Goal: Task Accomplishment & Management: Manage account settings

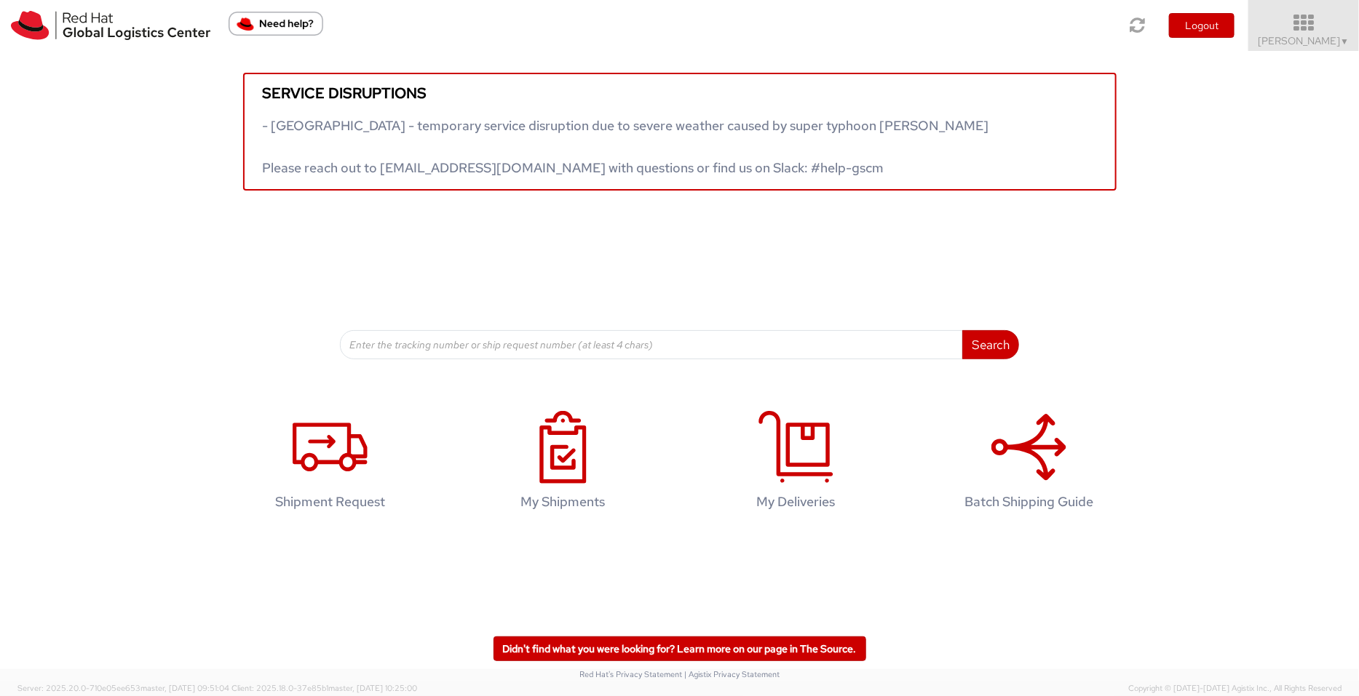
click at [1305, 47] on link "Pallav Sen Gupta ▼" at bounding box center [1303, 25] width 111 height 51
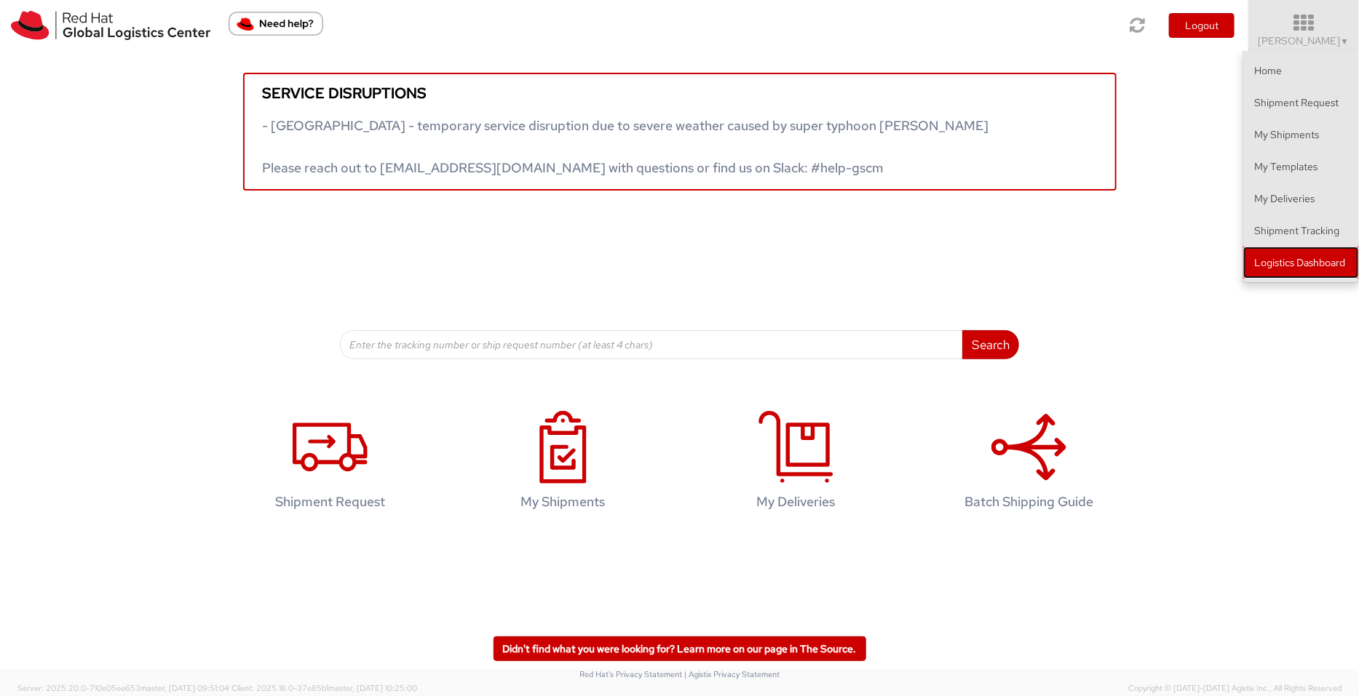
click at [1300, 253] on link "Logistics Dashboard" at bounding box center [1301, 263] width 116 height 32
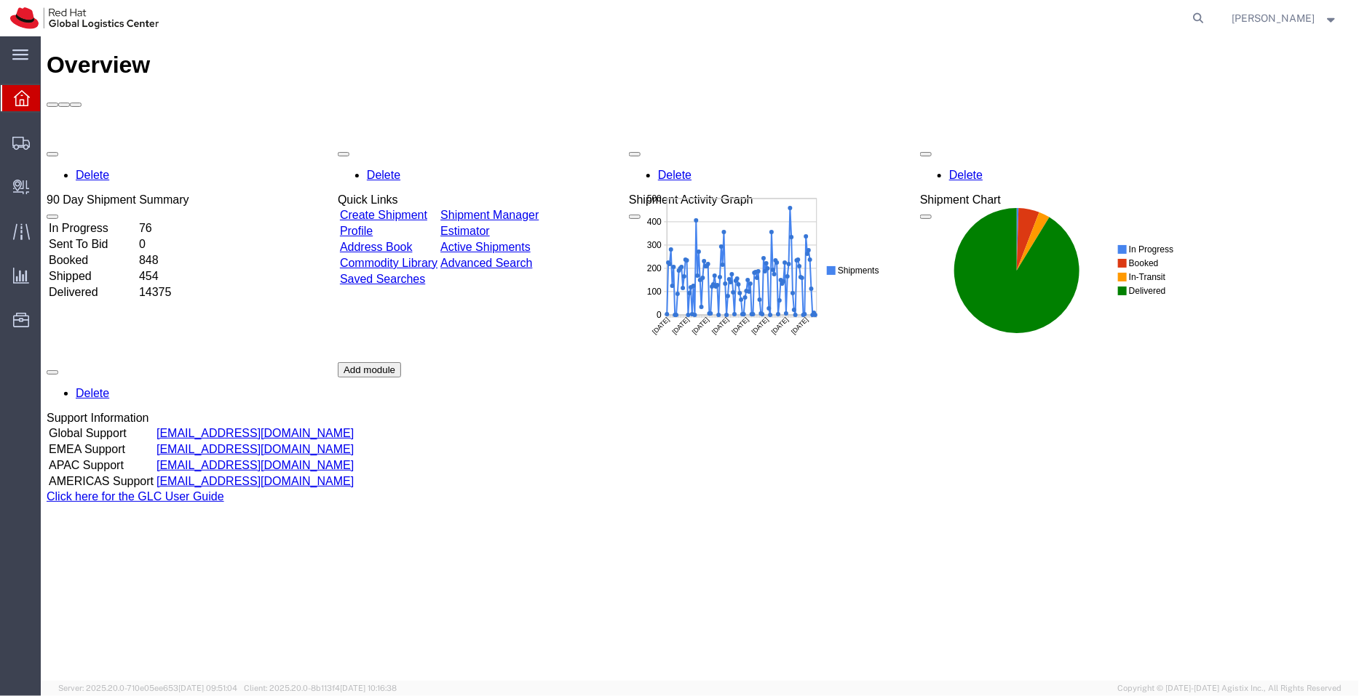
click at [538, 207] on td "Shipment Manager" at bounding box center [489, 214] width 100 height 15
click at [538, 208] on link "Shipment Manager" at bounding box center [489, 214] width 98 height 12
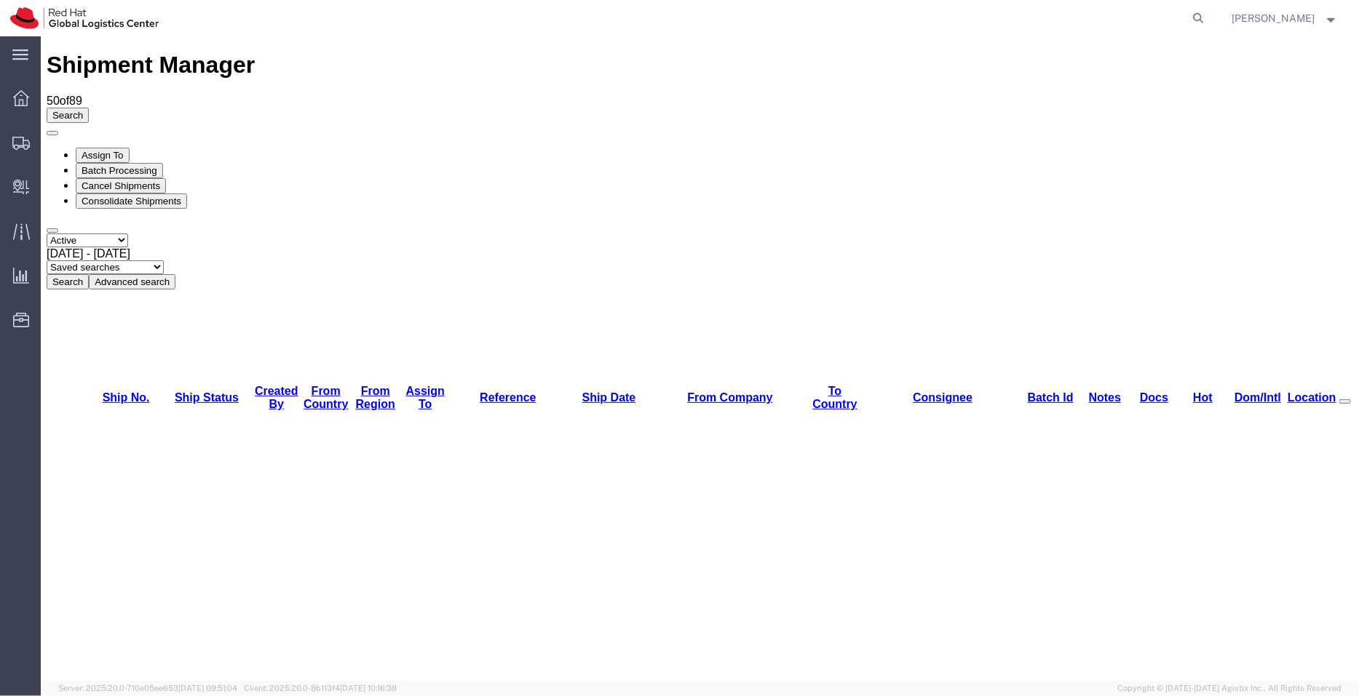
click at [163, 260] on select "Saved searches APAC EMEA [GEOGRAPHIC_DATA] [GEOGRAPHIC_DATA] - Inbounds NA/LATM" at bounding box center [104, 267] width 117 height 14
select select "APAC"
click at [163, 260] on select "Saved searches APAC EMEA [GEOGRAPHIC_DATA] [GEOGRAPHIC_DATA] - Inbounds NA/LATM" at bounding box center [104, 267] width 117 height 14
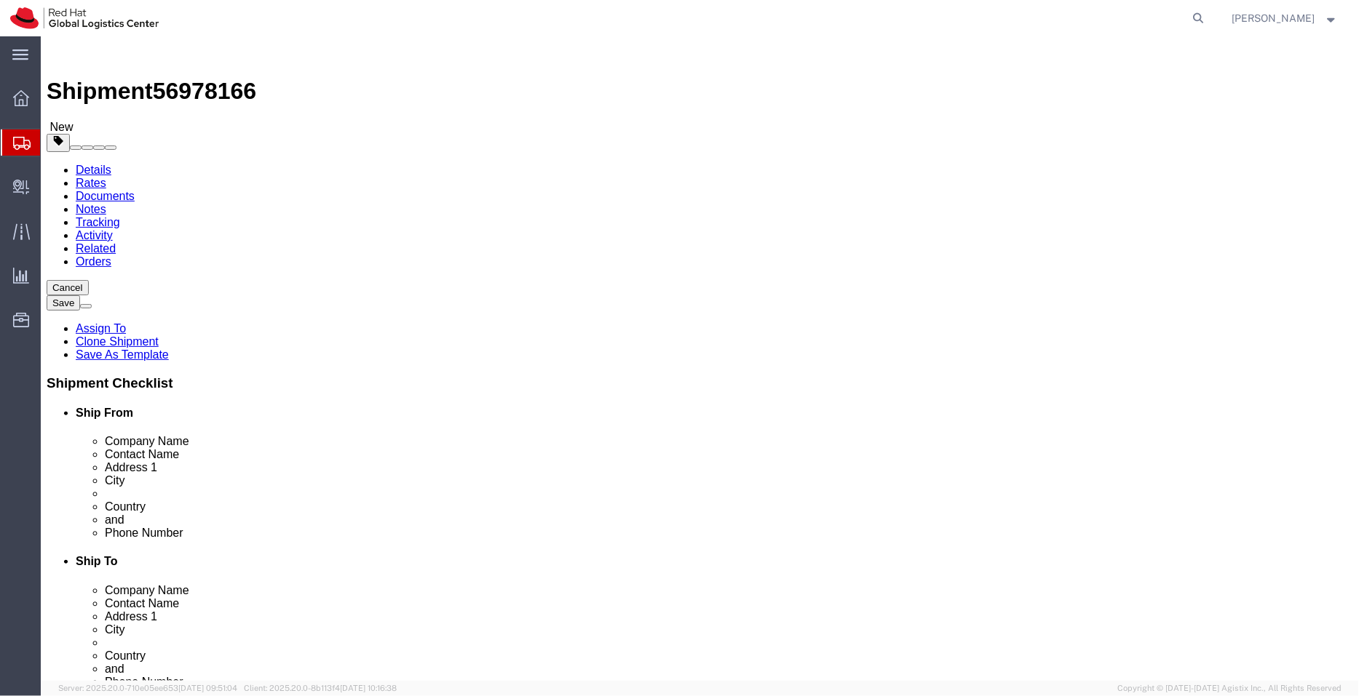
select select "51051"
select select "37977"
click link "ADDITIONAL INFORMATION"
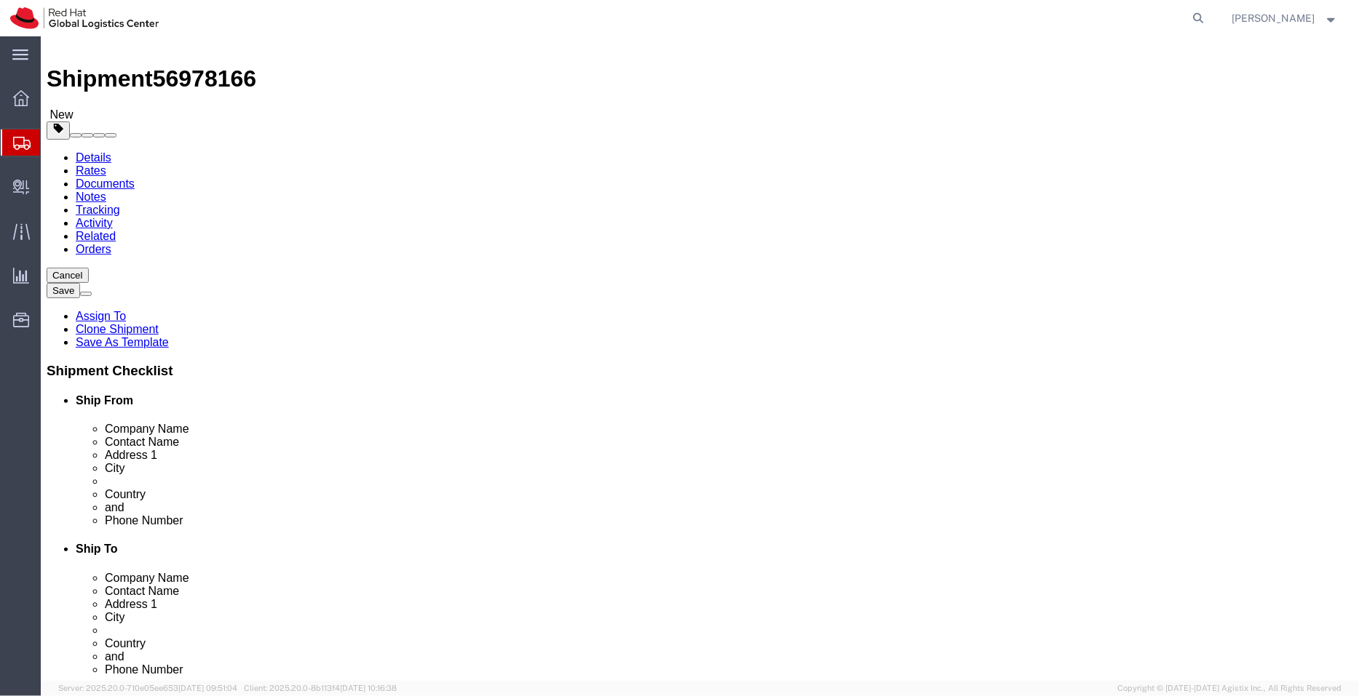
scroll to position [5, 0]
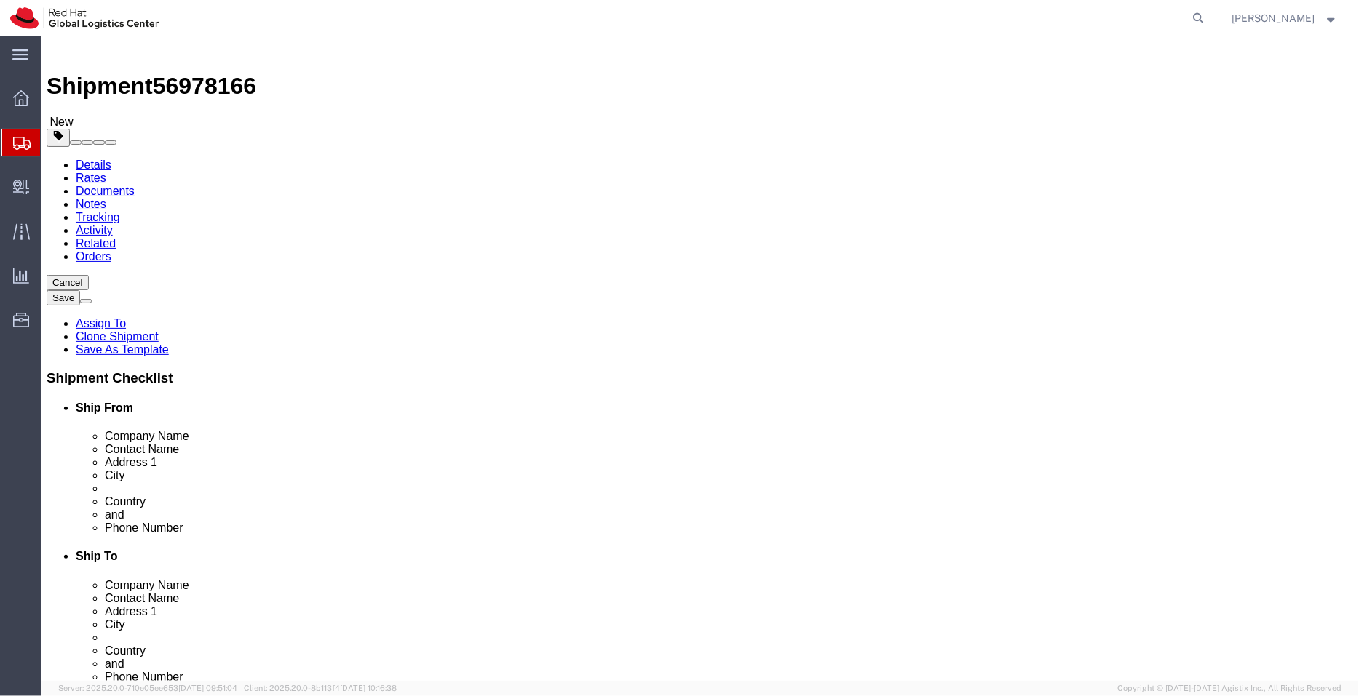
click input "[EMAIL_ADDRESS][DOMAIN_NAME]"
paste input "[EMAIL_ADDRESS][DOMAIN_NAME]"
type input "[EMAIL_ADDRESS][DOMAIN_NAME],[EMAIL_ADDRESS][DOMAIN_NAME]"
click link "ADDITIONAL INFORMATION"
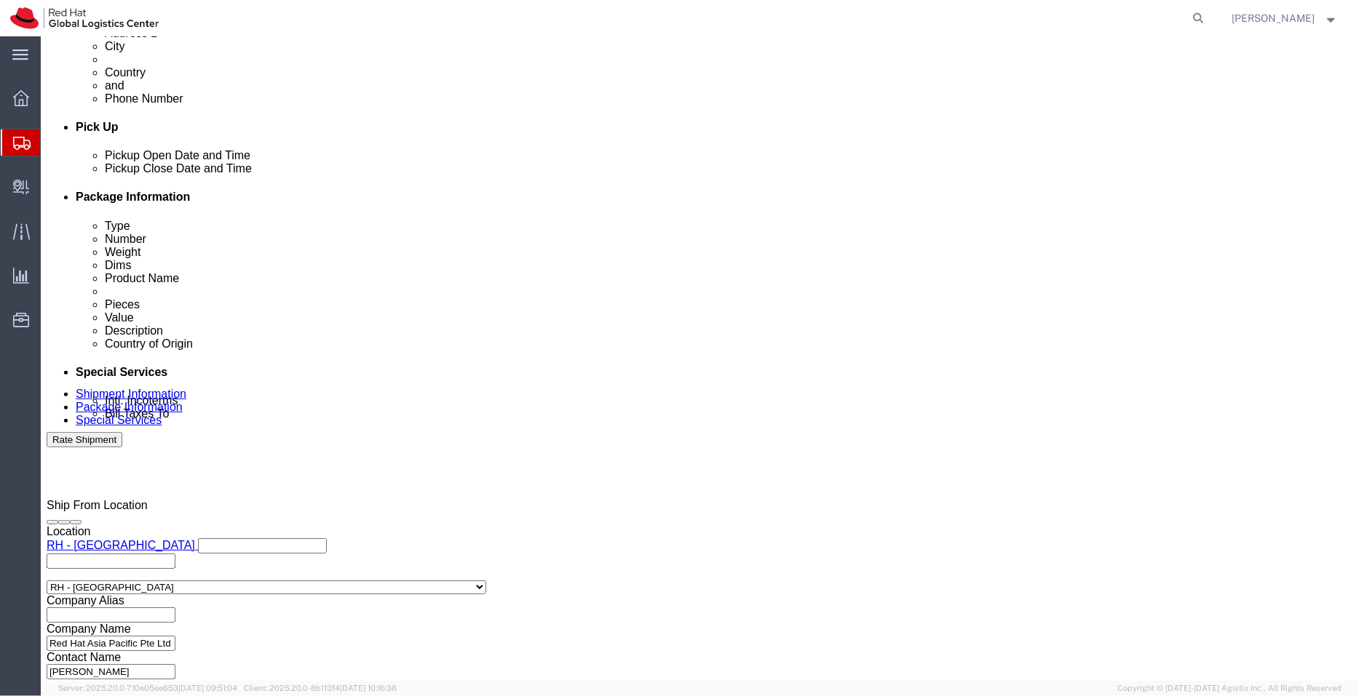
scroll to position [592, 0]
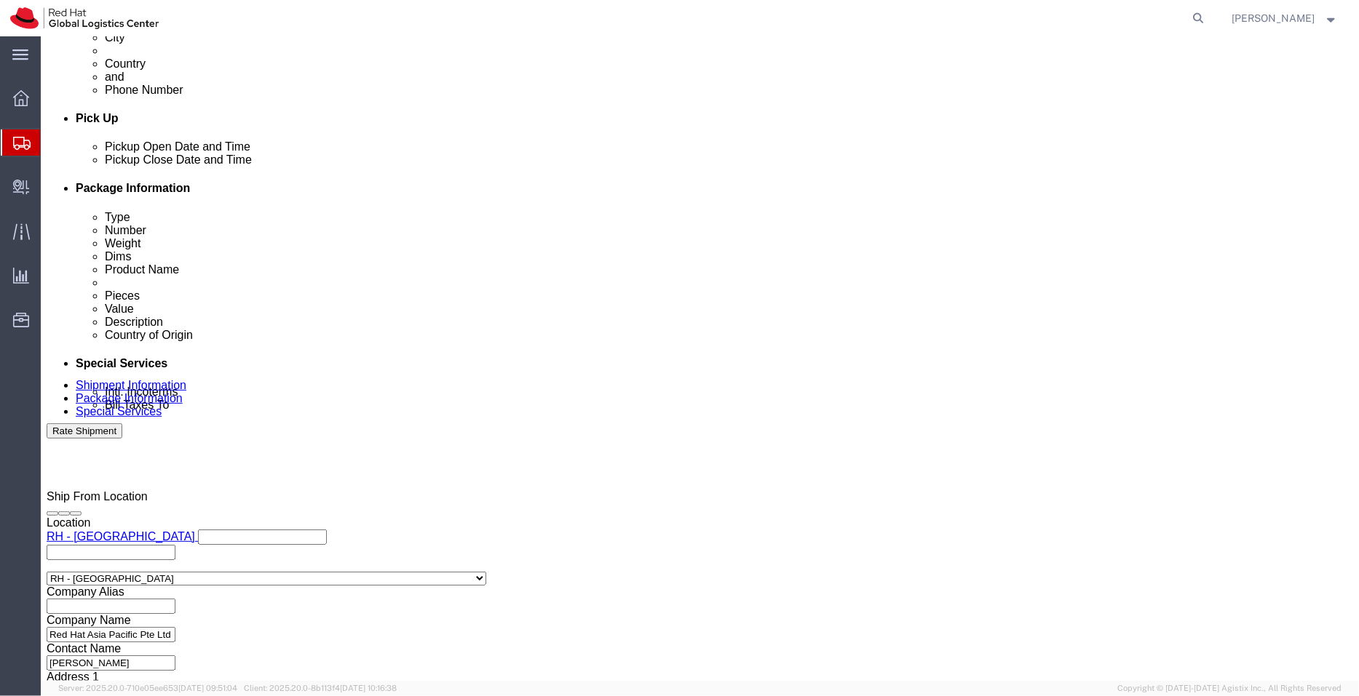
click div "[DATE] 1:44 AM"
click input "1:44 AM"
type input "3:00 PM"
click button "Apply"
click link "Package Information"
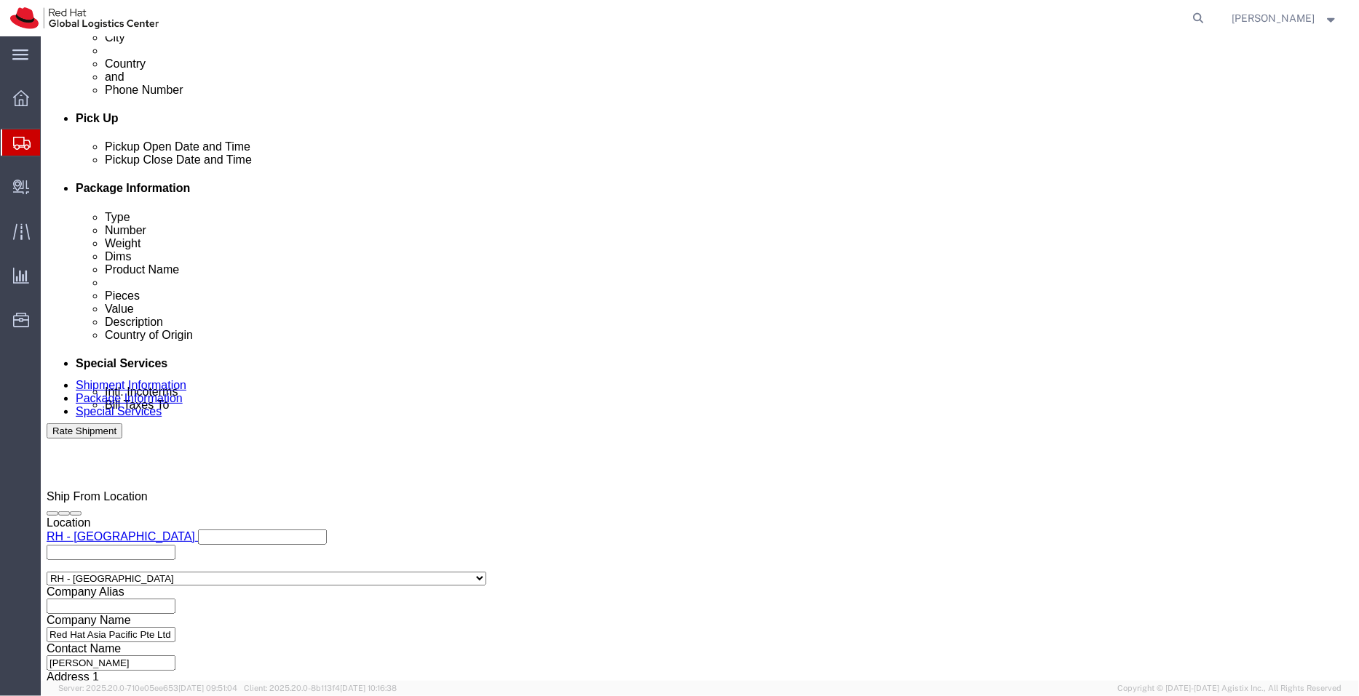
scroll to position [101, 0]
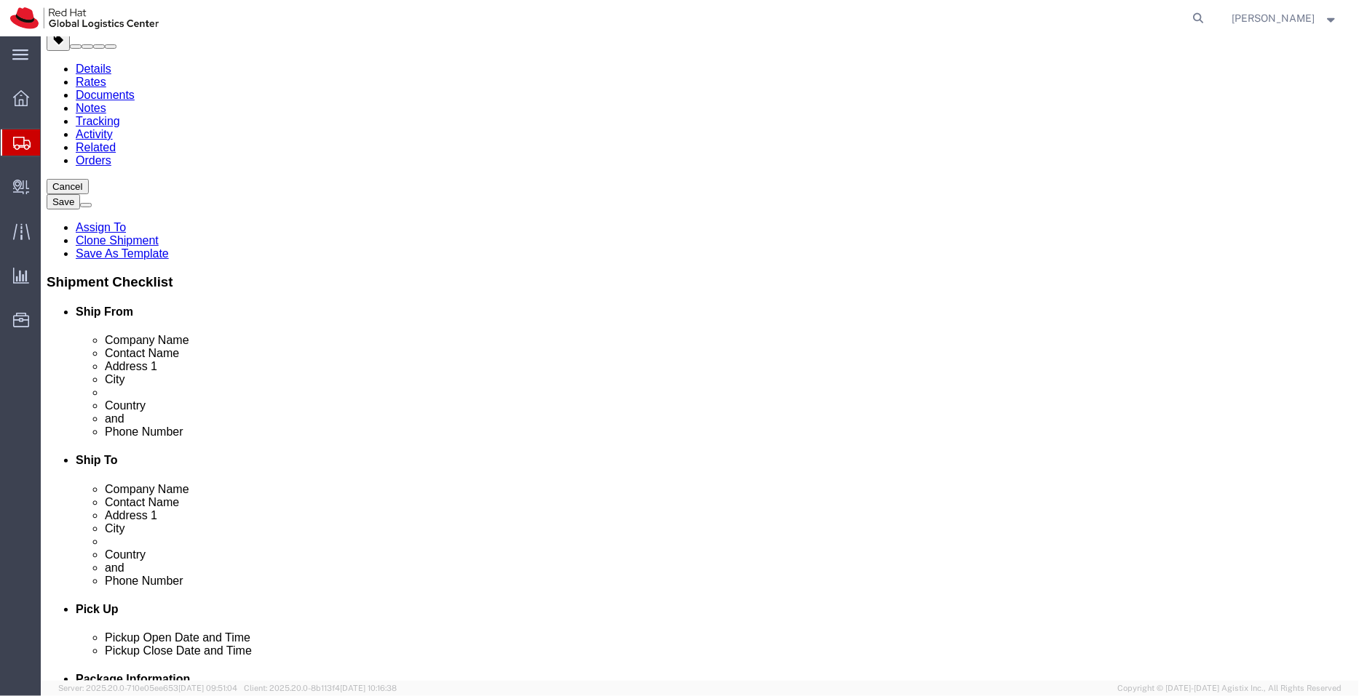
click icon
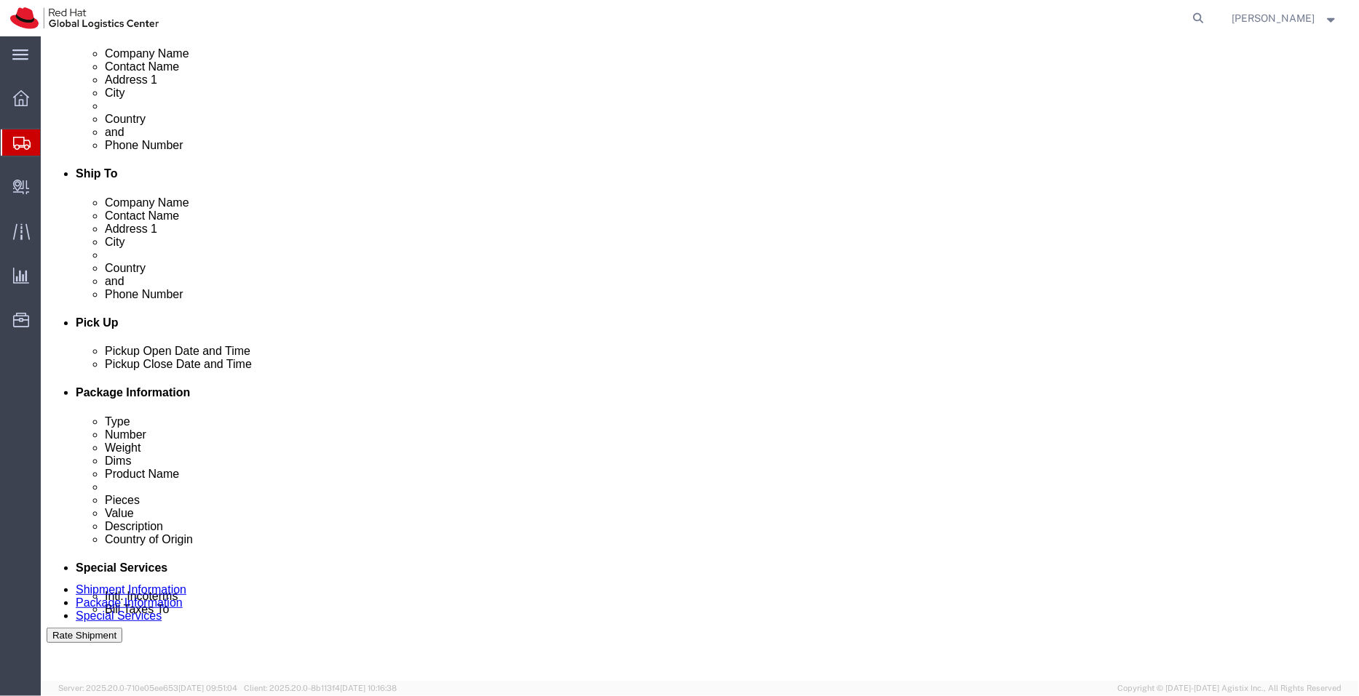
scroll to position [744, 0]
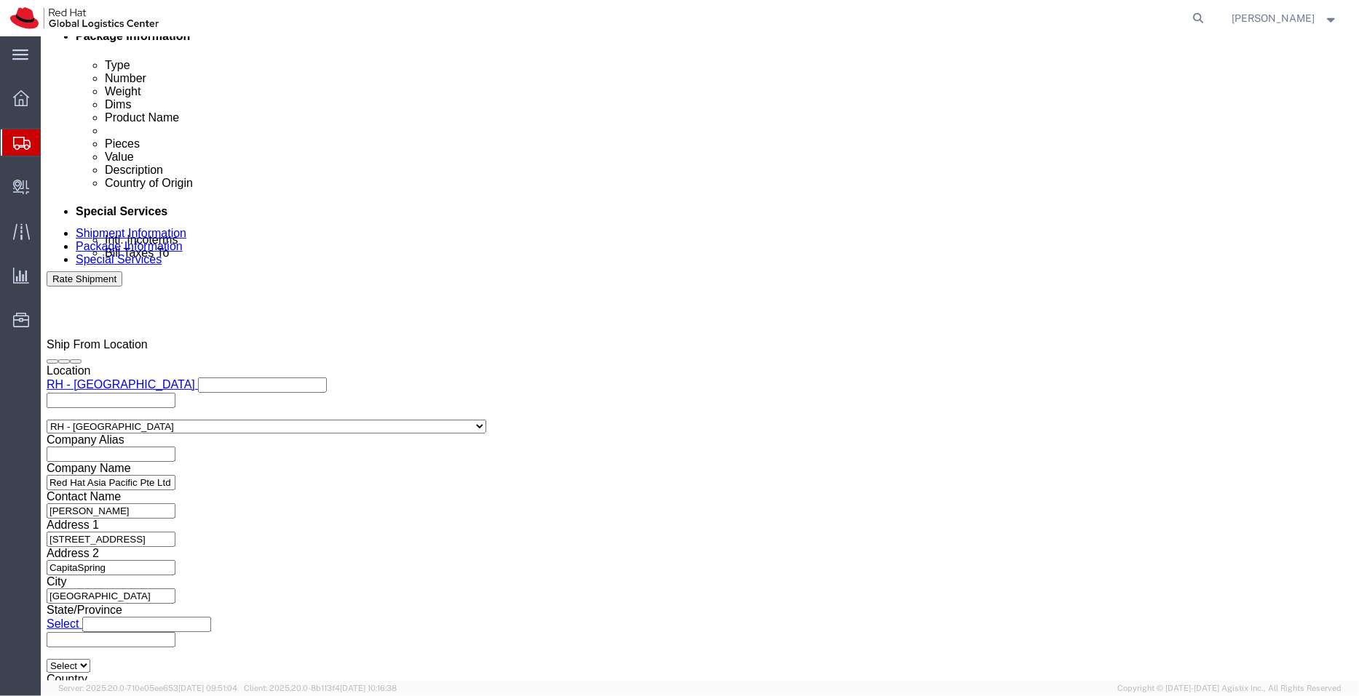
click div "[DATE] 3:00 PM"
click button "Apply"
click div "[DATE] 4:00 PM"
click button "Apply"
click icon
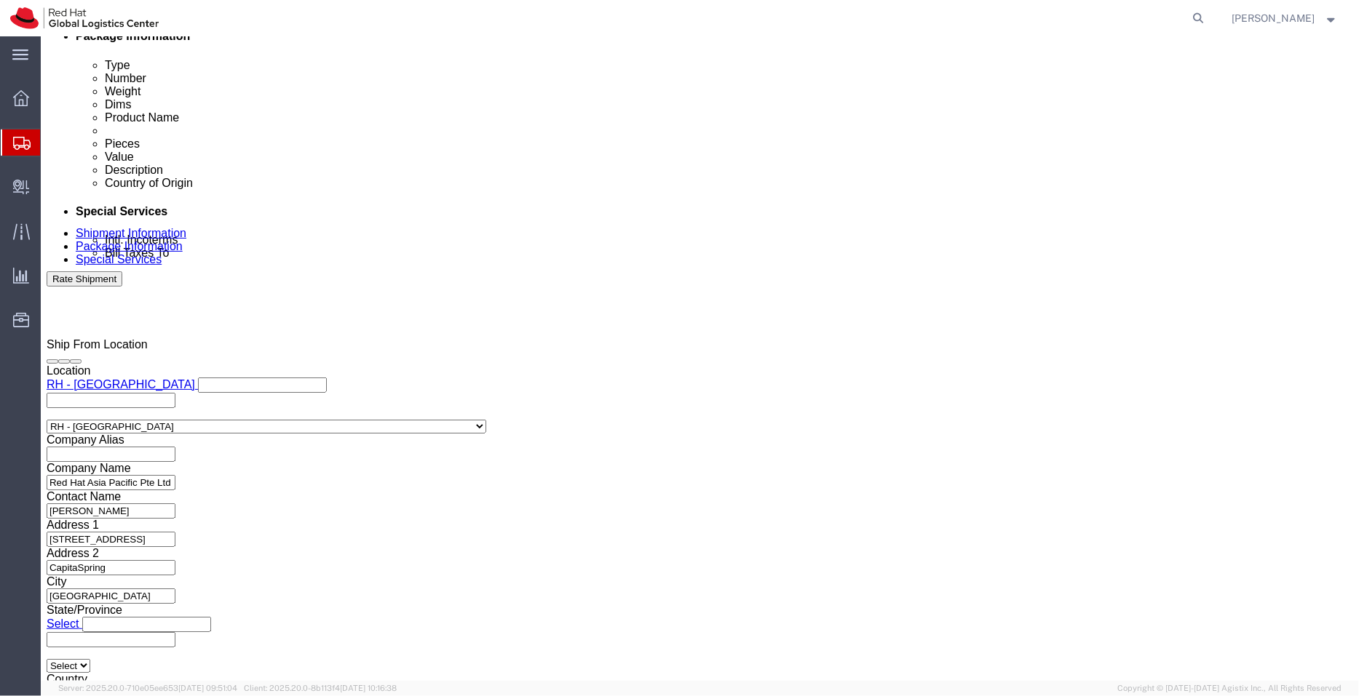
scroll to position [185, 0]
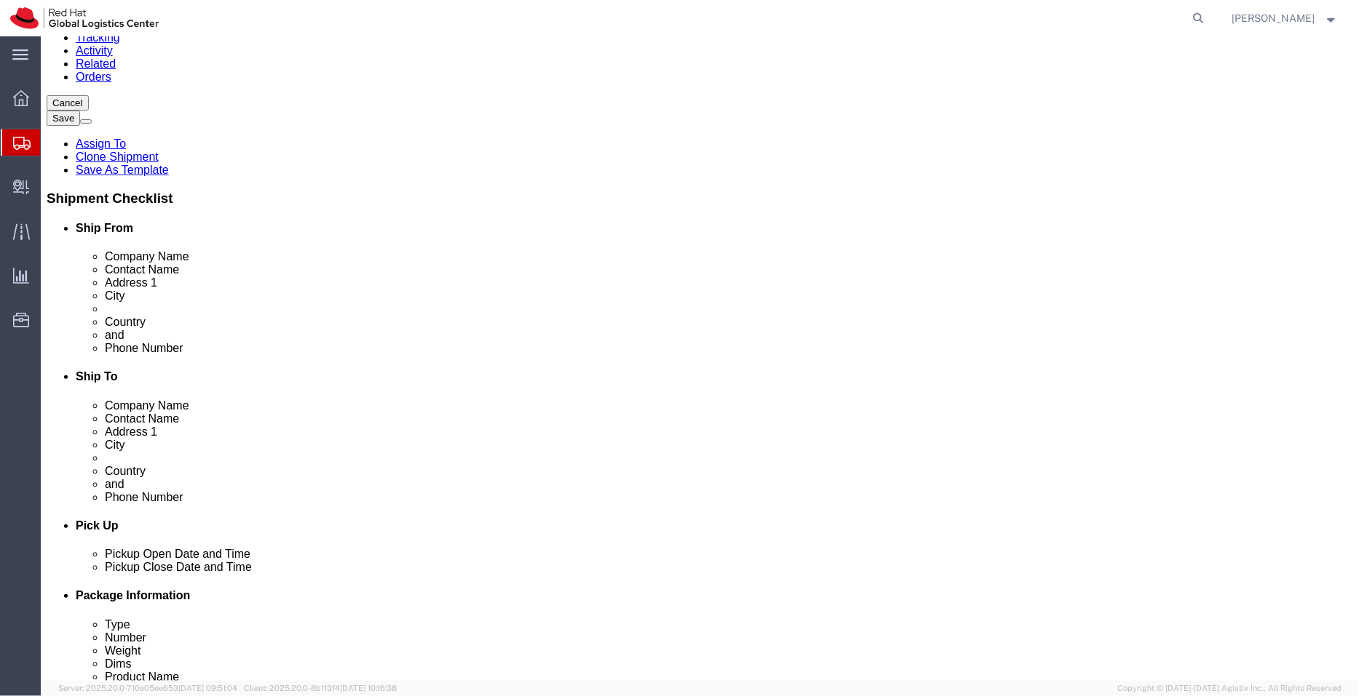
click dd "1.00 Each"
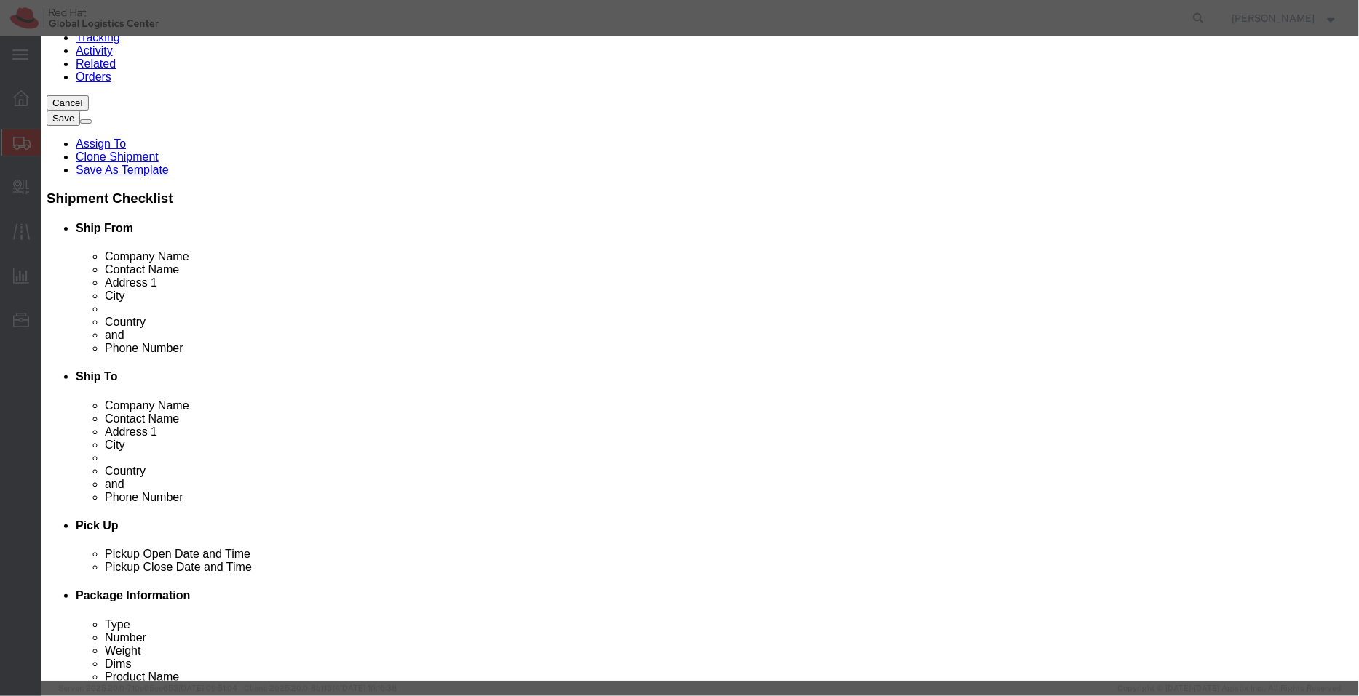
drag, startPoint x: 1023, startPoint y: 130, endPoint x: 1044, endPoint y: 148, distance: 27.9
click textarea "produced Internally - personalized (Sample - not for resale, value for customs …"
drag, startPoint x: 862, startPoint y: 141, endPoint x: 791, endPoint y: 142, distance: 70.6
click div "produced Internally - personalized (Sample - not for resale, value for customs …"
type textarea "produced Internally - personalized (Sample - not for resale, value for customs …"
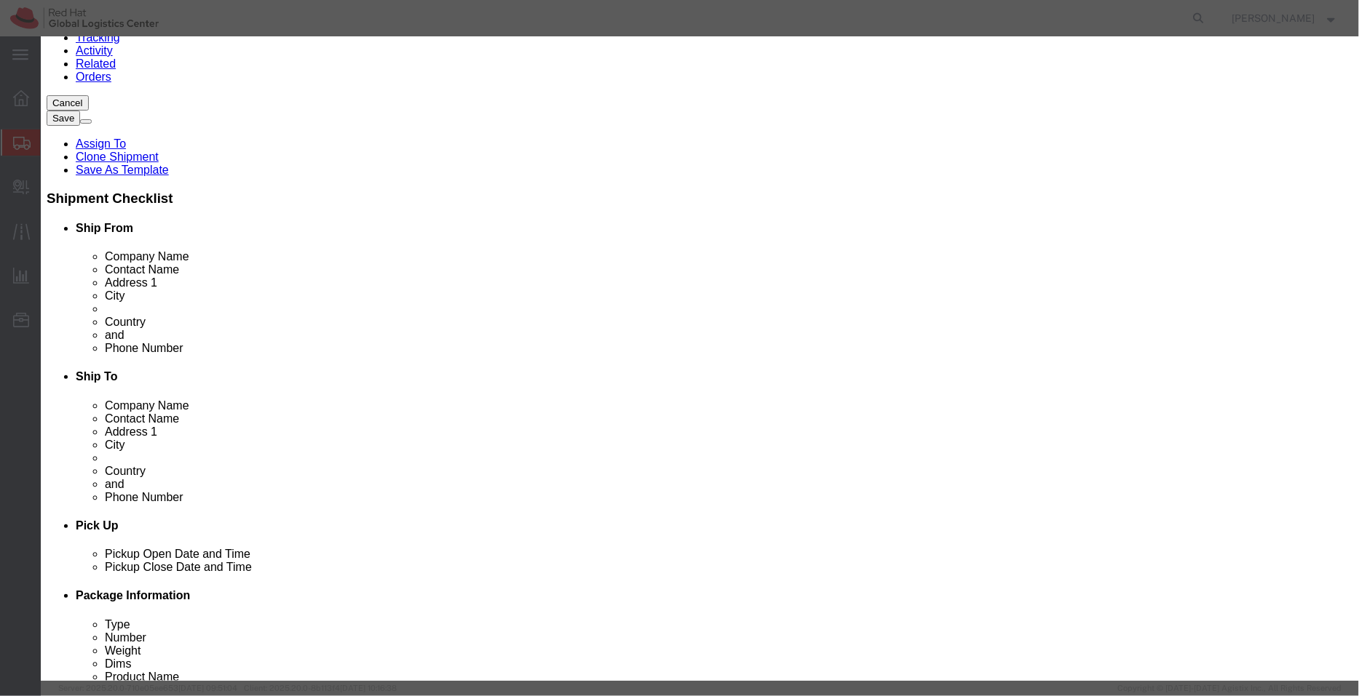
type input "8523520000"
drag, startPoint x: 974, startPoint y: 126, endPoint x: 1073, endPoint y: 151, distance: 102.0
click div "Edit content Commodity library Product Name Red Hat Employee Security ID Badge …"
type textarea "produced Internally - personalized (Sample - not for resale, value for customs …"
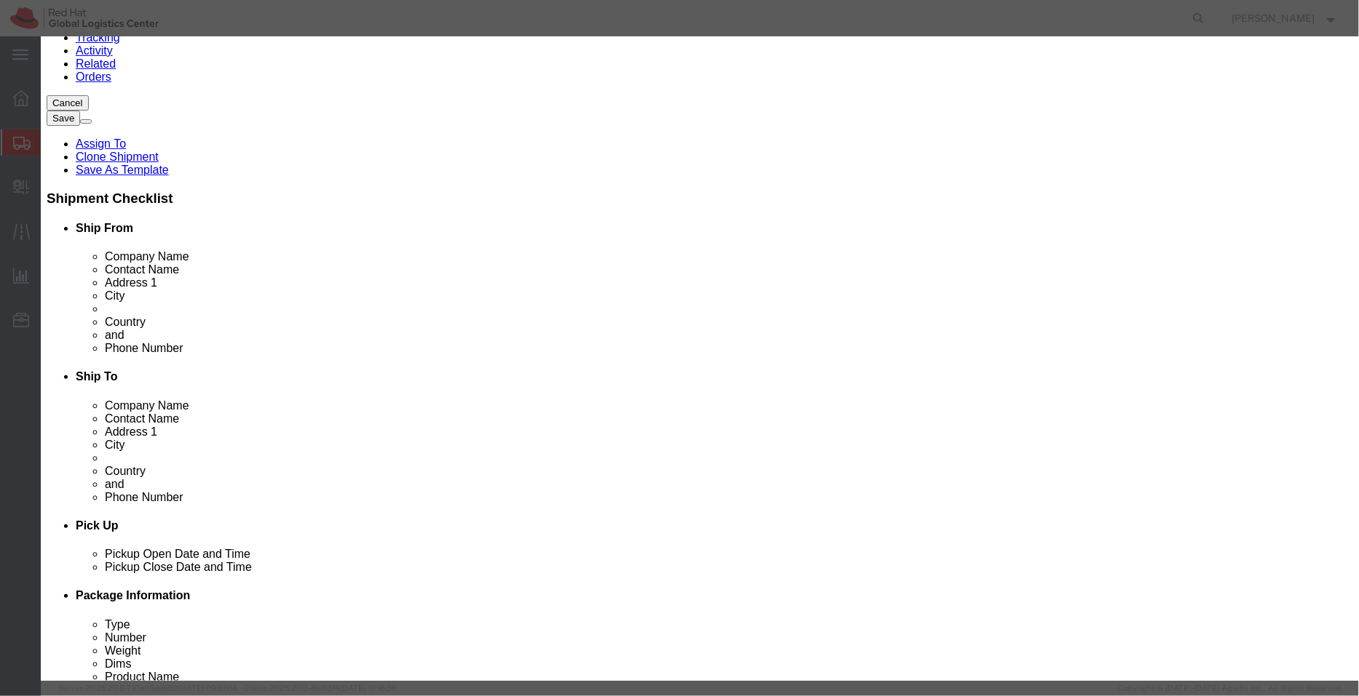
click button "Save & Close"
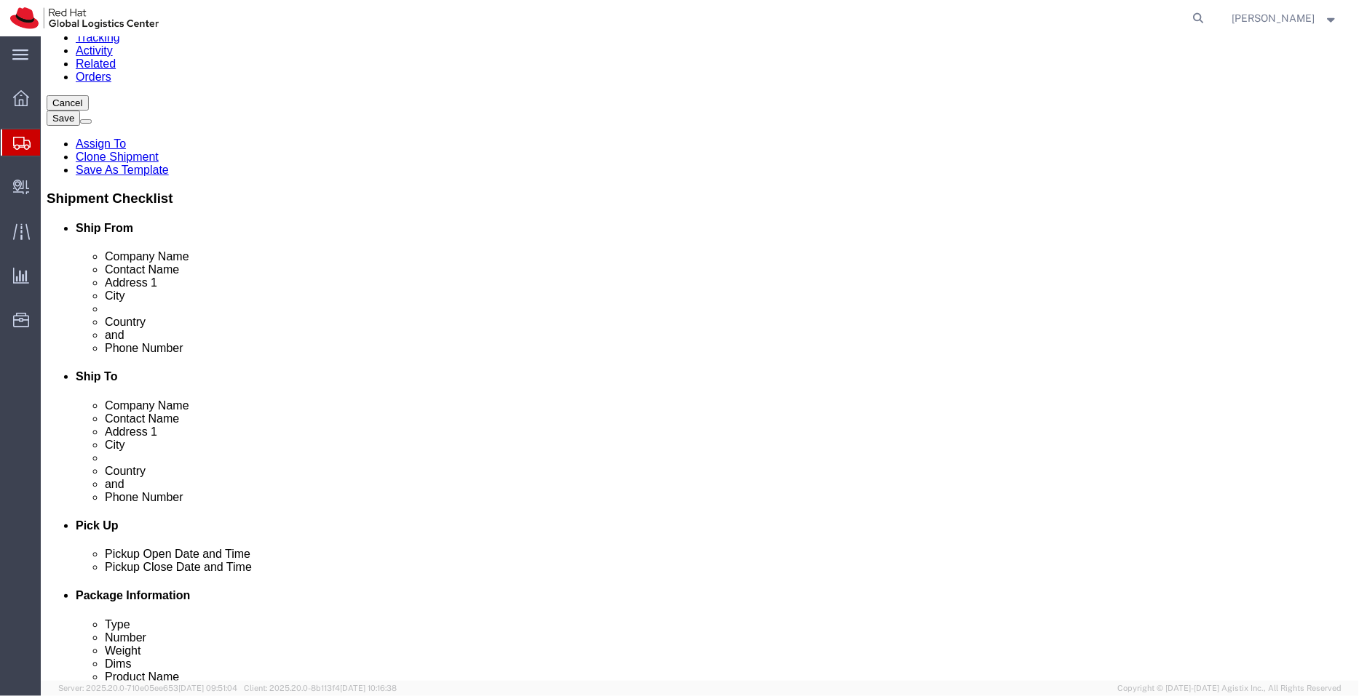
click dd "1.00 Each"
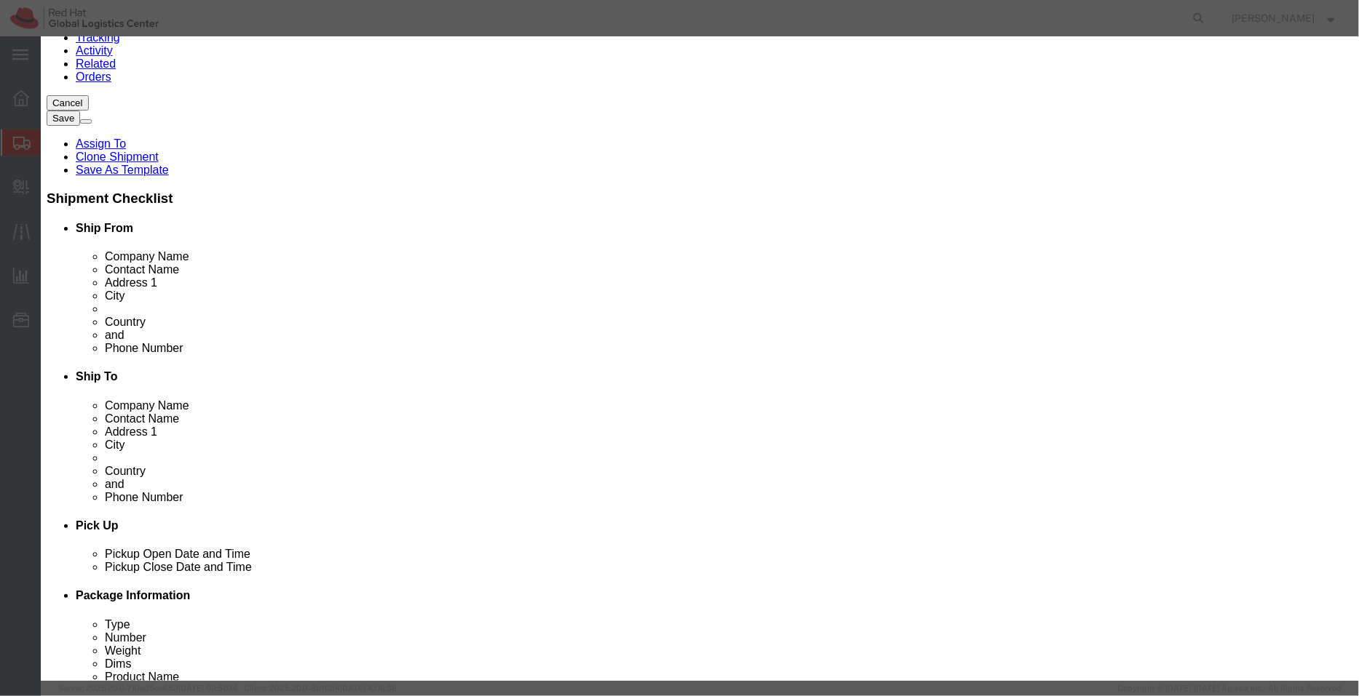
drag, startPoint x: 930, startPoint y: 122, endPoint x: 858, endPoint y: 125, distance: 72.1
click textarea "Sample - not for resale, value for customs purpose only) - HTS - 8308900000"
type textarea "Sample - not for resale, value for customs purpose only) - HTS -"
type input "8308900000"
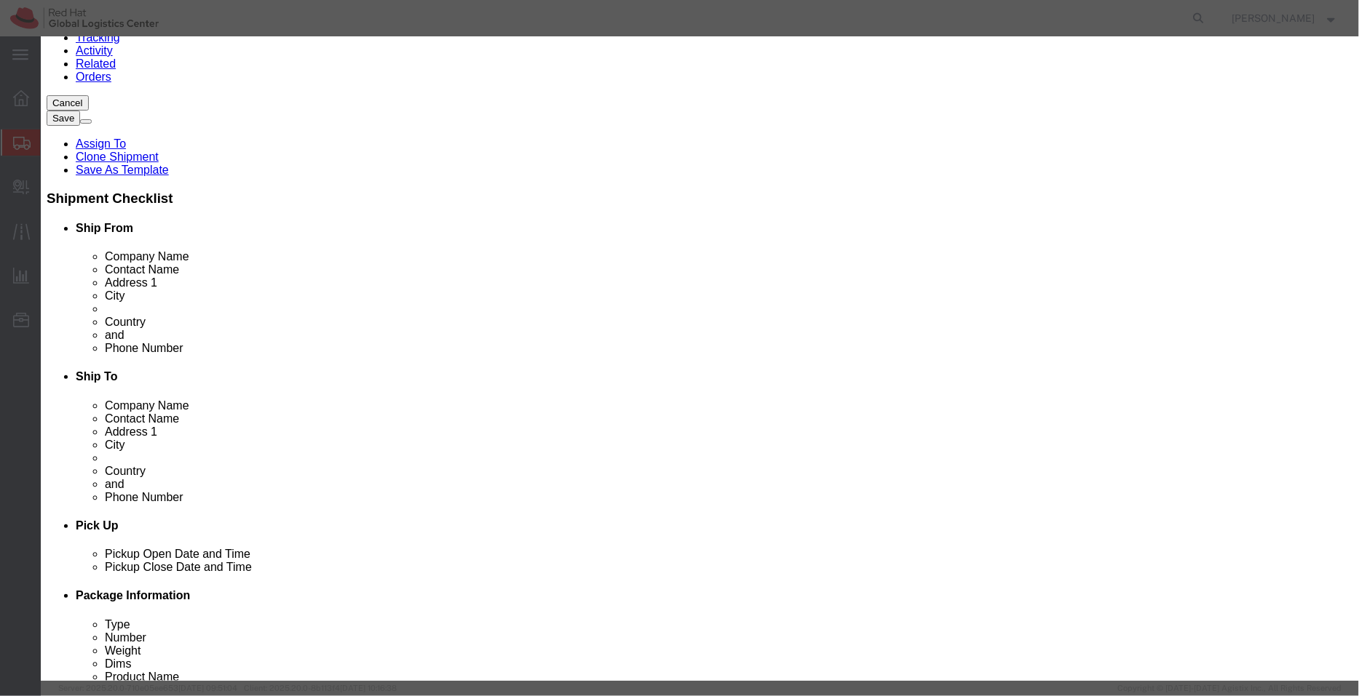
click textarea "Sample - not for resale, value for customs purpose only) - HTS - 8308900000"
type textarea "Sample - not for resale, value for customs purpose only)"
drag, startPoint x: 541, startPoint y: 114, endPoint x: 458, endPoint y: 114, distance: 83.0
click input "Badge Reel- Clip w/ reel"
type input "Badge Reel"
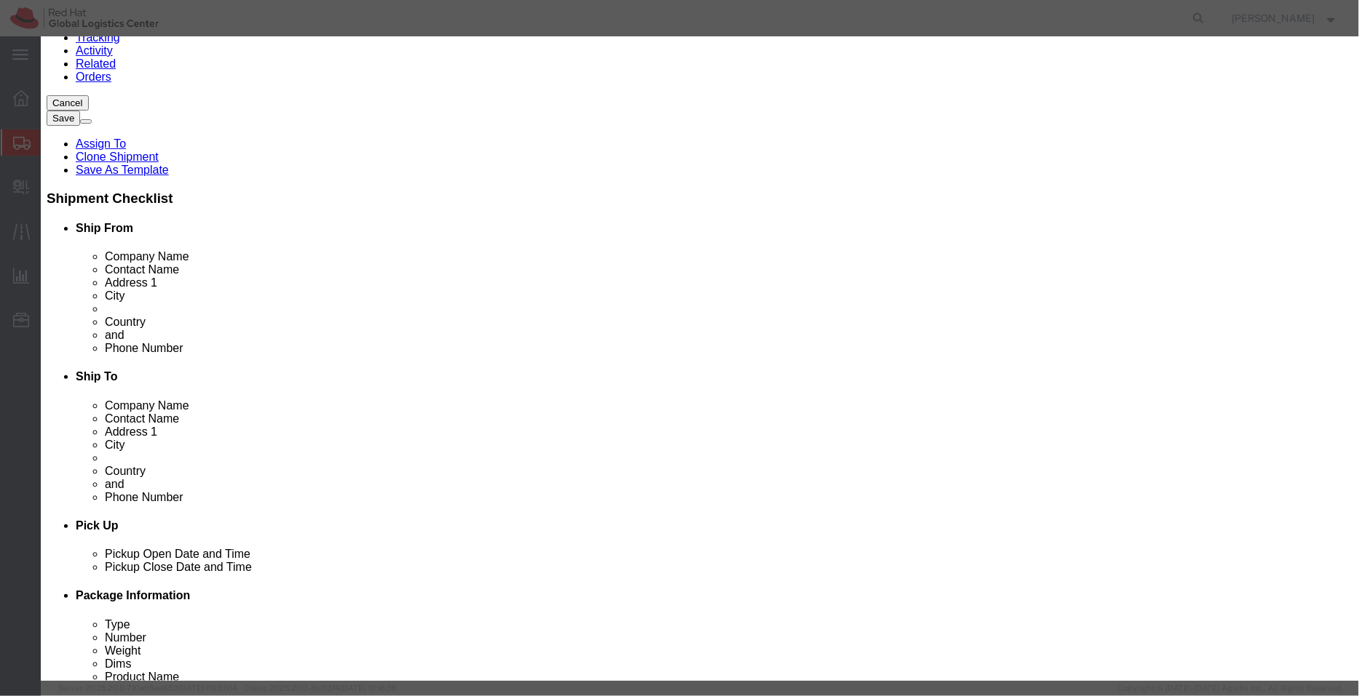
click textarea "Sample - not for resale, value for customs purpose only) - HTS - 8308900000"
paste textarea "- Clip w/ reel"
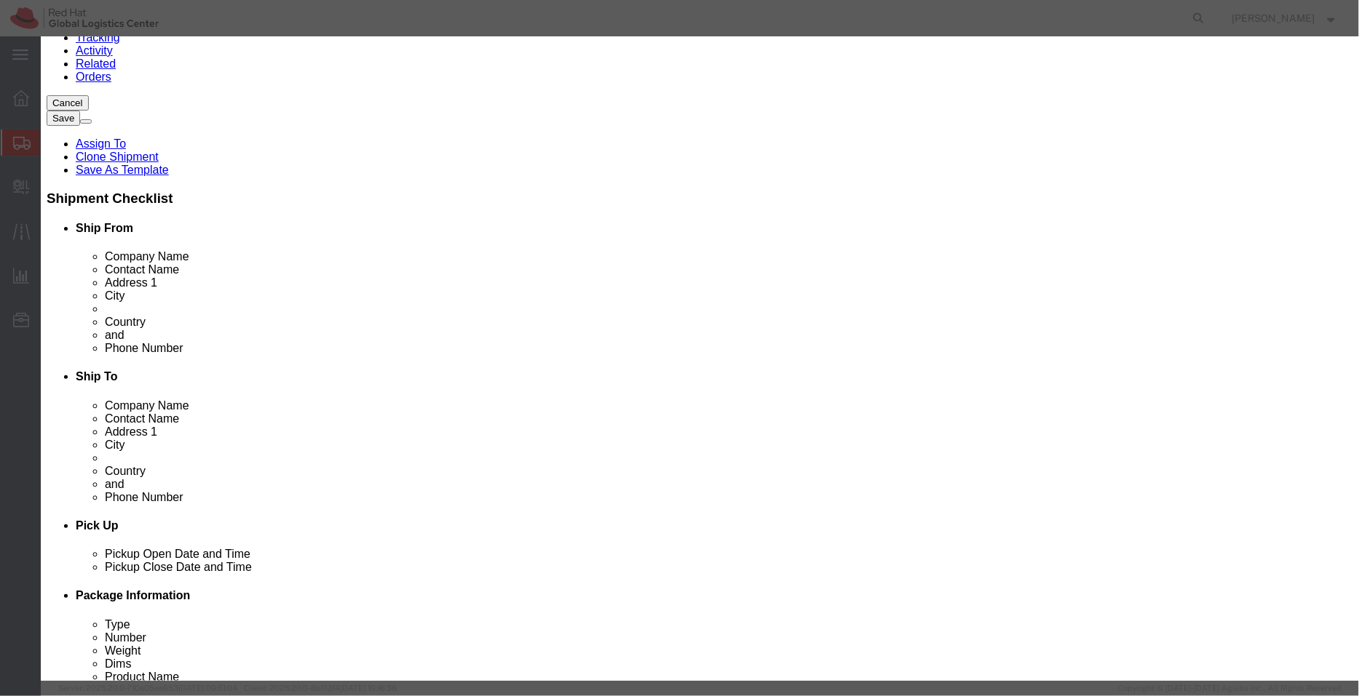
type textarea "- Clip w/ reel- (Sample - not for resale, value for customs purpose only)"
click select "Select [GEOGRAPHIC_DATA] [GEOGRAPHIC_DATA] [GEOGRAPHIC_DATA] [GEOGRAPHIC_DATA] …"
select select "CN"
click select "Select [GEOGRAPHIC_DATA] [GEOGRAPHIC_DATA] [GEOGRAPHIC_DATA] [GEOGRAPHIC_DATA] …"
click input "0.45"
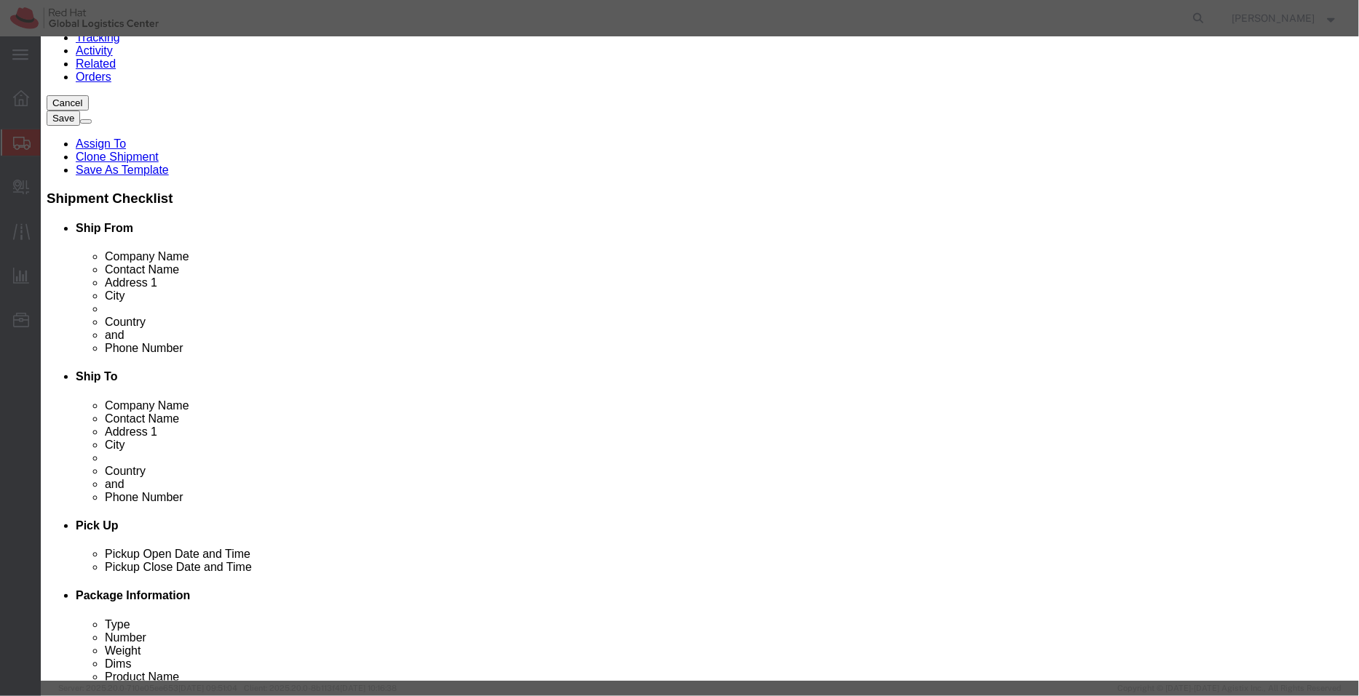
type input "0.63"
click button "Save & Close"
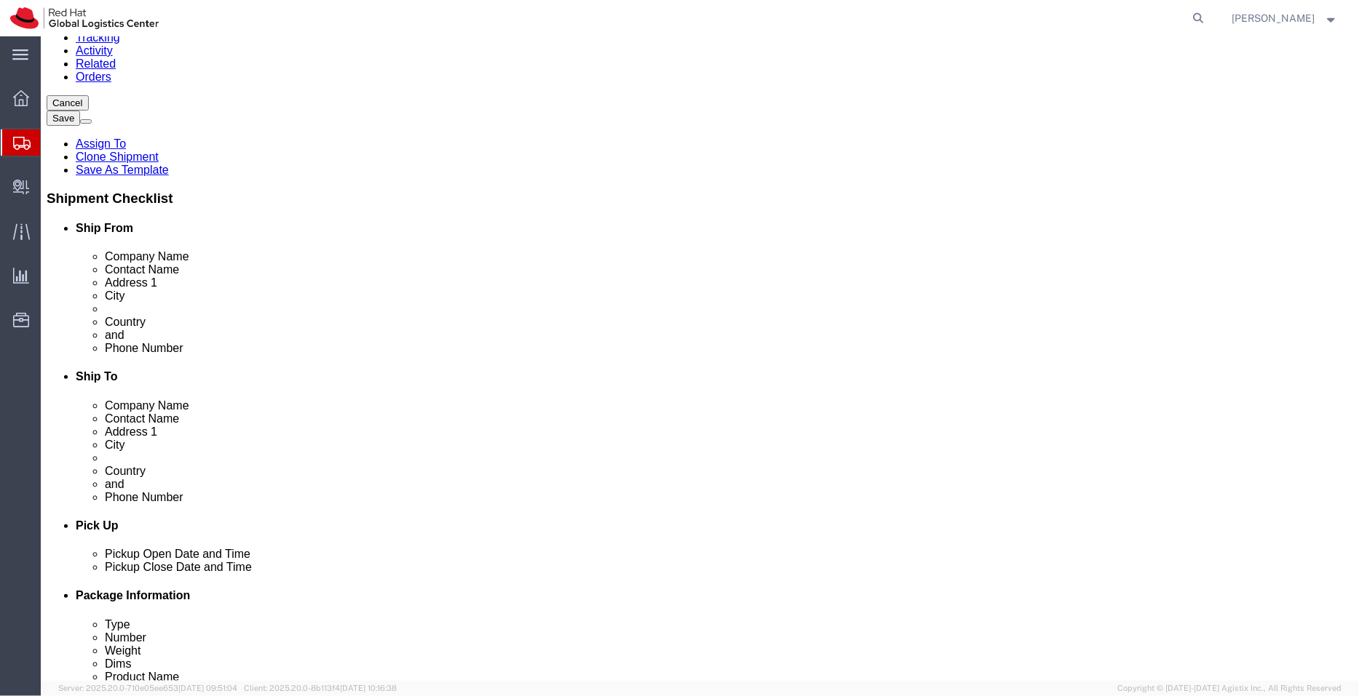
click dd "1.00 Each"
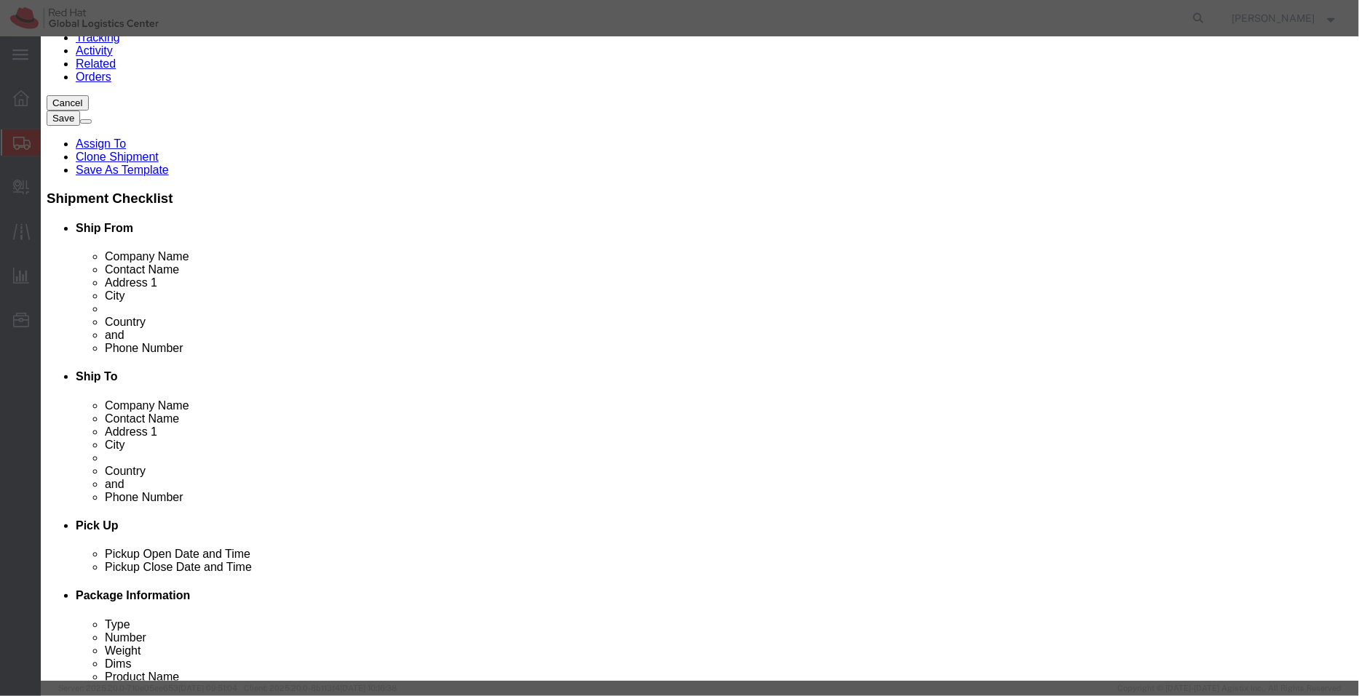
drag, startPoint x: 915, startPoint y: 127, endPoint x: 858, endPoint y: 123, distance: 57.7
click textarea "Sample - not for resale, value for customs purpose only) - HTS - 4202320000"
type textarea "Sample - not for resale, value for customs purpose only)"
type input "4202320000"
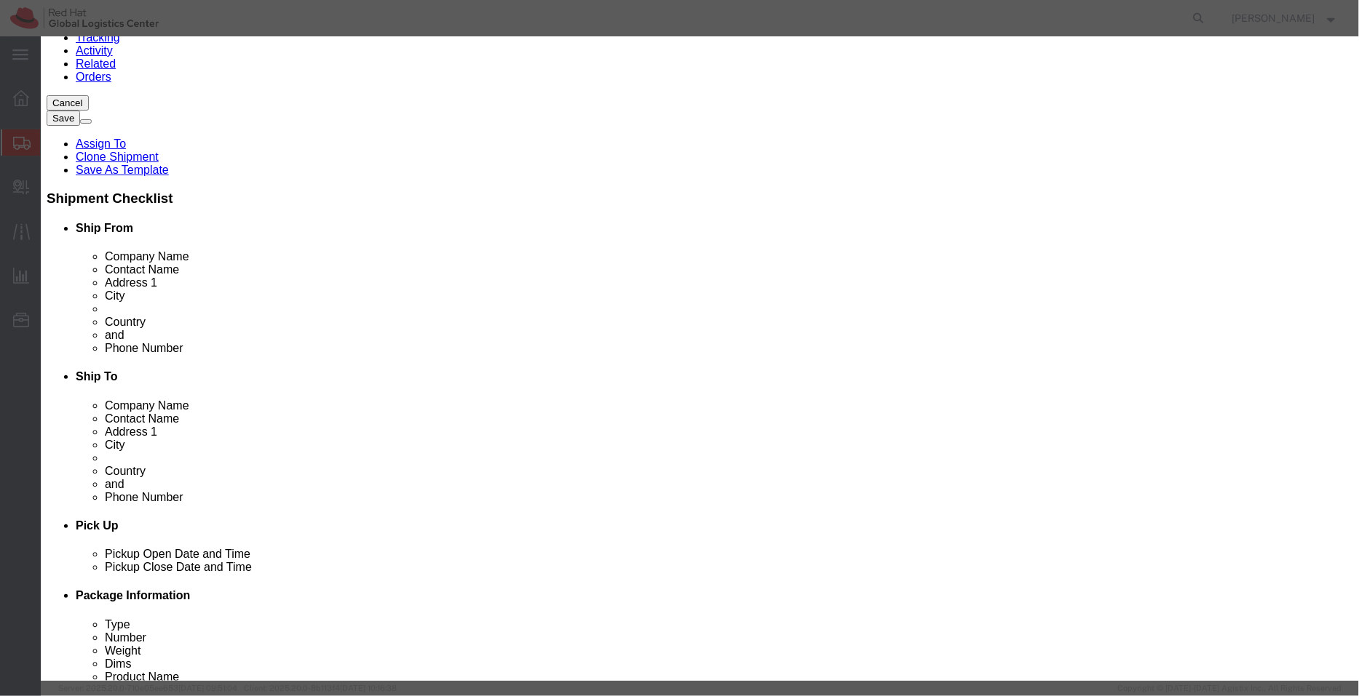
click select "Select [GEOGRAPHIC_DATA] [GEOGRAPHIC_DATA] [GEOGRAPHIC_DATA] [GEOGRAPHIC_DATA] …"
select select "CN"
click select "Select [GEOGRAPHIC_DATA] [GEOGRAPHIC_DATA] [GEOGRAPHIC_DATA] [GEOGRAPHIC_DATA] …"
click input "0.18"
type input "0.23"
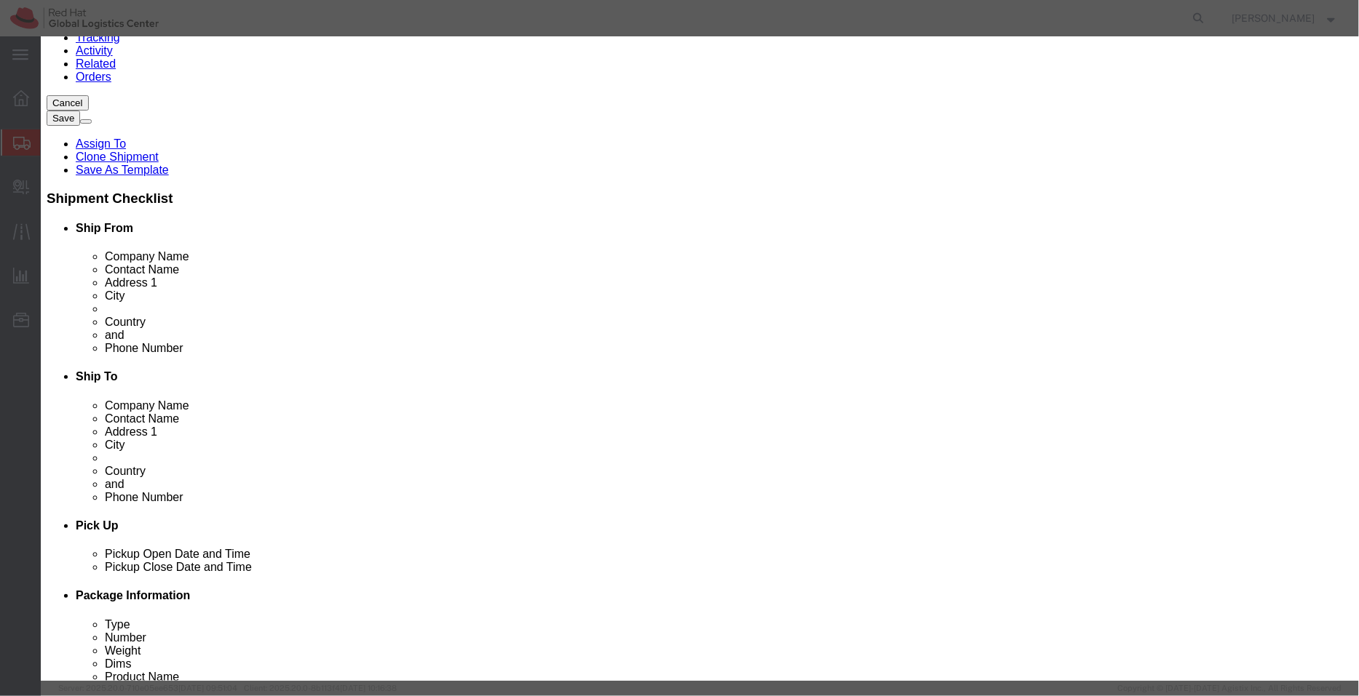
drag, startPoint x: 581, startPoint y: 114, endPoint x: 476, endPoint y: 111, distance: 104.9
click input "Badge Holder - - Plastic wallet/sleeve"
type input "Badge Holder"
click textarea "Sample - not for resale, value for customs purpose only) - HTS - 4202320000"
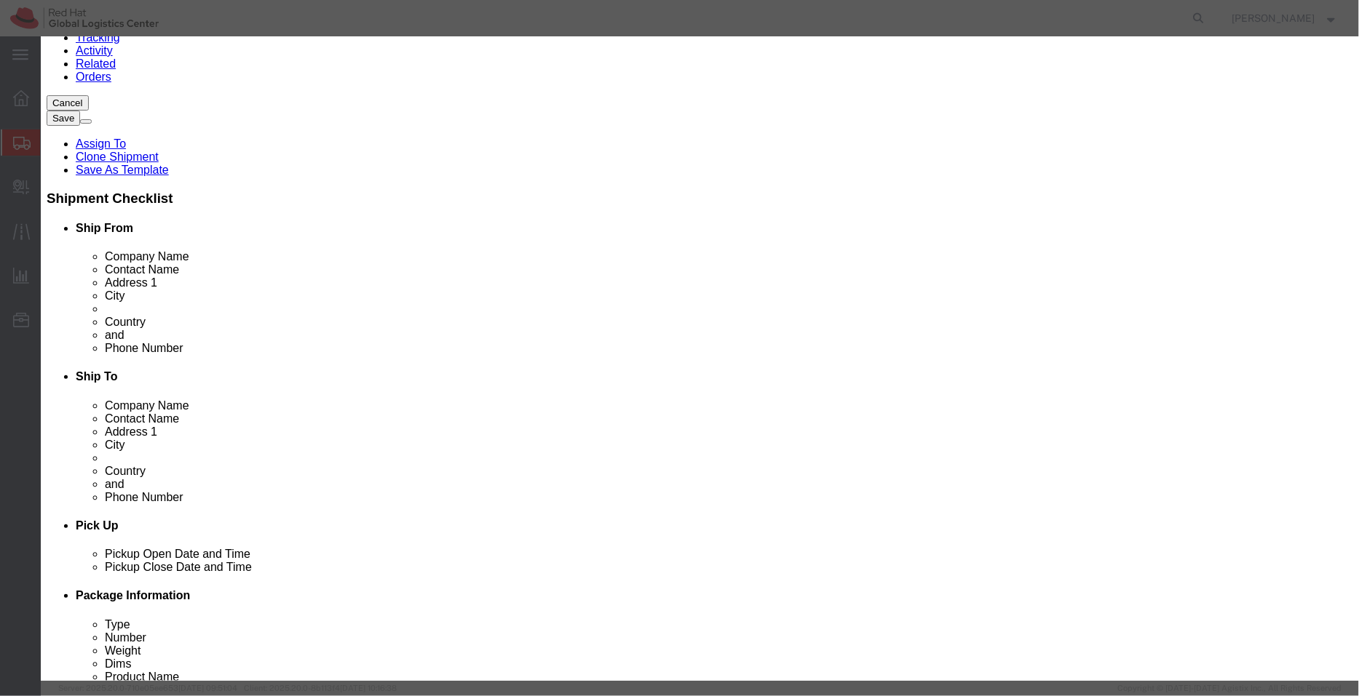
paste textarea "- Plastic wallet/sleeve"
type textarea "- Plastic wallet/sleeve (Sample - not for resale, value for customs purpose onl…"
click button "Save & Close"
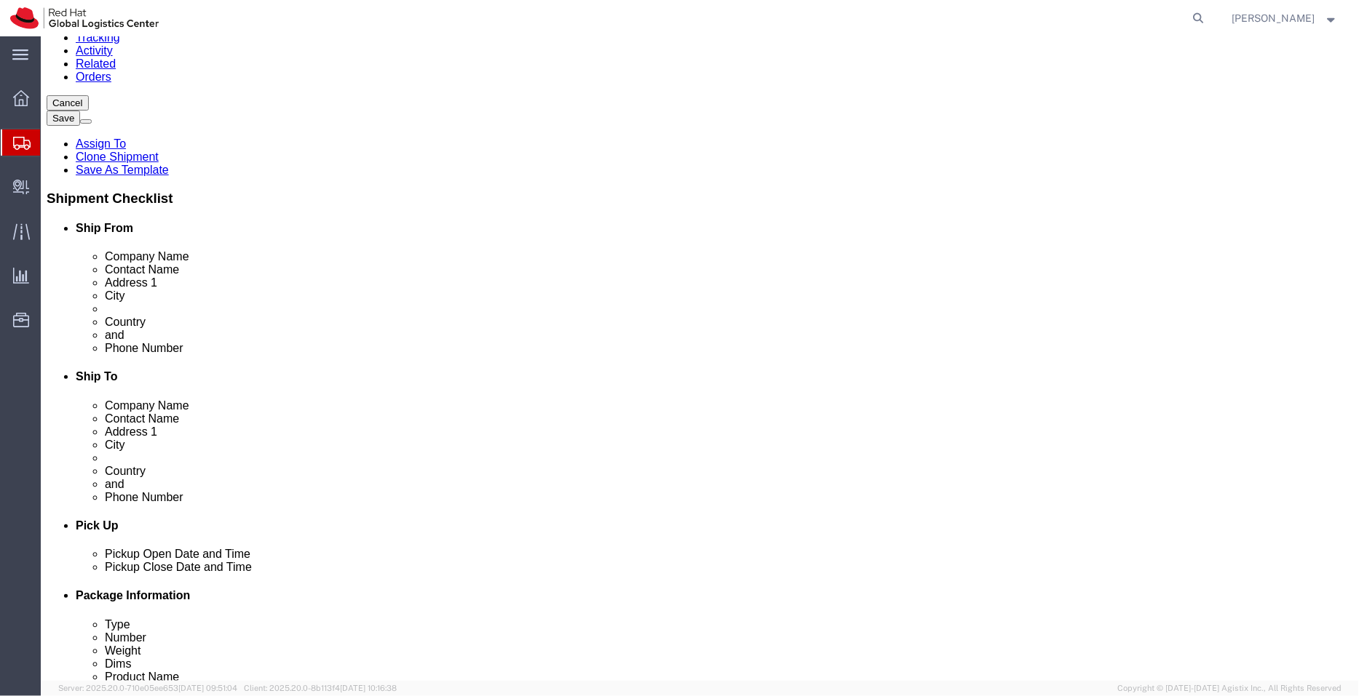
click link "Special Services"
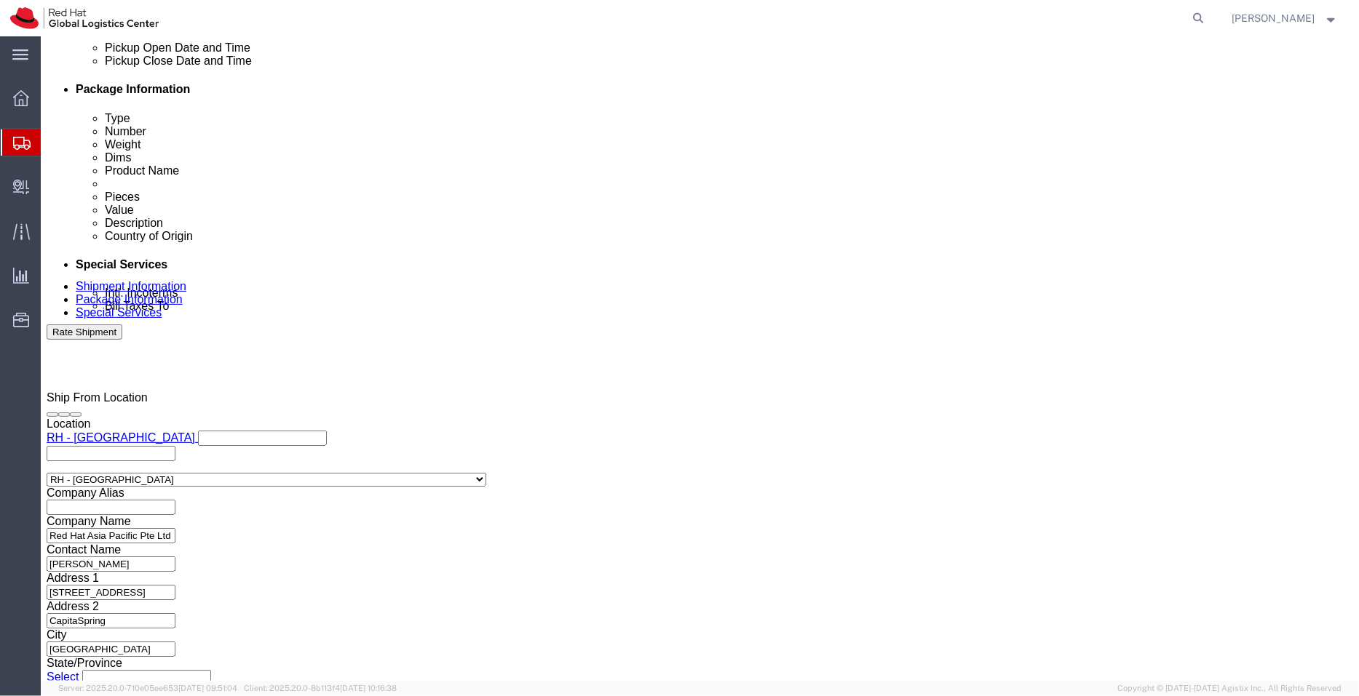
click textarea "ID Badge fo rKok [PERSON_NAME]"
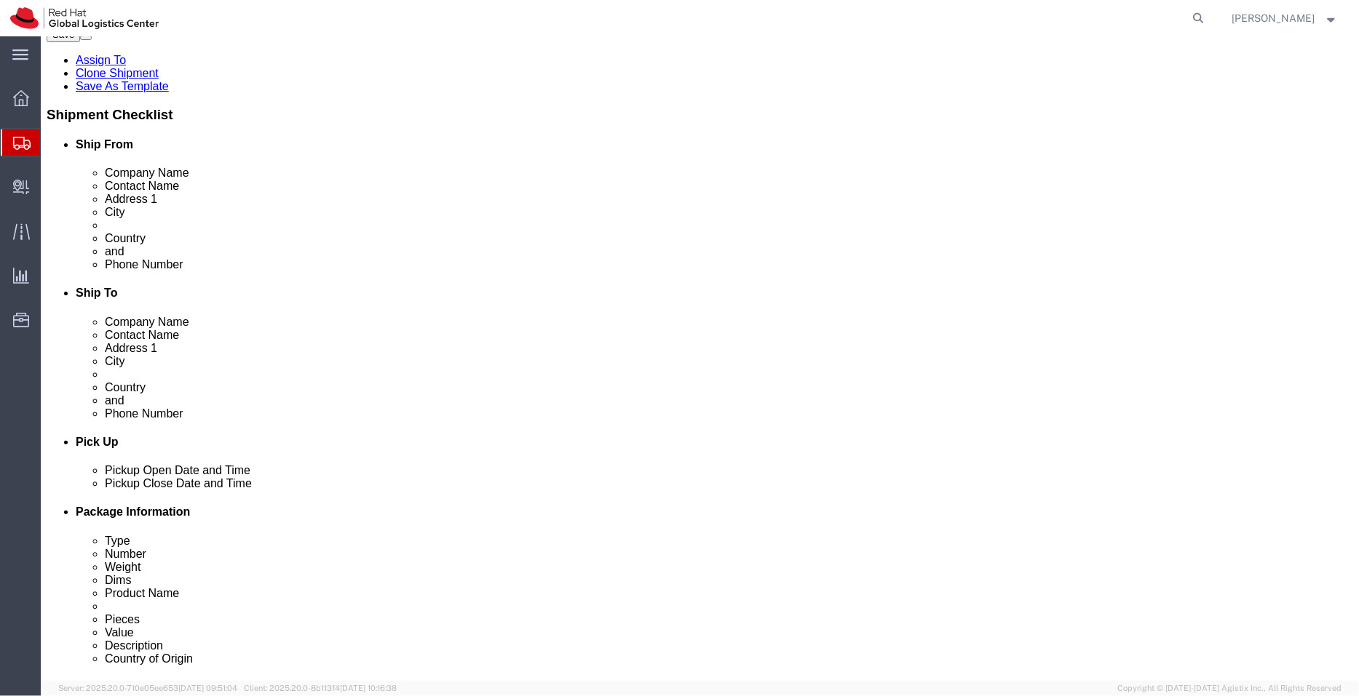
scroll to position [258, 0]
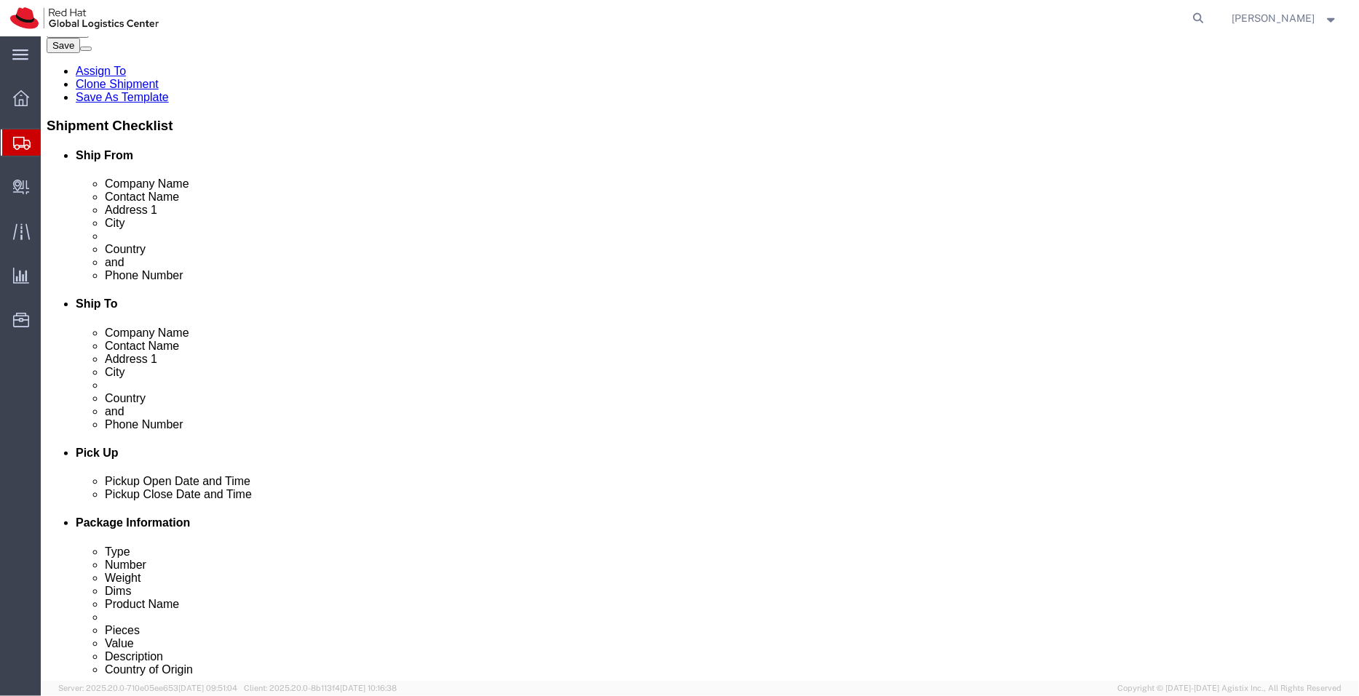
type textarea "ID Badge and supplies for [PERSON_NAME] [PERSON_NAME]"
click select "Select Free of Charge Free of Cost NET 30 NET 45 NET 60 See Comment"
select select "FREE_OF_COST"
click select "Select Free of Charge Free of Cost NET 30 NET 45 NET 60 See Comment"
click select "Select Gift Personal Effects Repair/Warranty Return Sample Sold Temporary/Not S…"
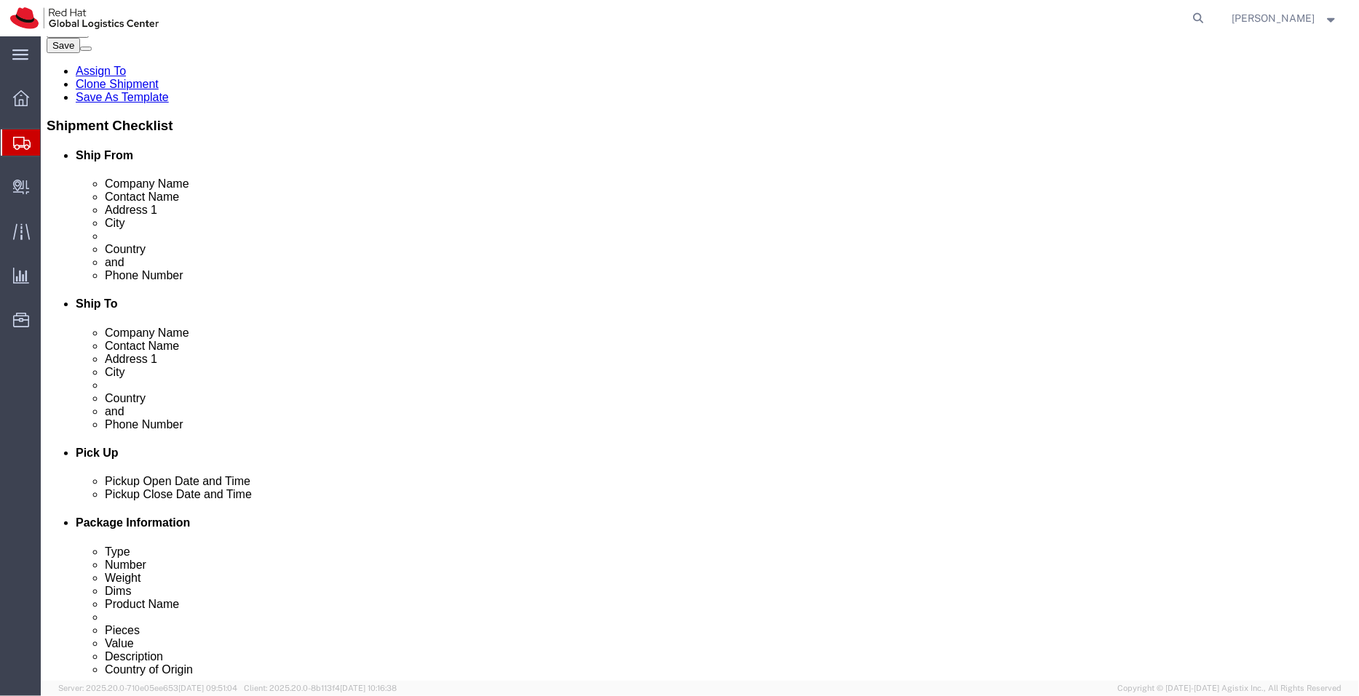
select select "SAMPLE"
click select "Select Gift Personal Effects Repair/Warranty Return Sample Sold Temporary/Not S…"
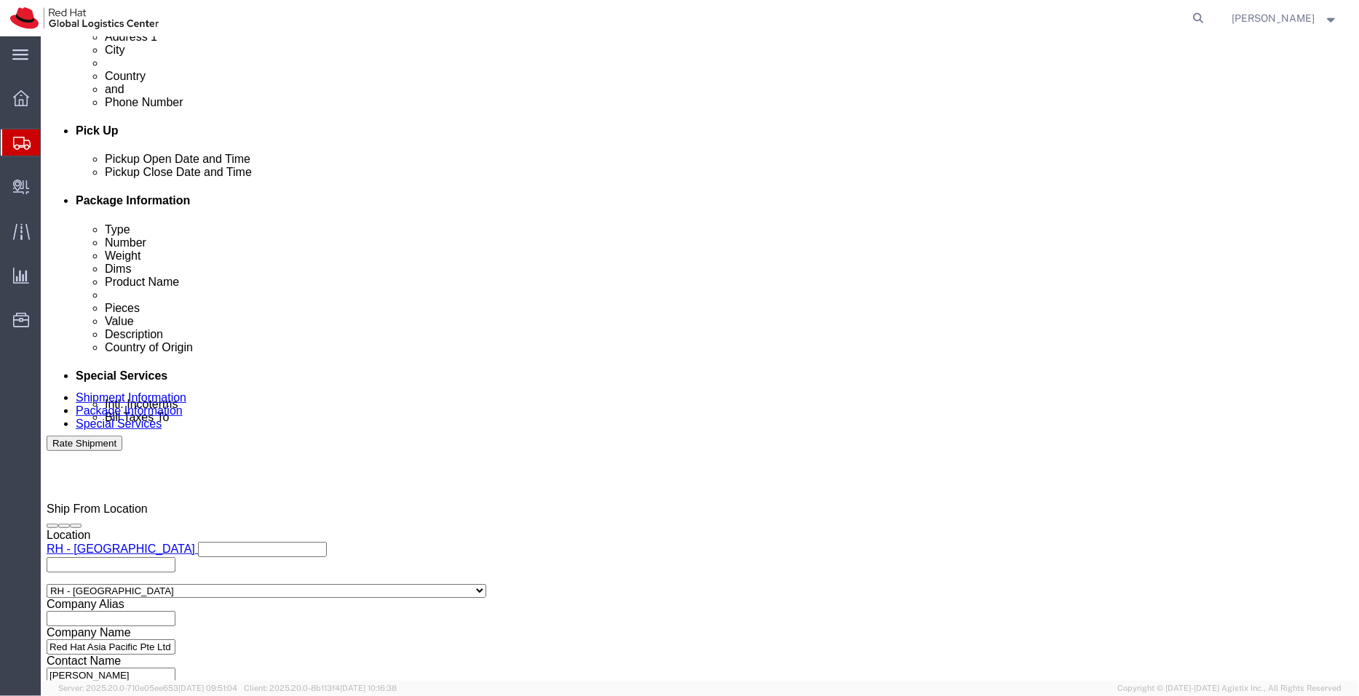
scroll to position [691, 0]
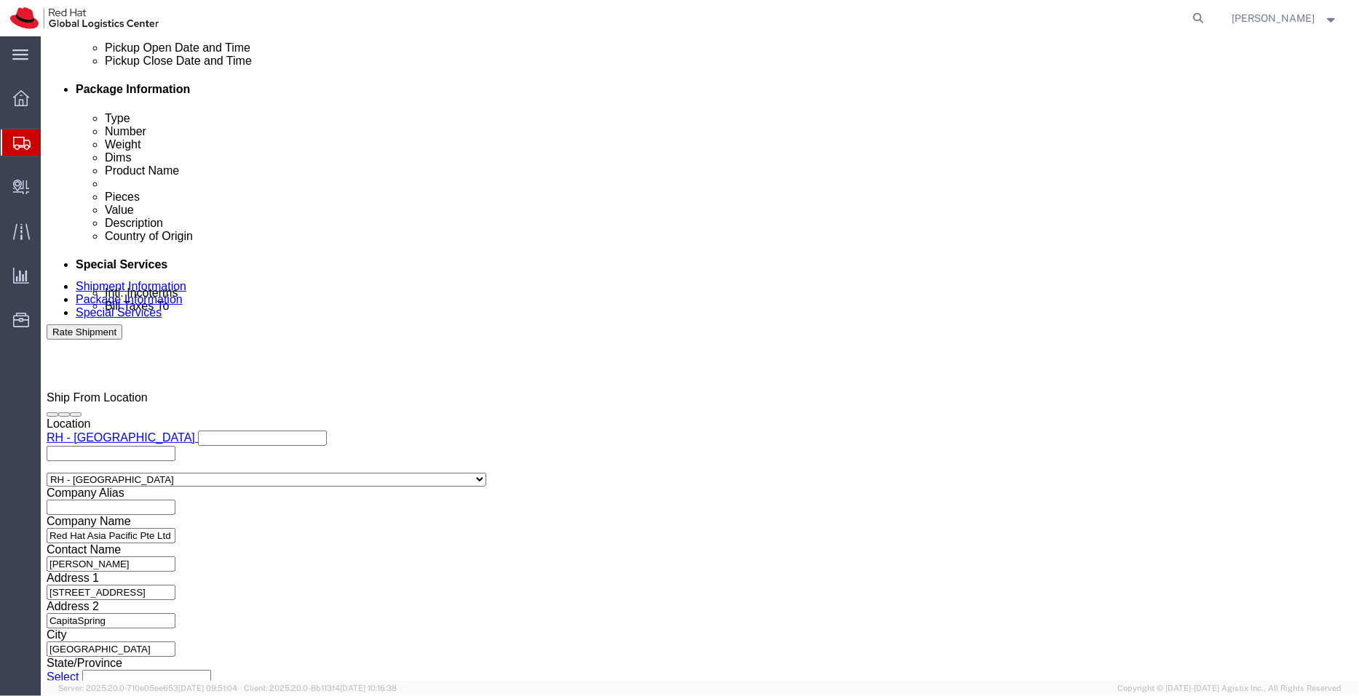
type input "ku"
select select "37977"
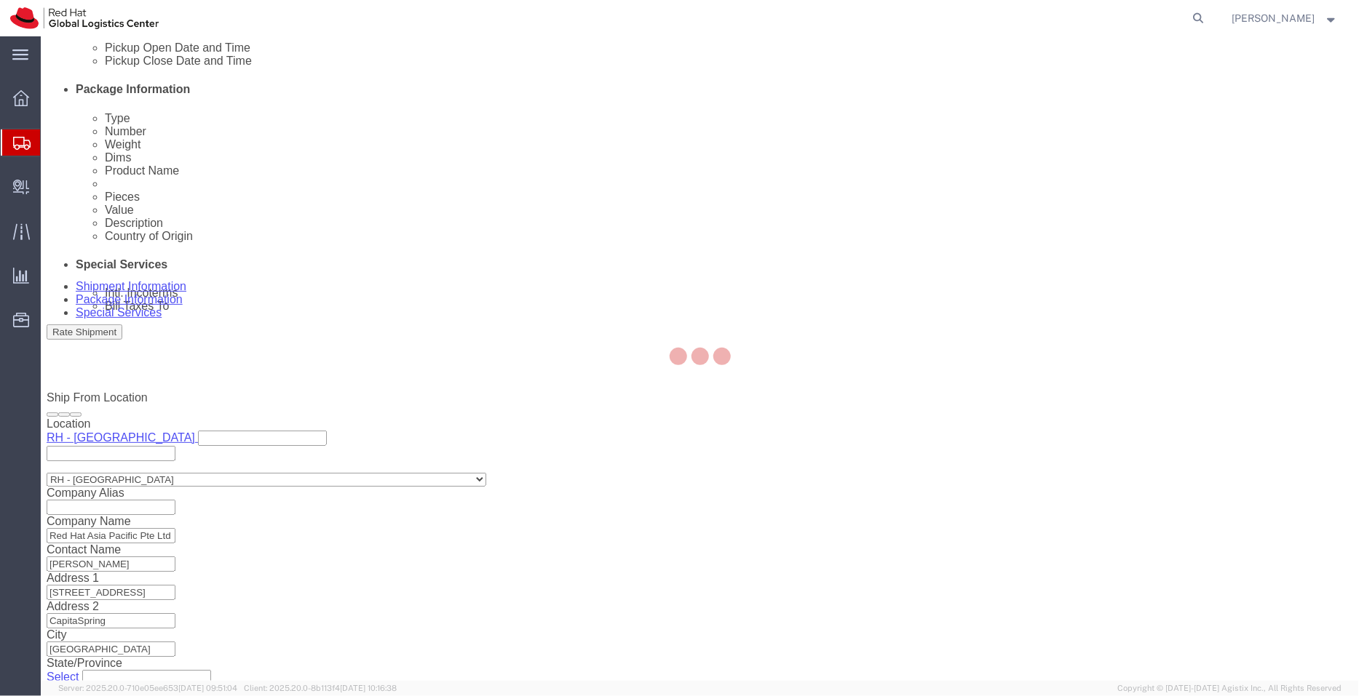
type input "Red Hat Malaysia Sdn Bhd"
type input "Suite [GEOGRAPHIC_DATA]"
select select "MY"
type input "60327330501"
type input "MV City, [PERSON_NAME]"
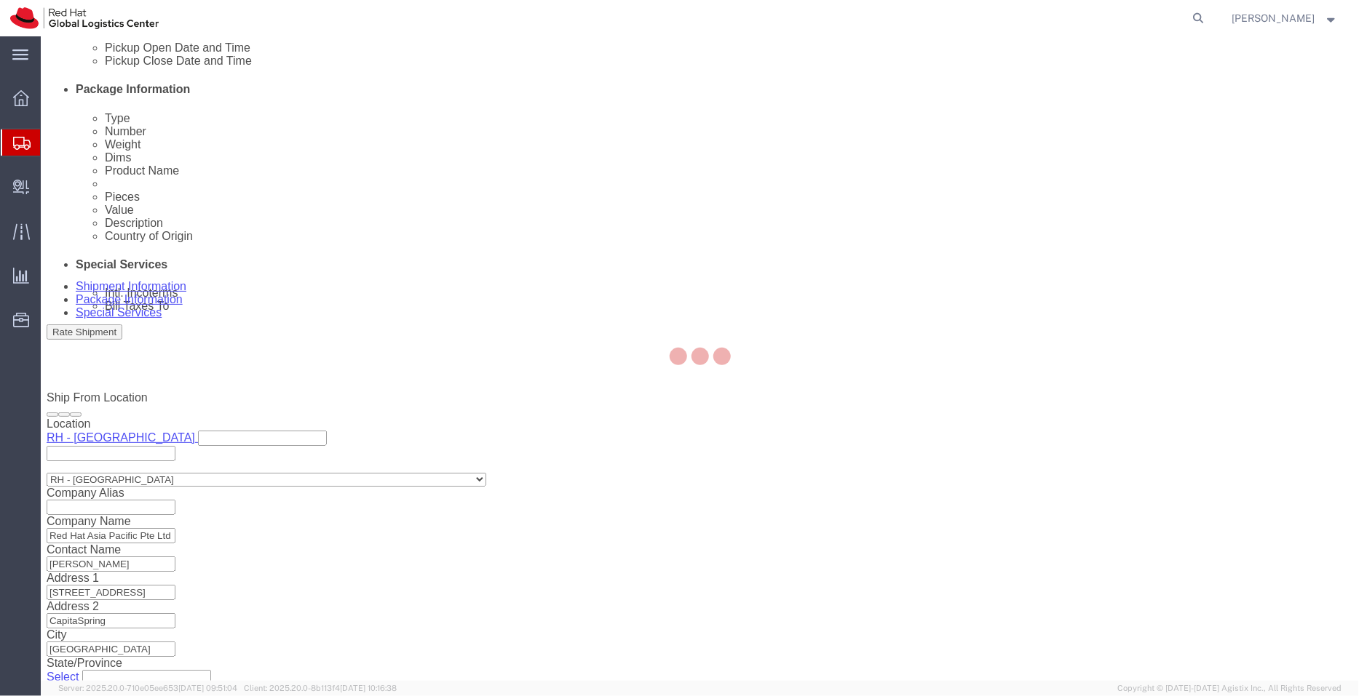
type input "[GEOGRAPHIC_DATA]"
type input "59200"
type input "W10-1808-31007269"
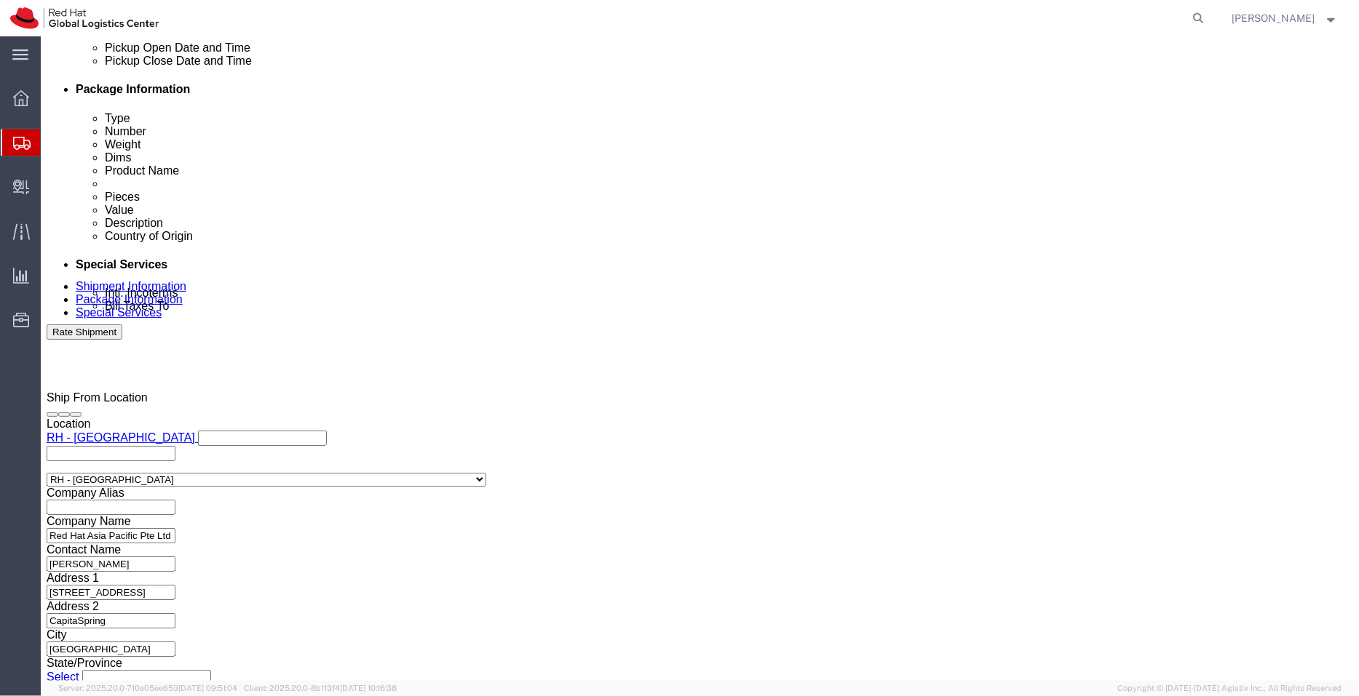
click input "Red Hat Malaysia Sdn Bhd"
paste input "REG - 201501007211"
type input "Red Hat Malaysia Sdn Bhd- REG - 201501007211"
click icon
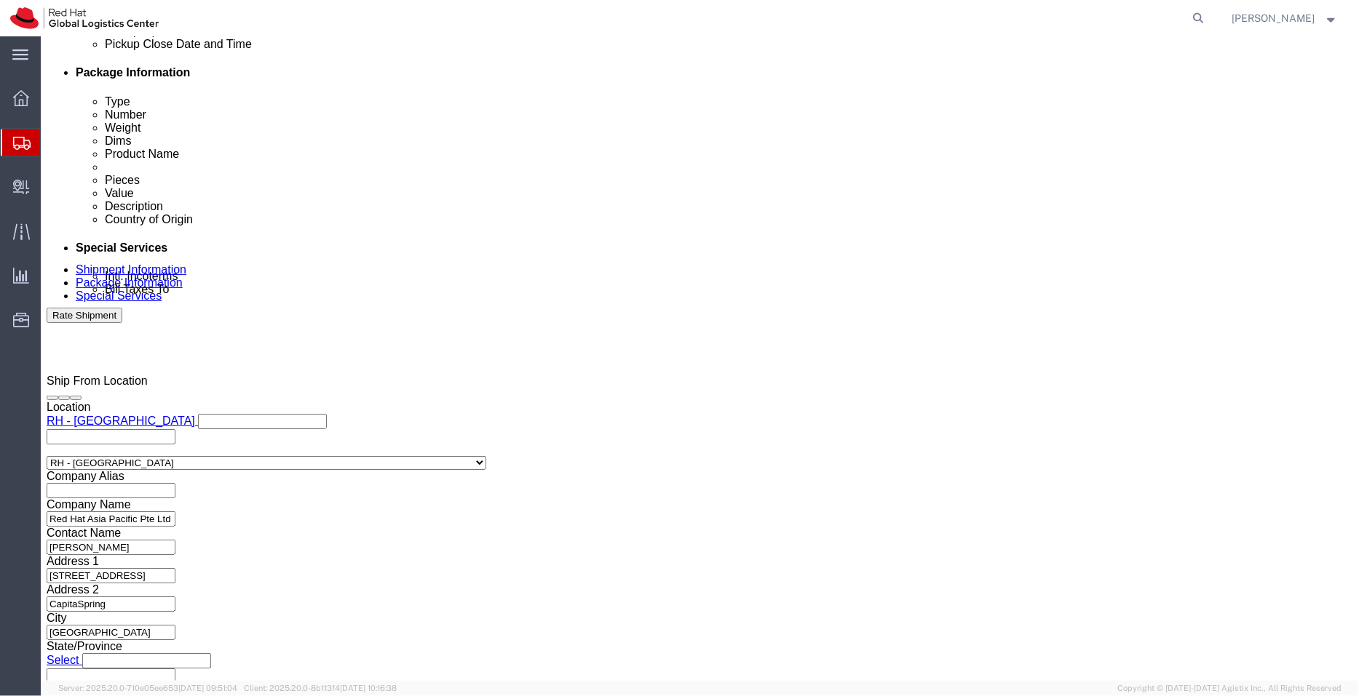
scroll to position [709, 0]
click icon
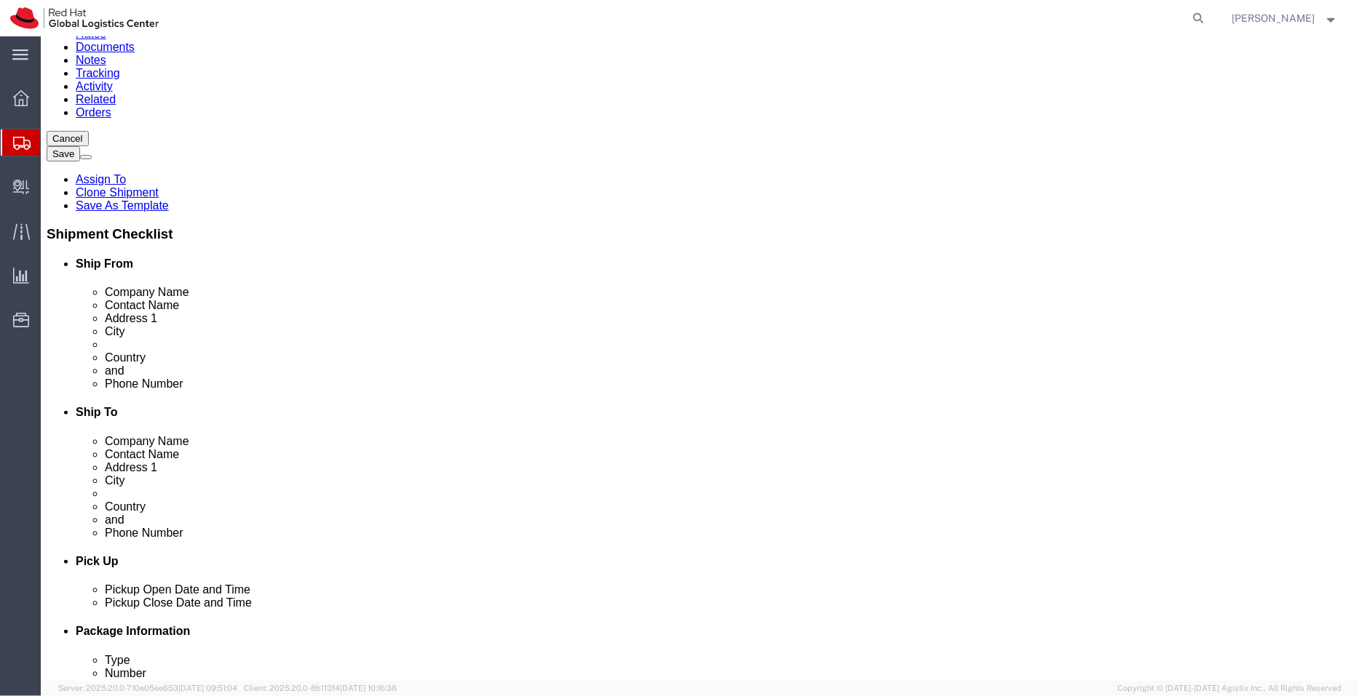
click link "Special Services"
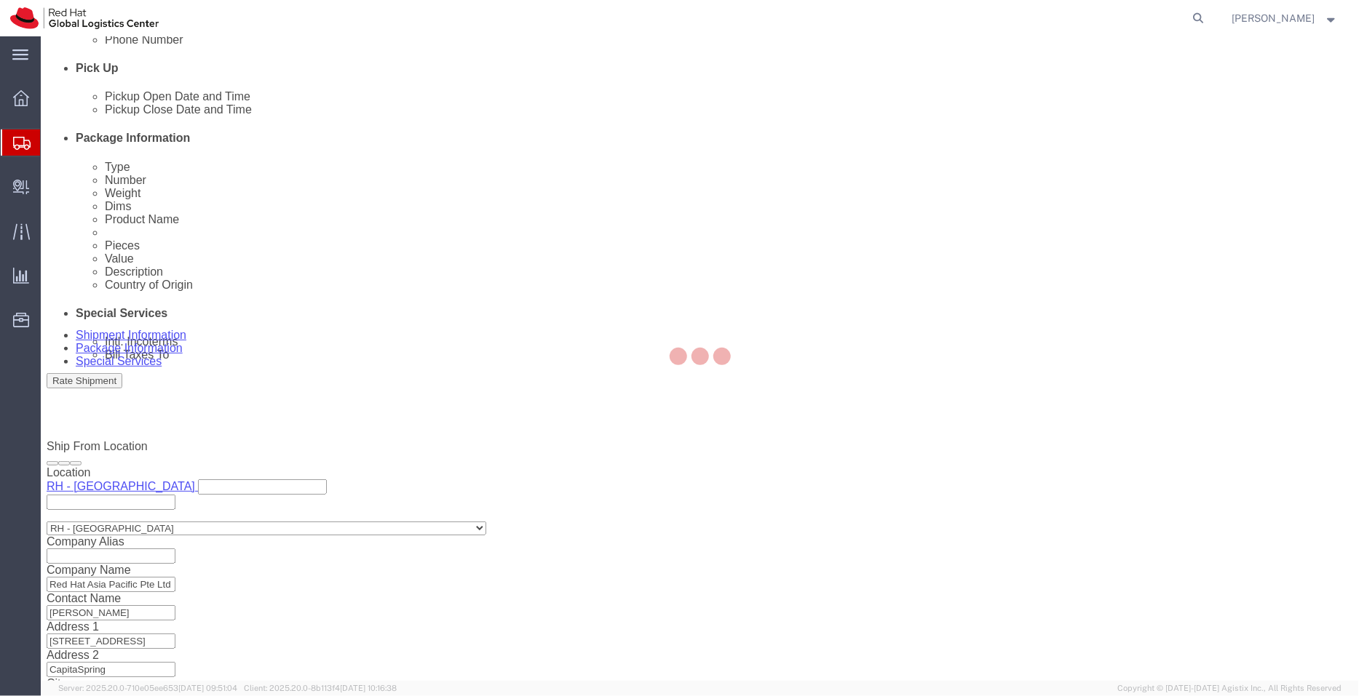
select select "COSTCENTER"
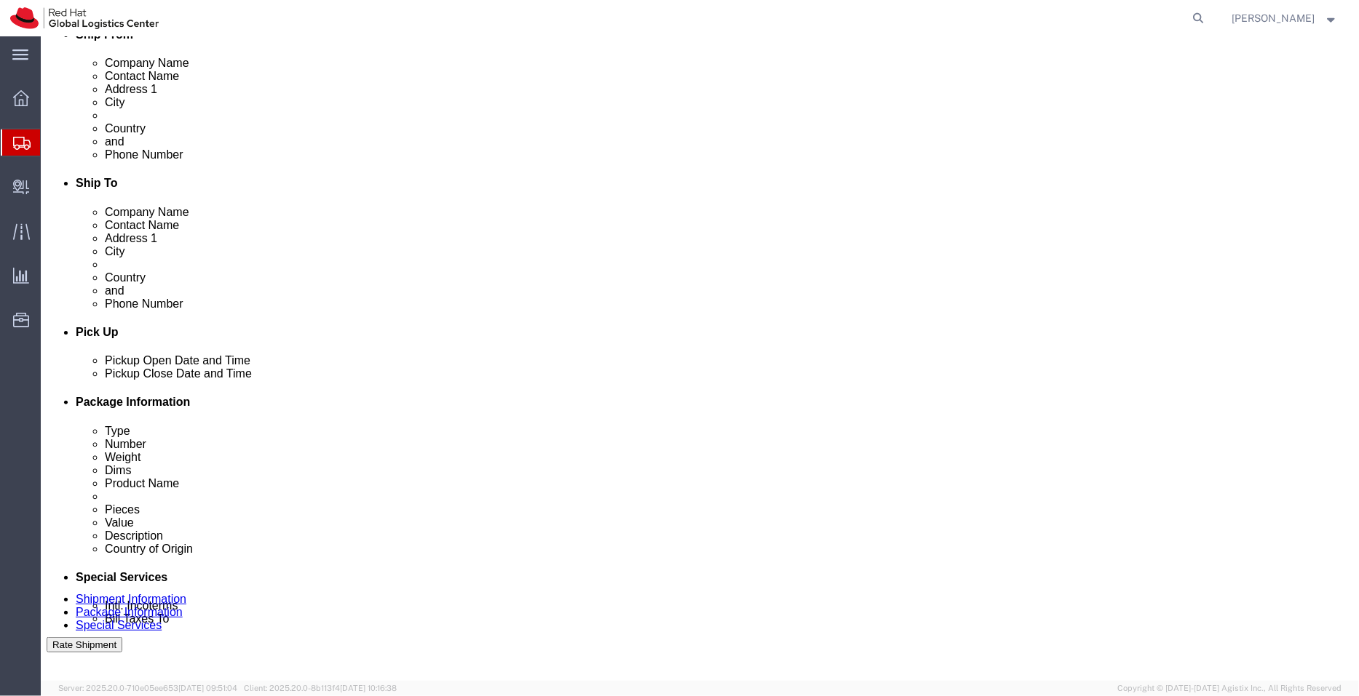
scroll to position [691, 0]
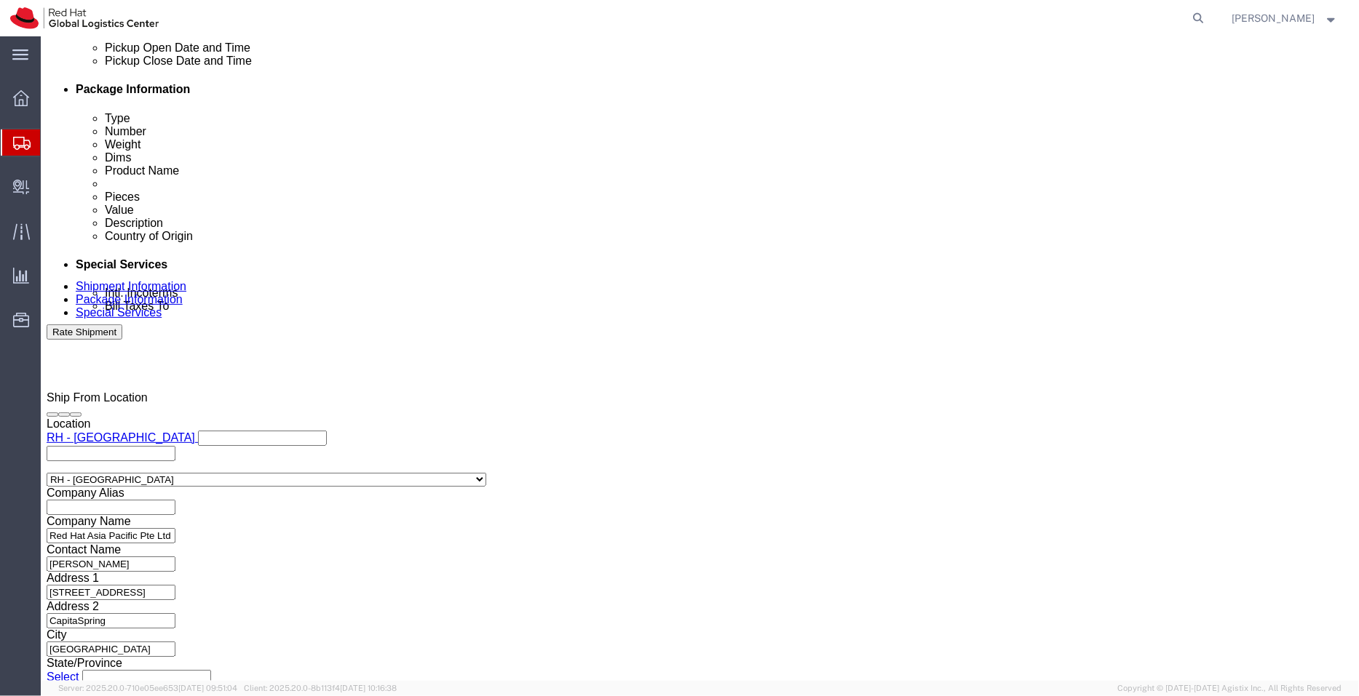
click button "Rate Shipment"
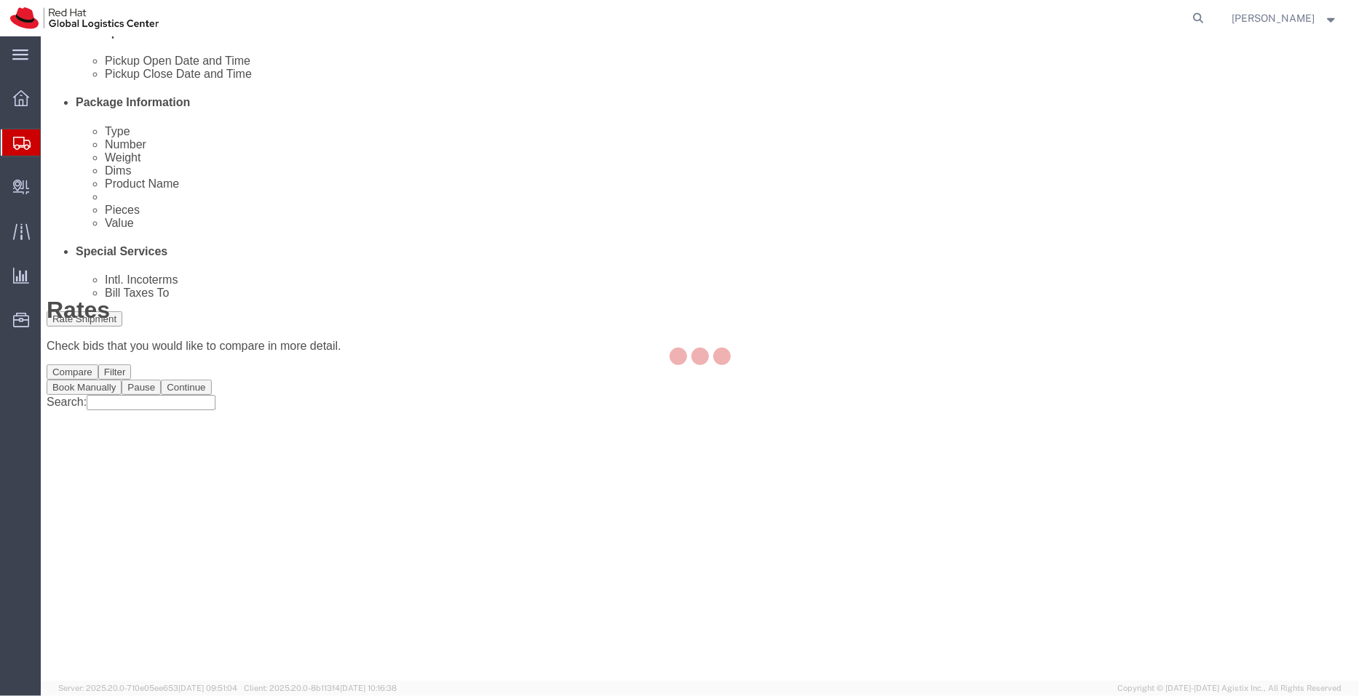
scroll to position [0, 0]
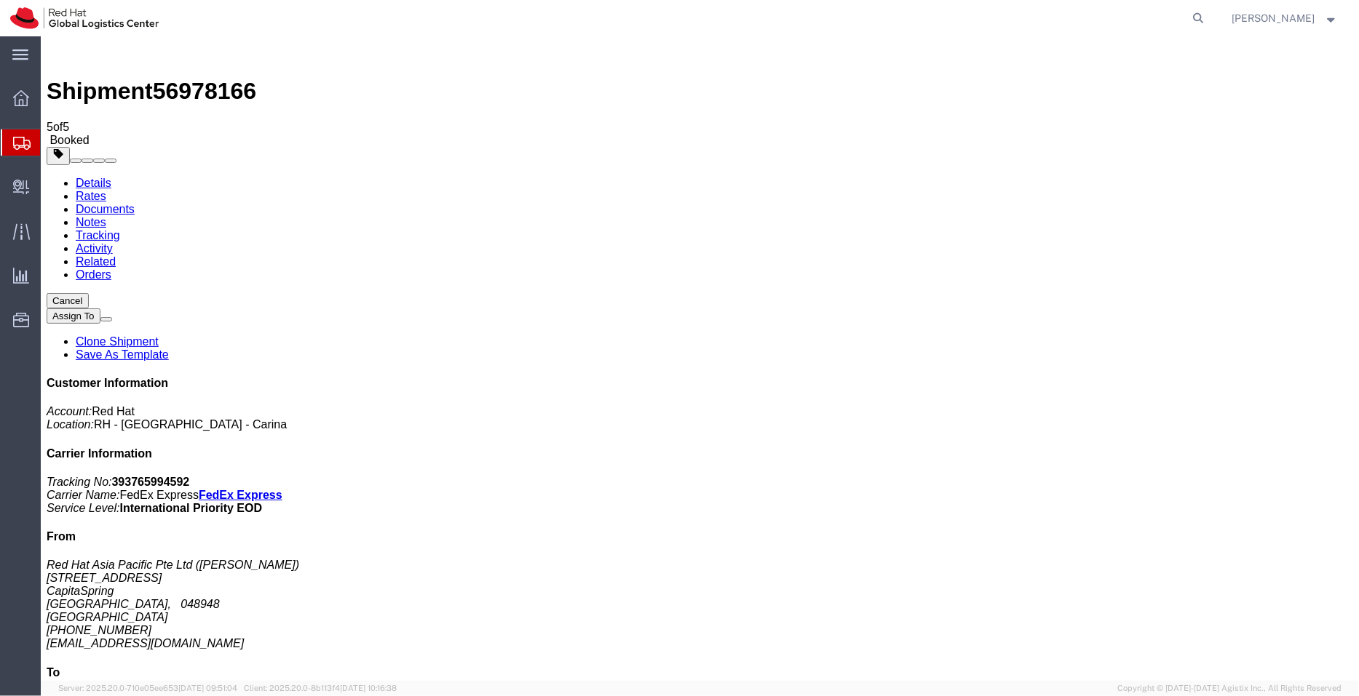
click at [104, 176] on link "Details" at bounding box center [93, 182] width 36 height 12
click link "Schedule pickup request"
drag, startPoint x: 683, startPoint y: 179, endPoint x: 536, endPoint y: 152, distance: 148.7
click div "Pickup & Delivery Dates [DATE] 15:00 - [DATE] 16:00 Pickup request number : SIN…"
copy div "[DATE] 15:00 - [DATE] 16:00 Pickup request number : SINA583"
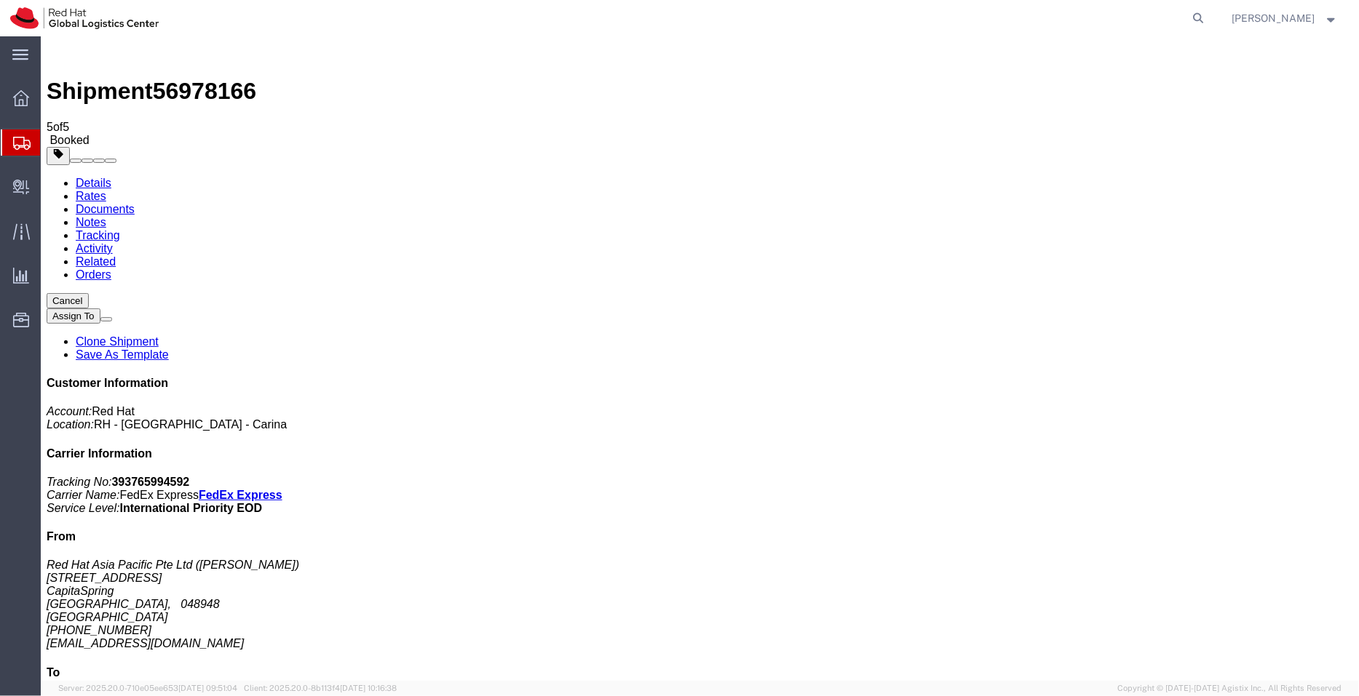
click link "Documents"
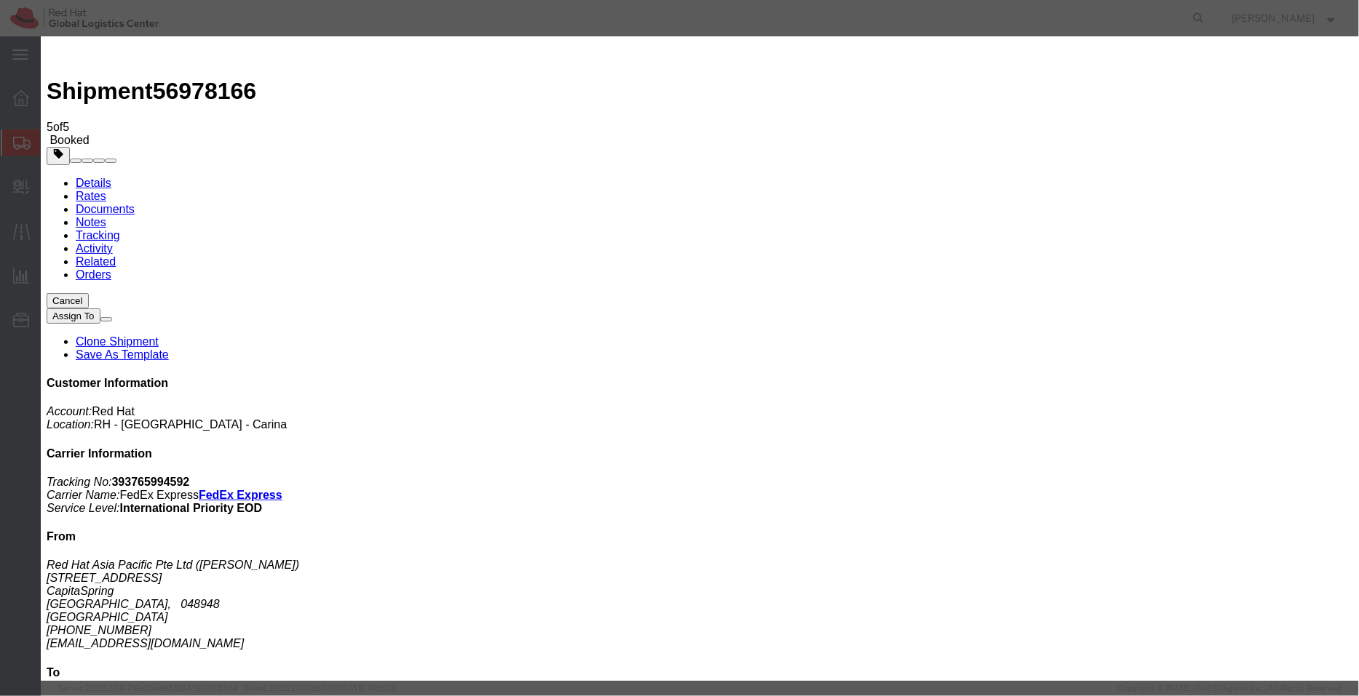
paste textarea "[DATE] 15:00 - [DATE] 16:00 Pickup request number: SINA583"
type textarea "Pickup date/time - [DATE] 15:00 - [DATE] 16:00 FedEx Pickup request number: SIN…"
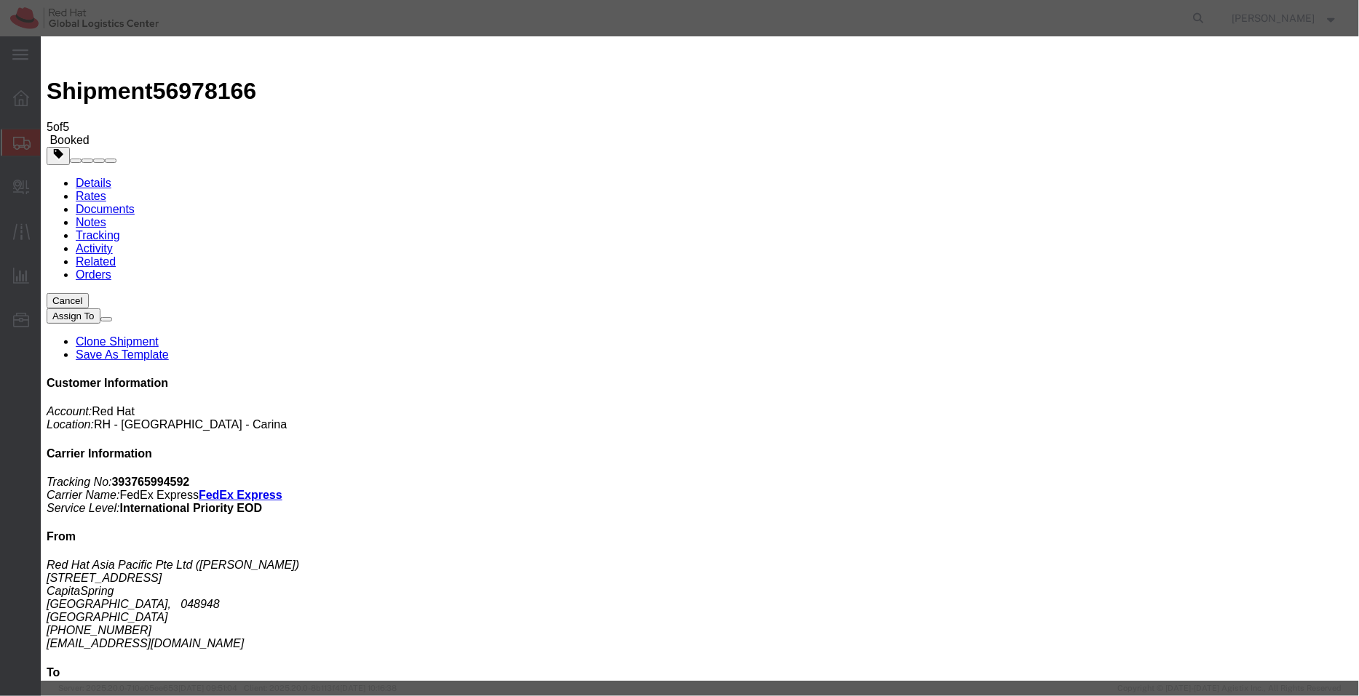
checkbox input "true"
type input "dkamal"
type input "[EMAIL_ADDRESS][DOMAIN_NAME]"
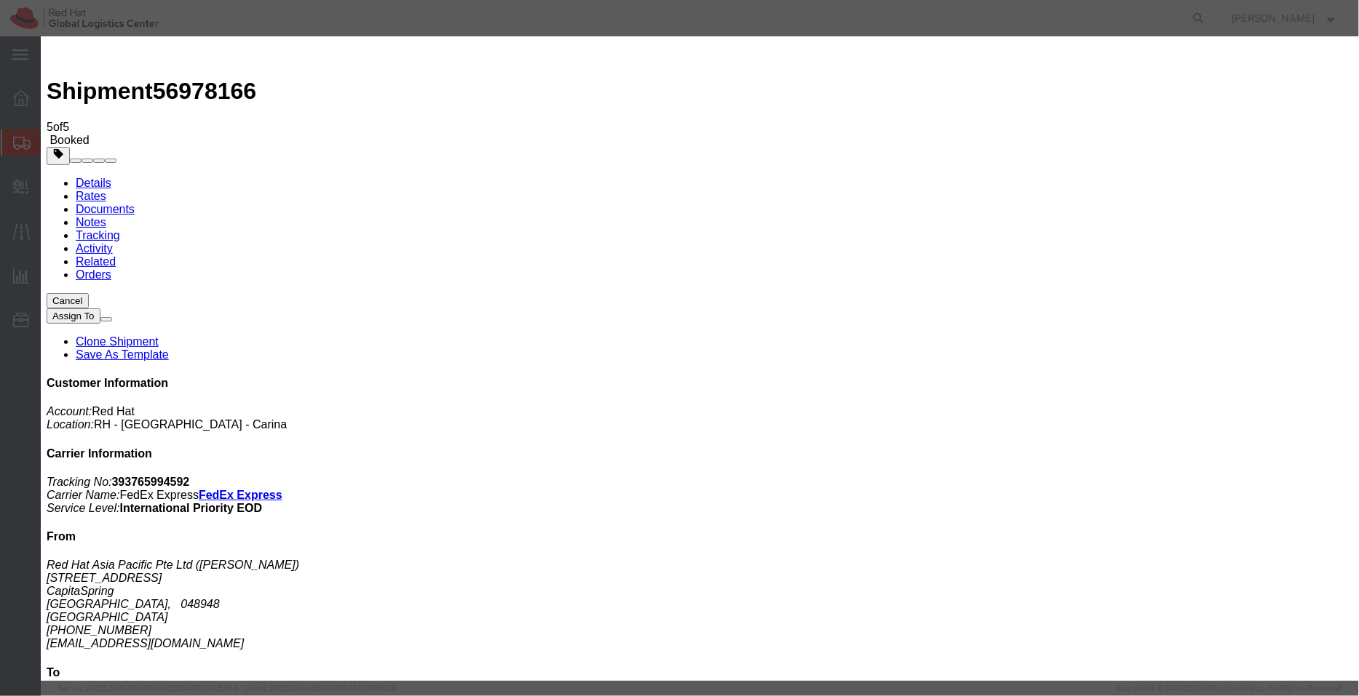
paste input "[EMAIL_ADDRESS][DOMAIN_NAME]"
type input "[EMAIL_ADDRESS][DOMAIN_NAME]"
type input "[EMAIL_ADDRESS][DOMAIN_NAME],[EMAIL_ADDRESS][DOMAIN_NAME]"
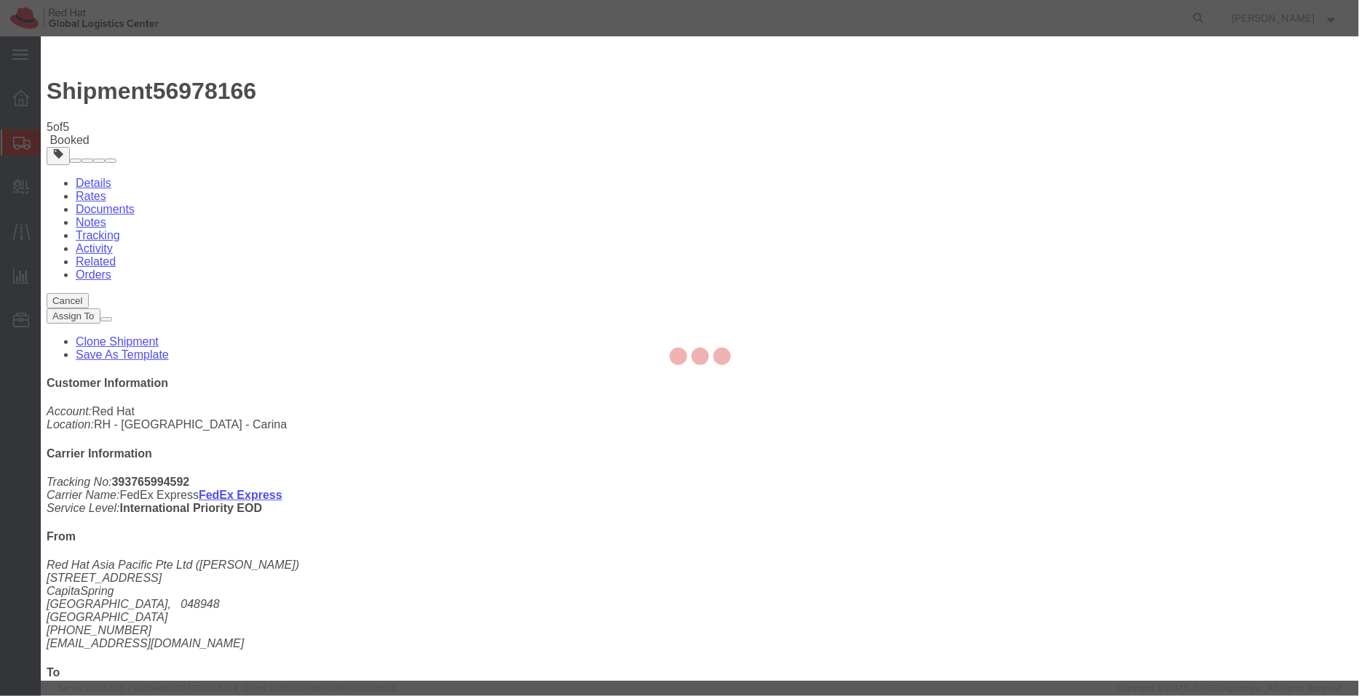
checkbox input "false"
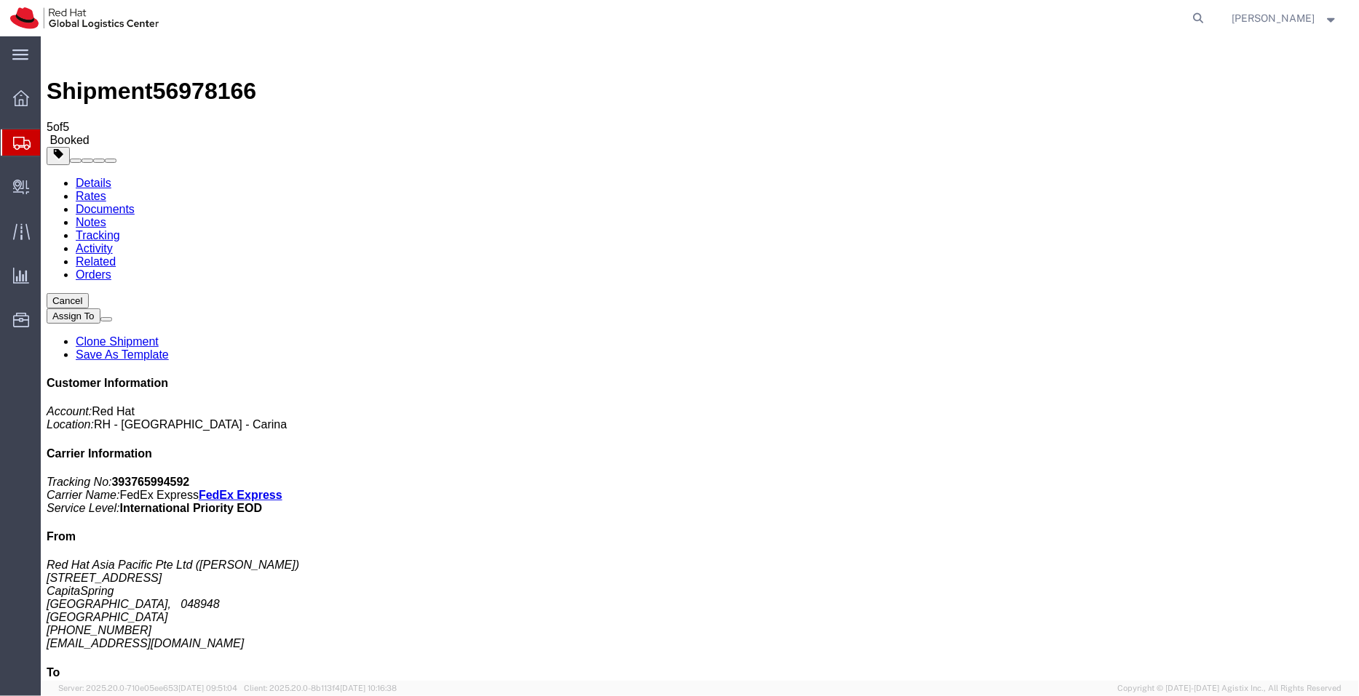
click at [0, 0] on span "Shipment Manager" at bounding box center [0, 0] width 0 height 0
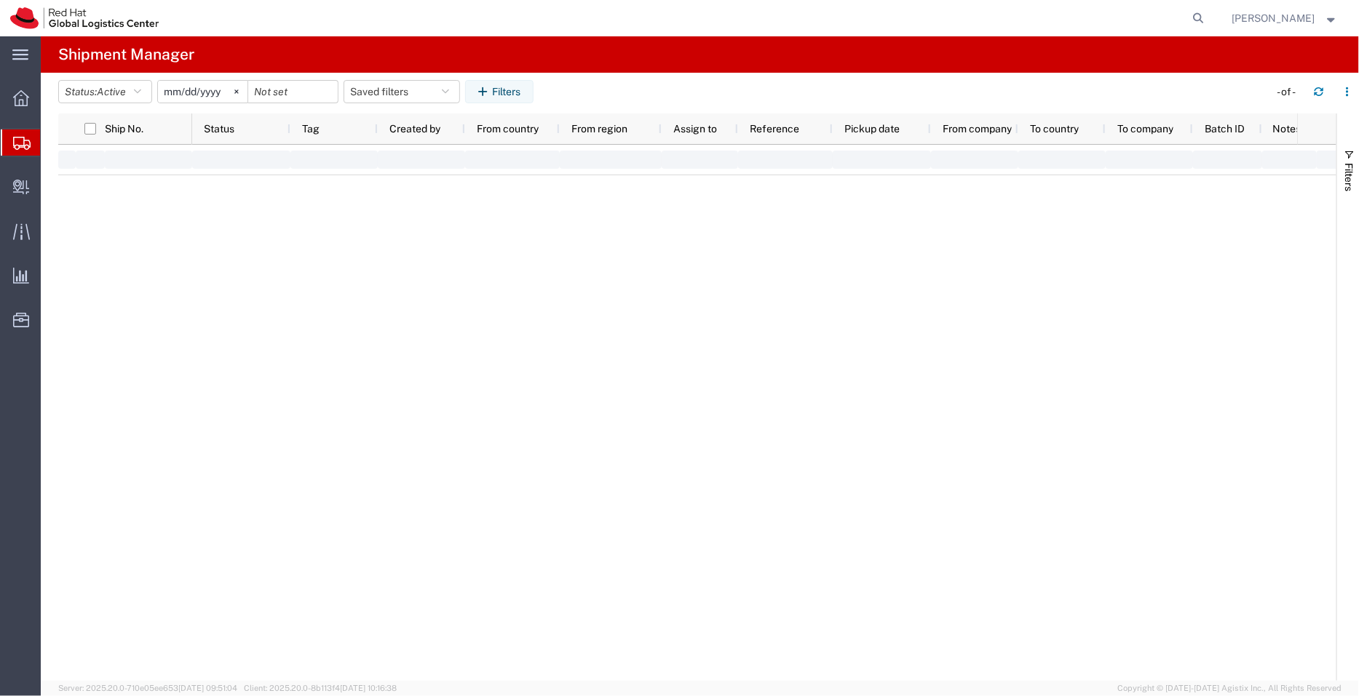
type input "[DATE]"
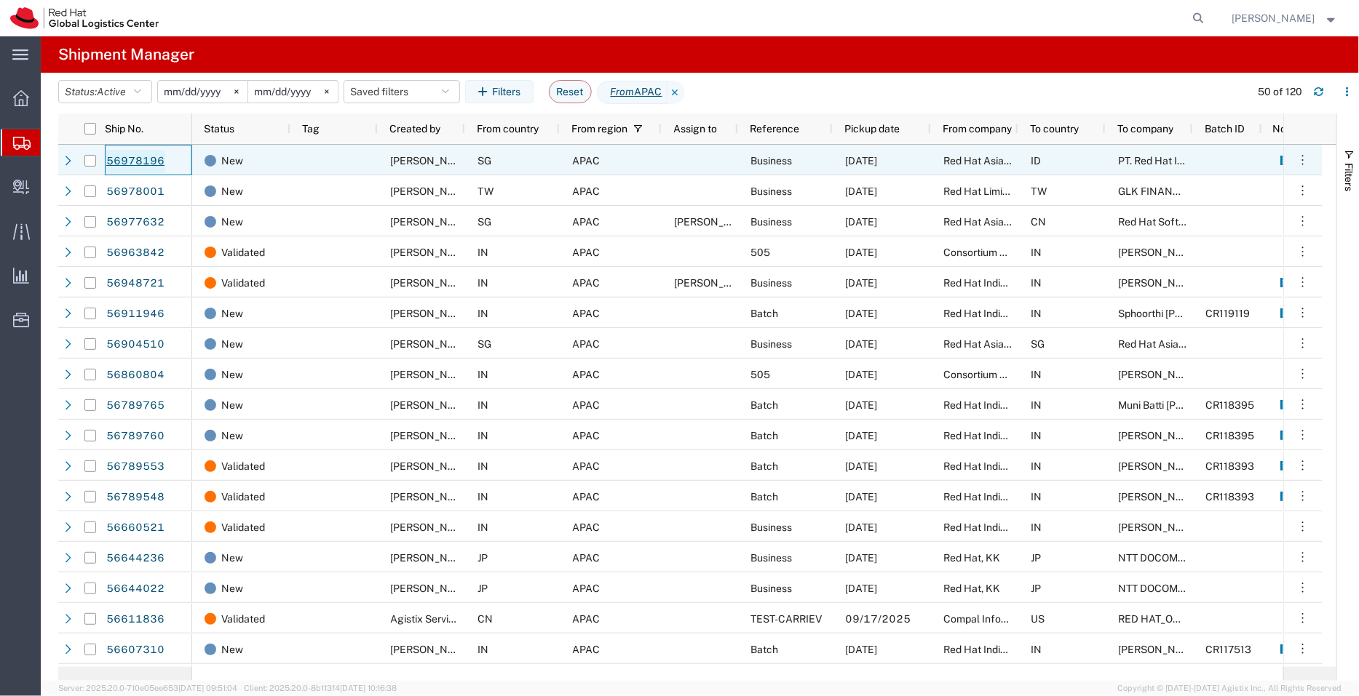
click at [136, 160] on link "56978196" at bounding box center [136, 161] width 60 height 23
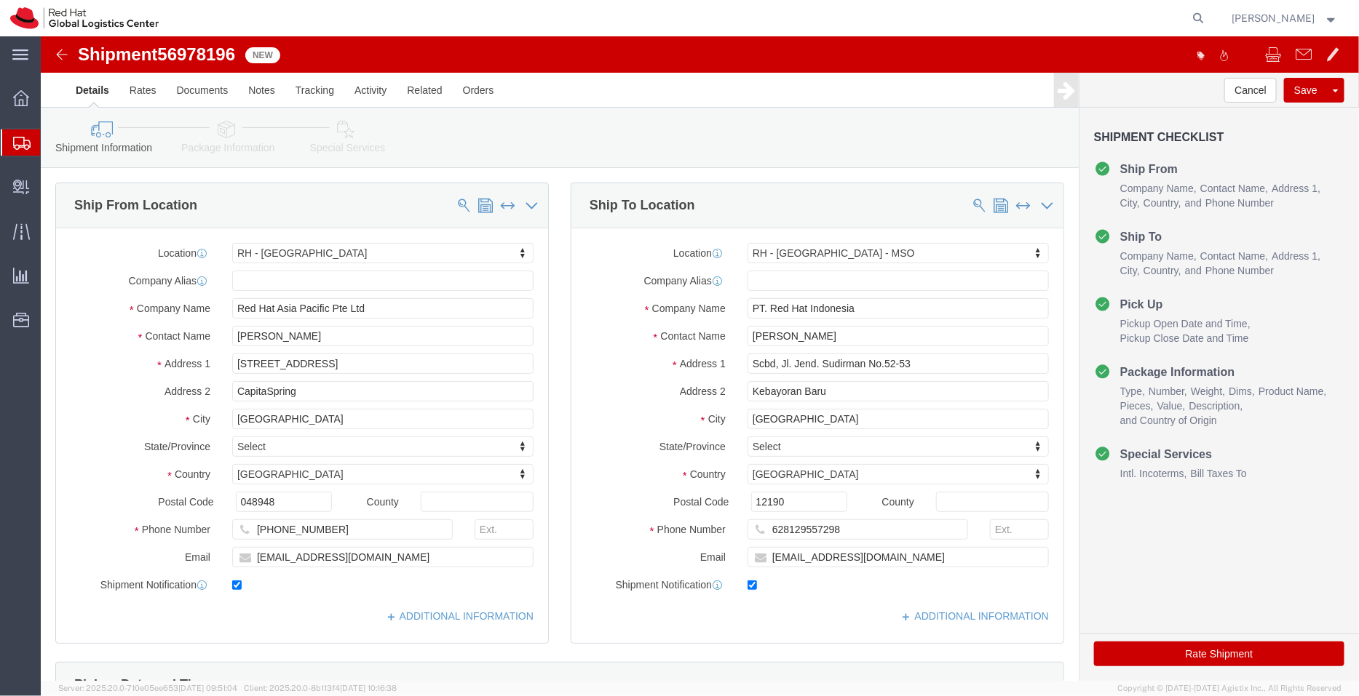
select select "51051"
select select "39291"
click link "ADDITIONAL INFORMATION"
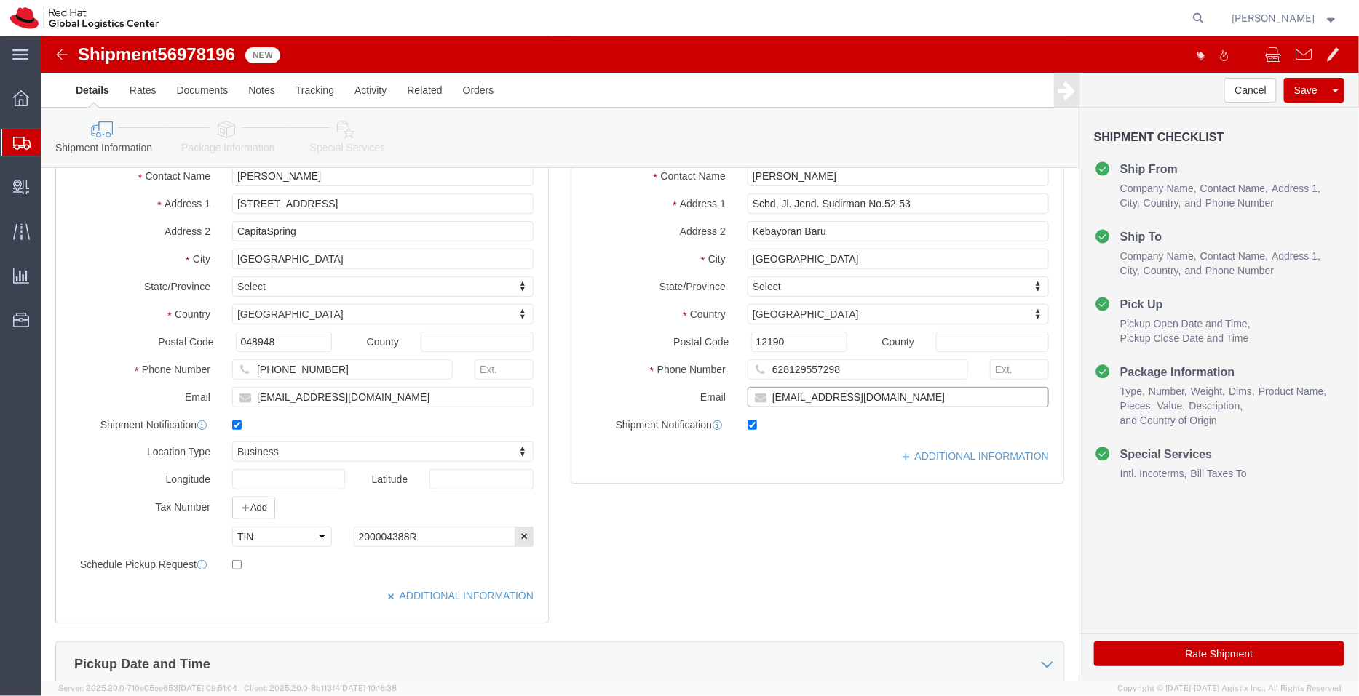
click input "[EMAIL_ADDRESS][DOMAIN_NAME]"
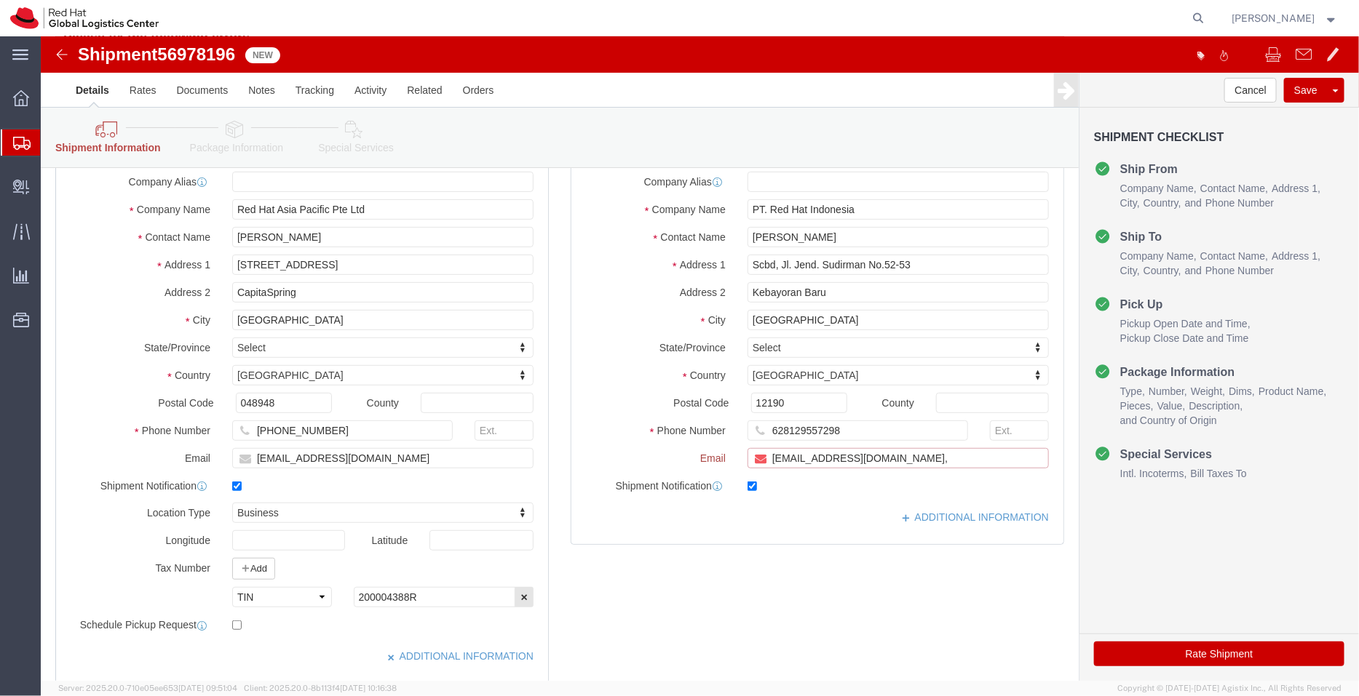
scroll to position [222, 0]
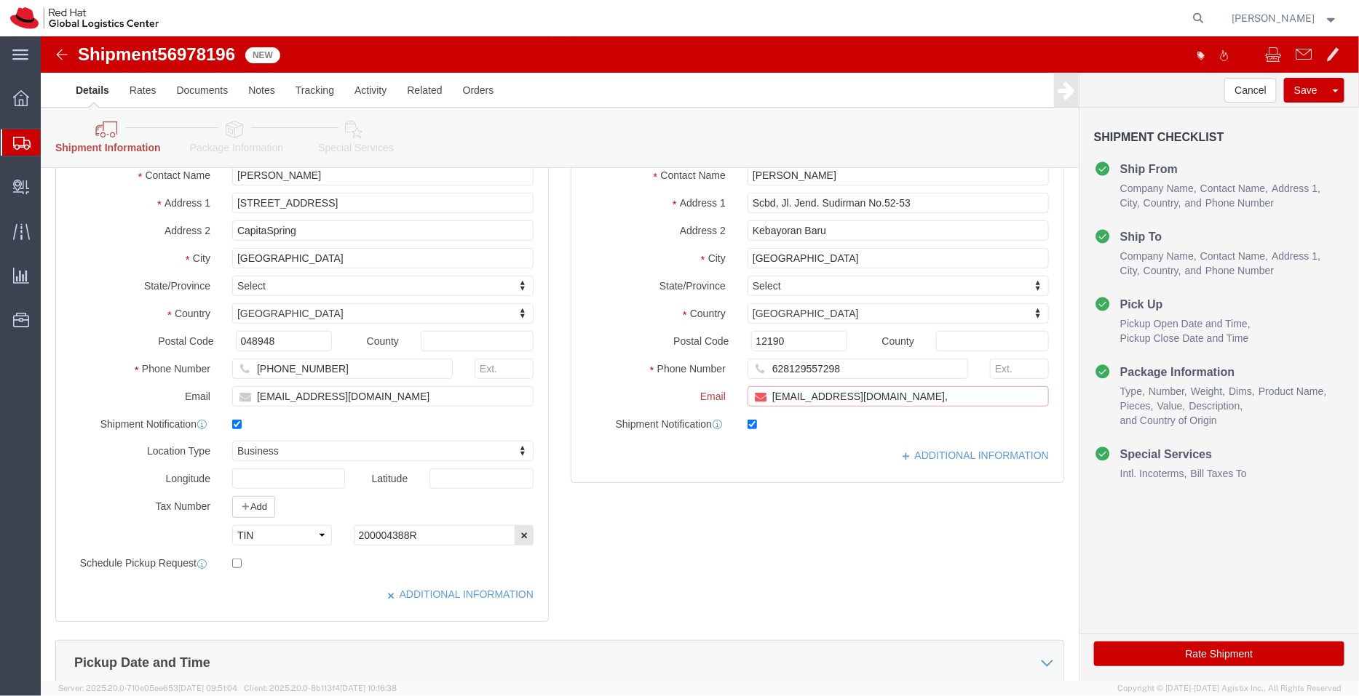
paste input "[EMAIL_ADDRESS][DOMAIN_NAME]"
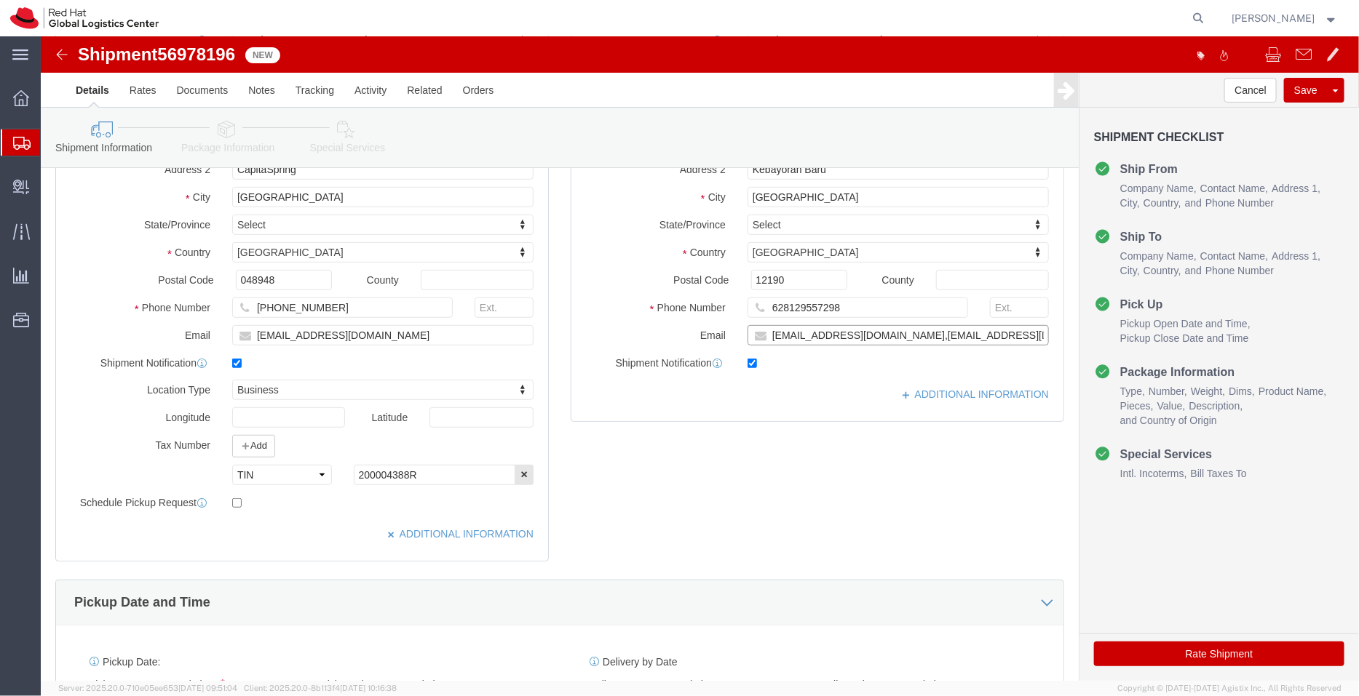
scroll to position [160, 0]
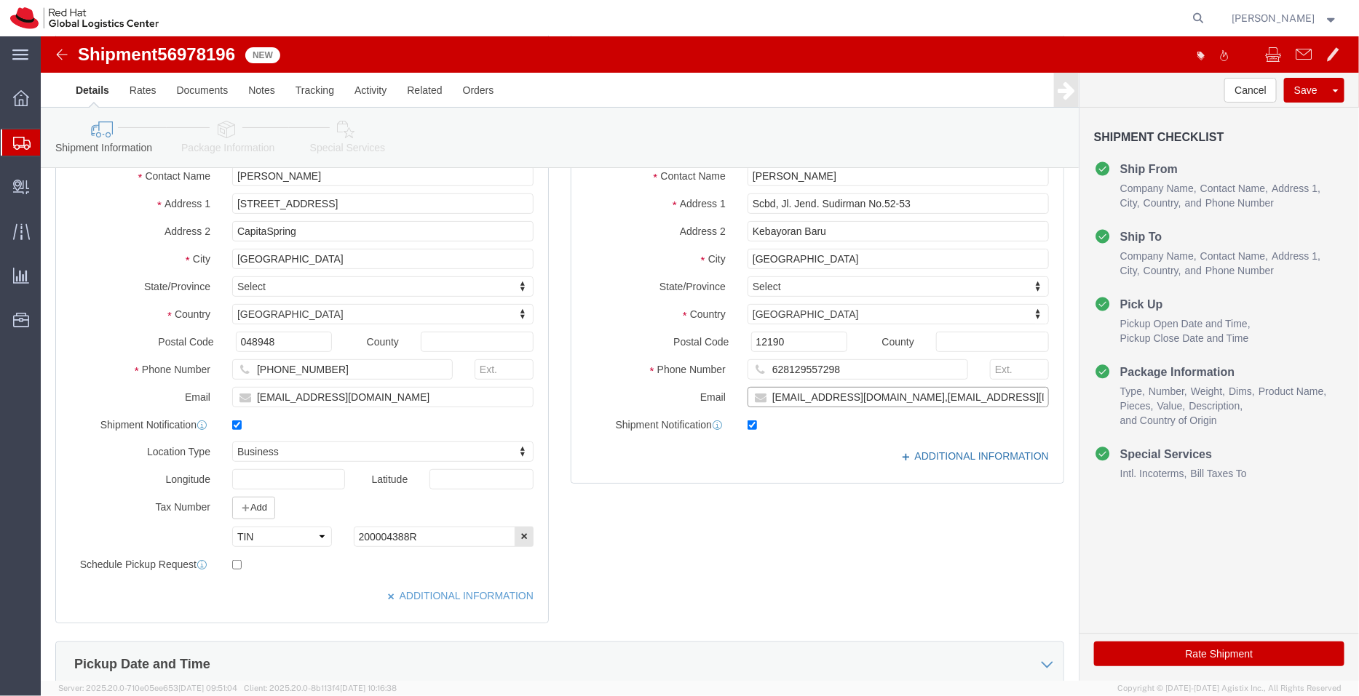
type input "[EMAIL_ADDRESS][DOMAIN_NAME],[EMAIL_ADDRESS][DOMAIN_NAME]"
click link "ADDITIONAL INFORMATION"
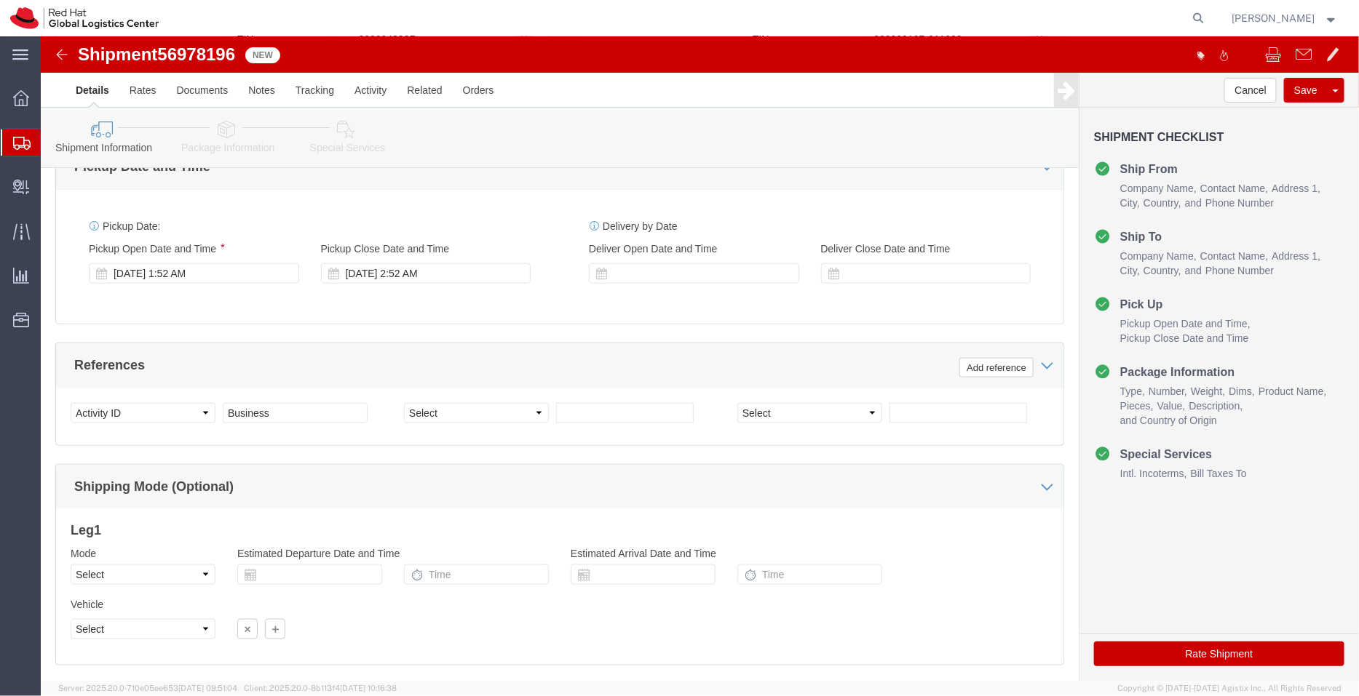
scroll to position [671, 0]
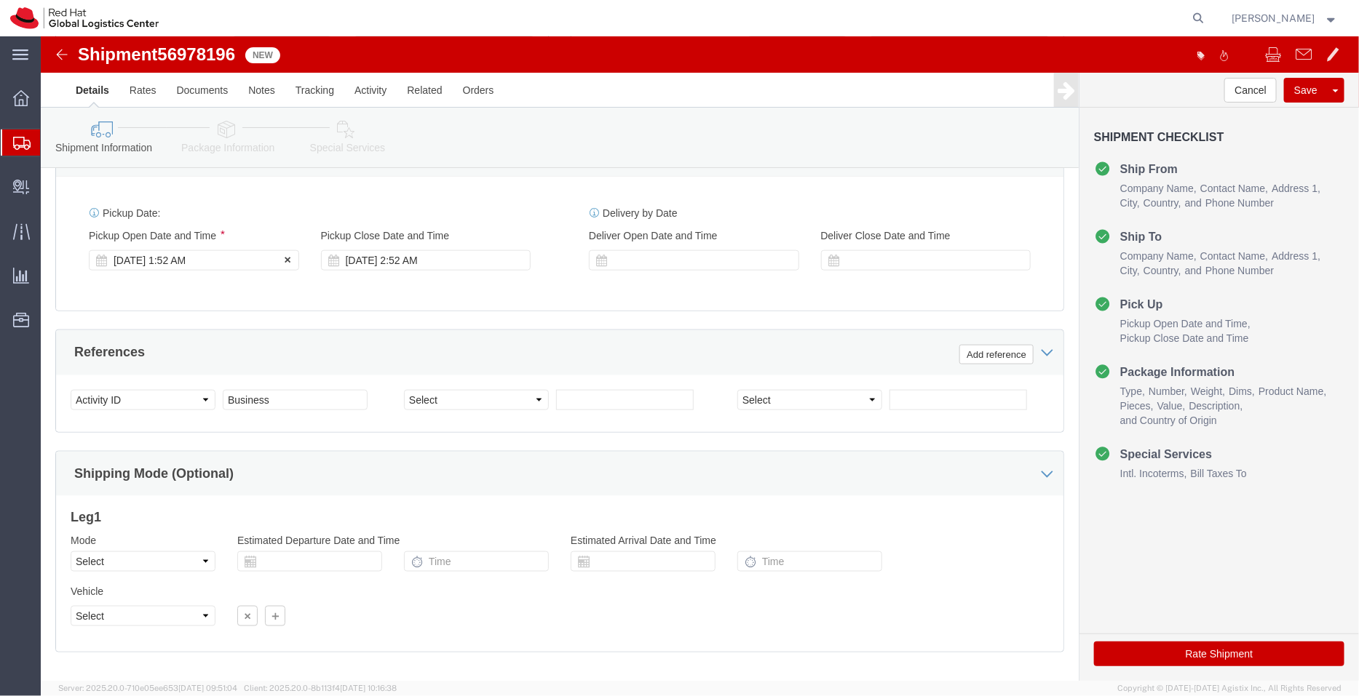
click div "[DATE] 1:52 AM"
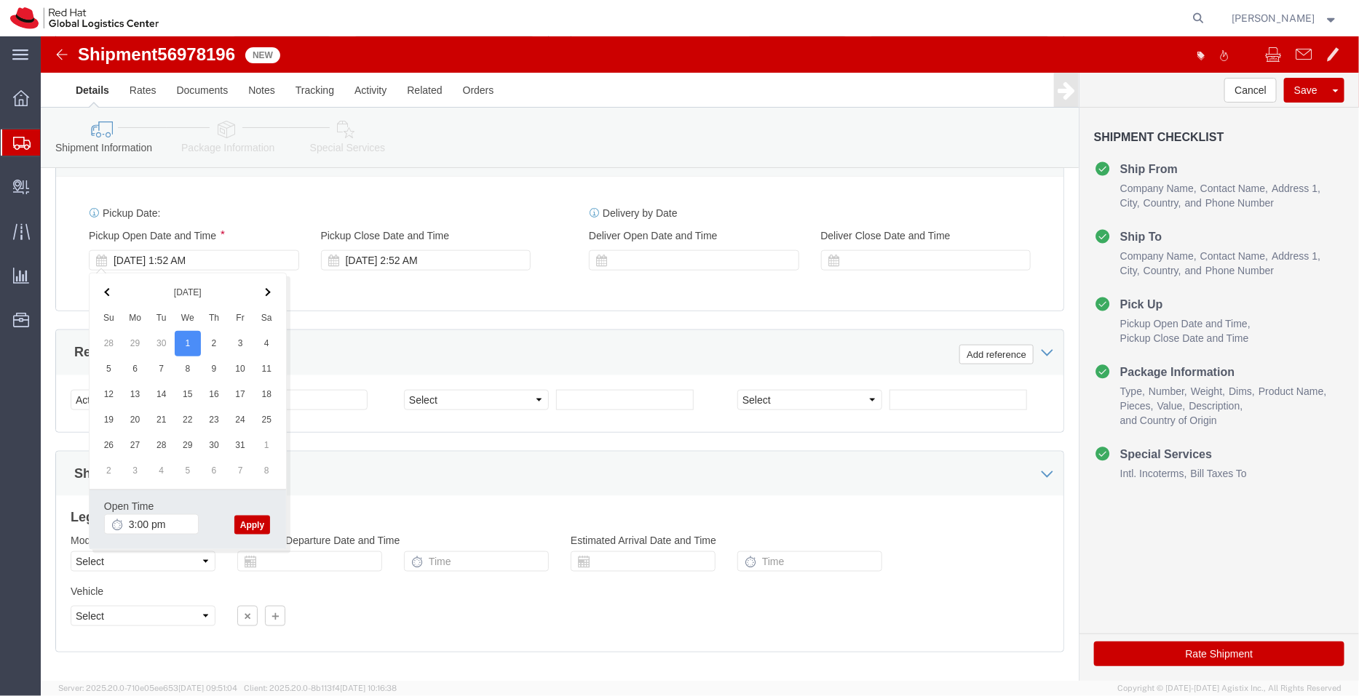
type input "3:00 PM"
click button "Apply"
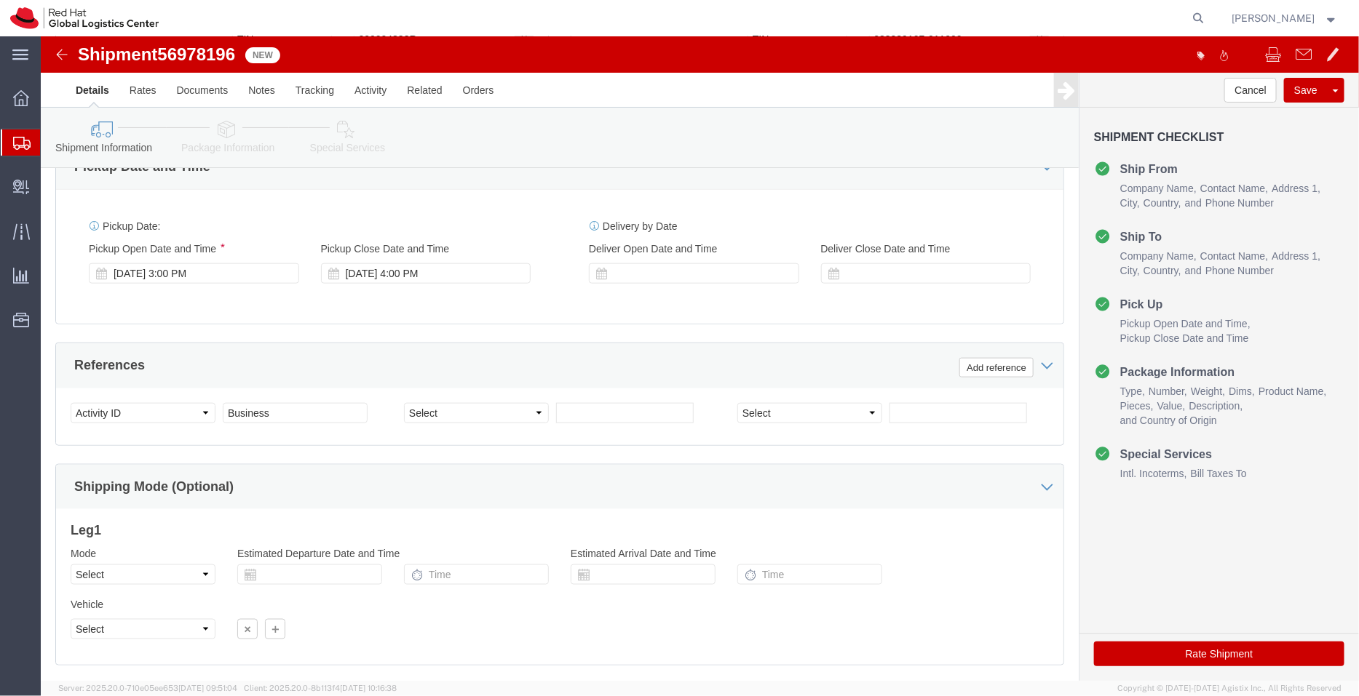
scroll to position [744, 0]
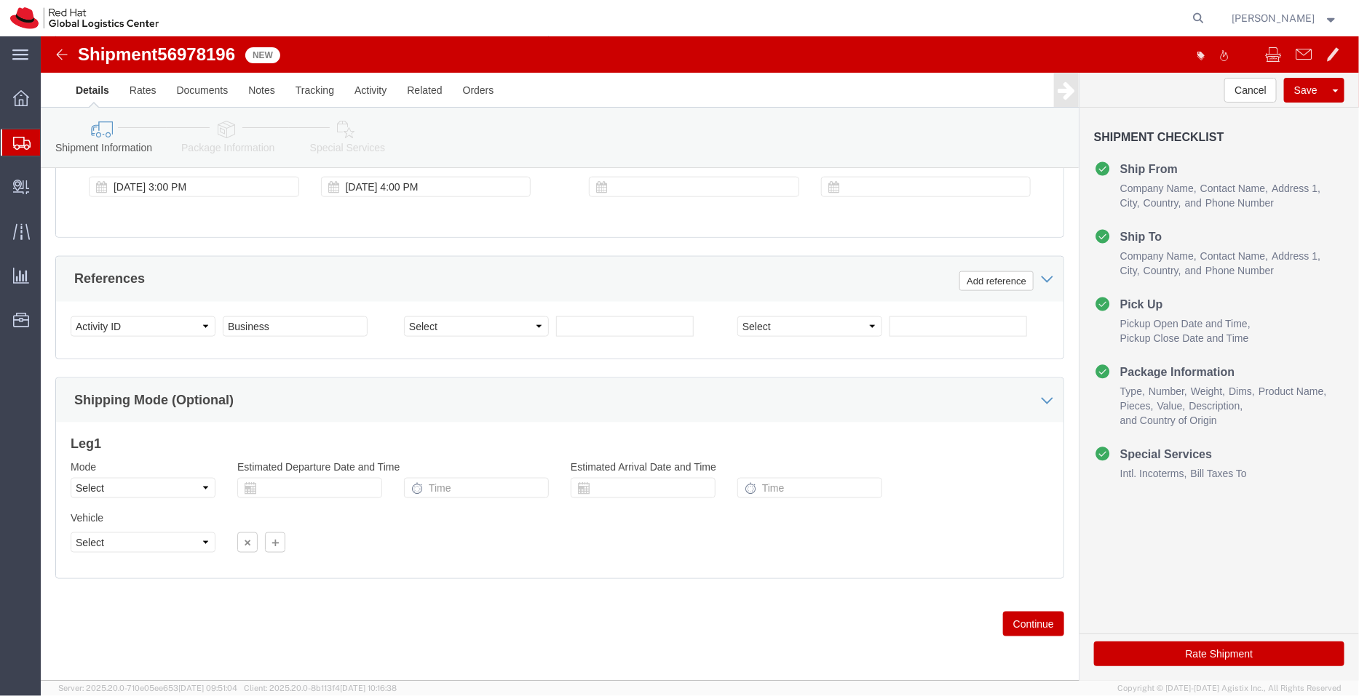
click link "Package Information"
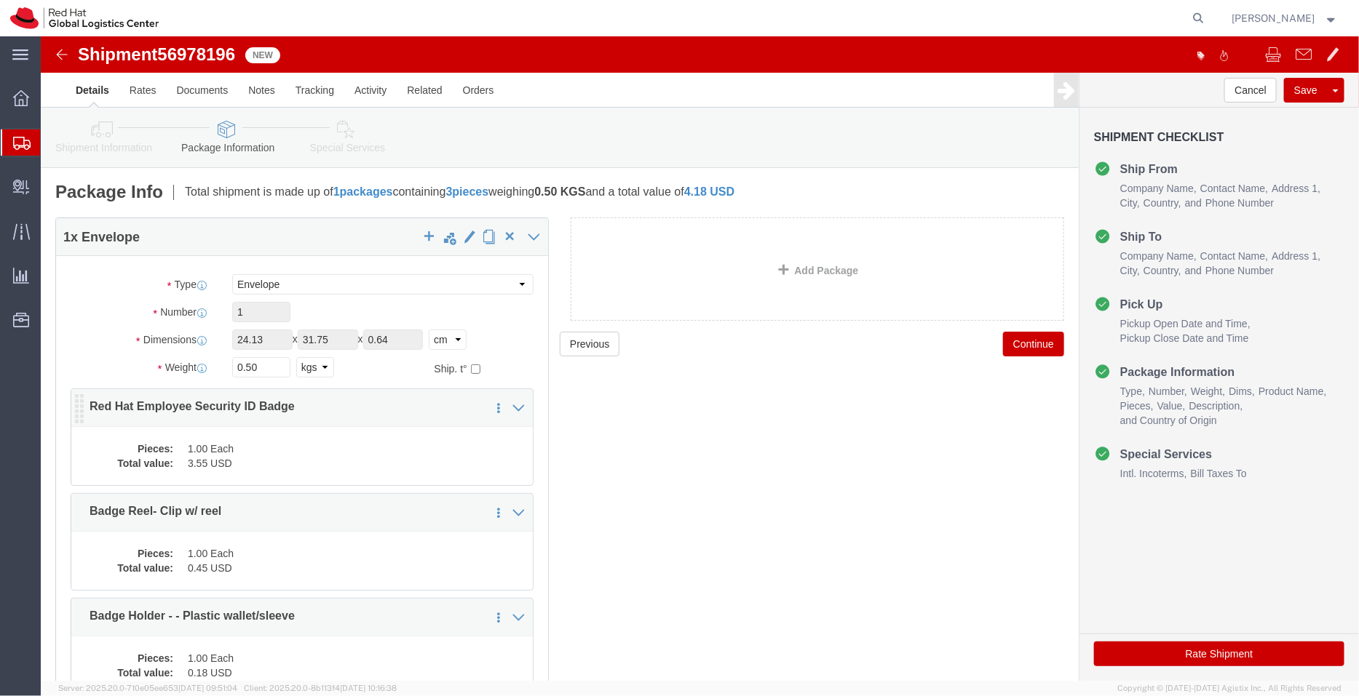
click dd "3.55 USD"
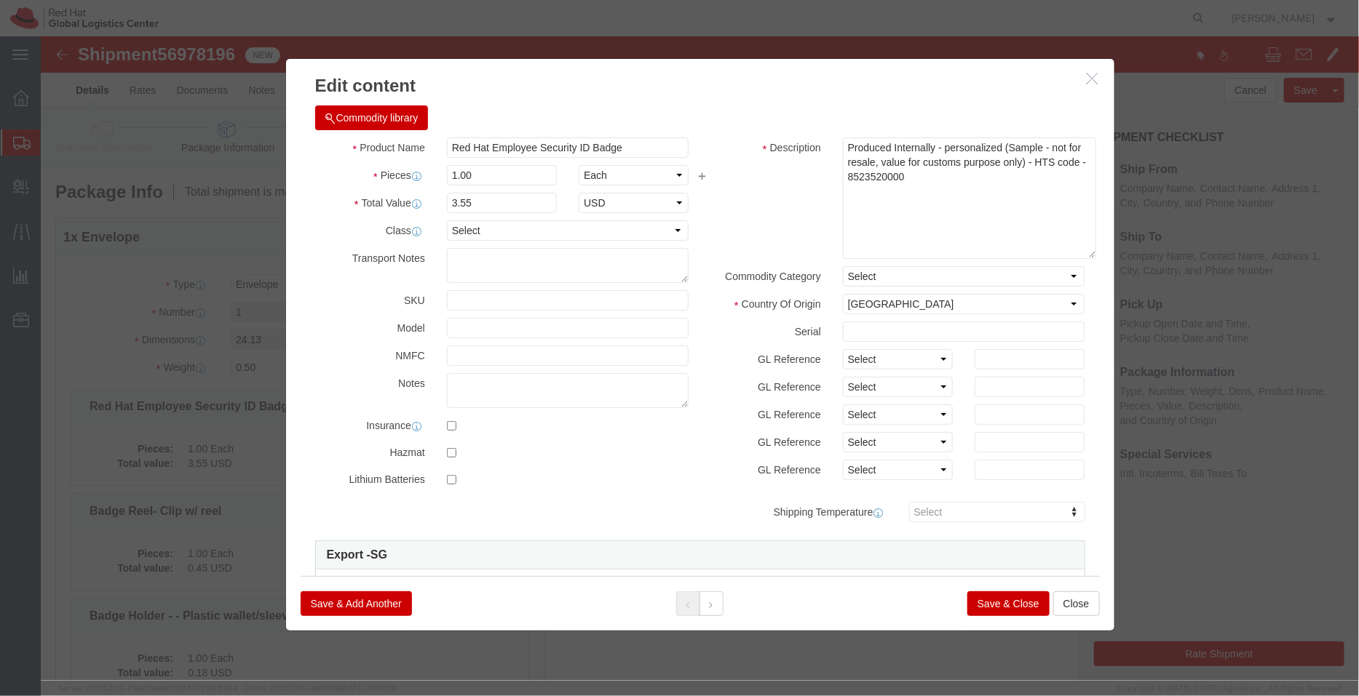
drag, startPoint x: 1029, startPoint y: 132, endPoint x: 1044, endPoint y: 219, distance: 88.5
click textarea "Produced Internally - personalized (Sample - not for resale, value for customs …"
drag, startPoint x: 859, startPoint y: 140, endPoint x: 794, endPoint y: 143, distance: 64.8
click textarea "Produced Internally - personalized (Sample - not for resale, value for customs …"
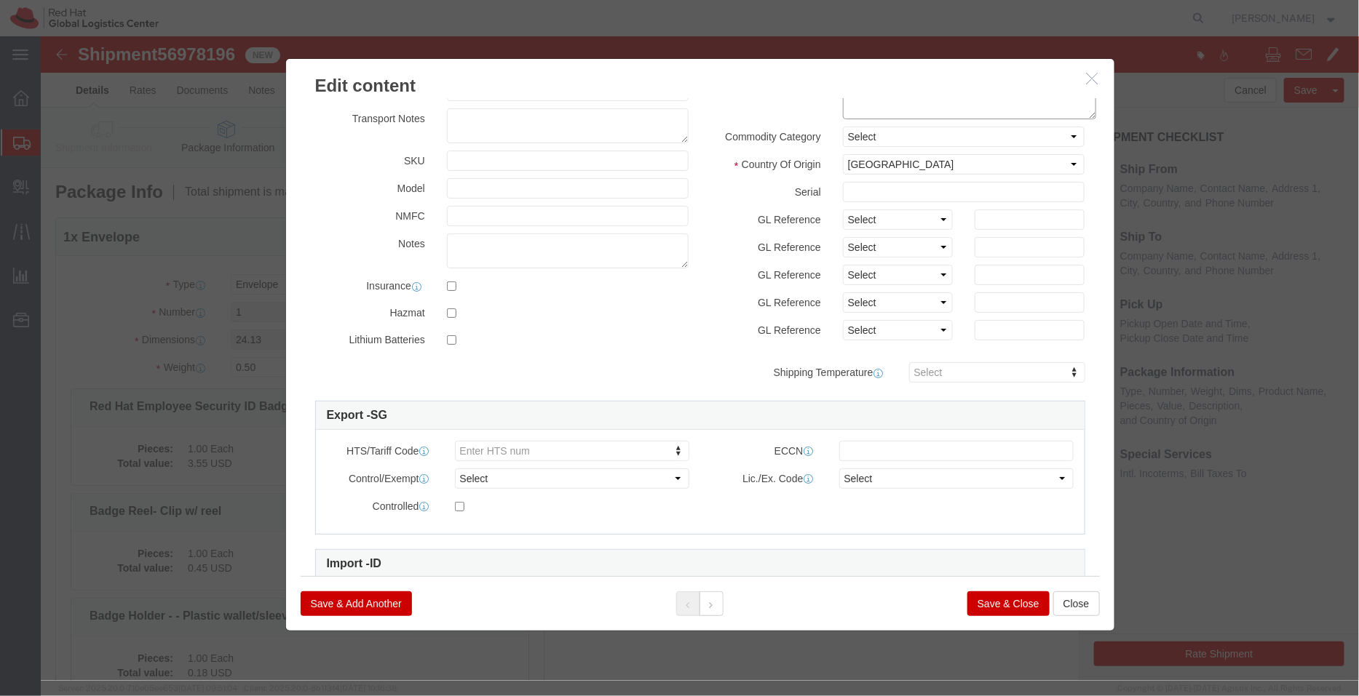
scroll to position [135, 0]
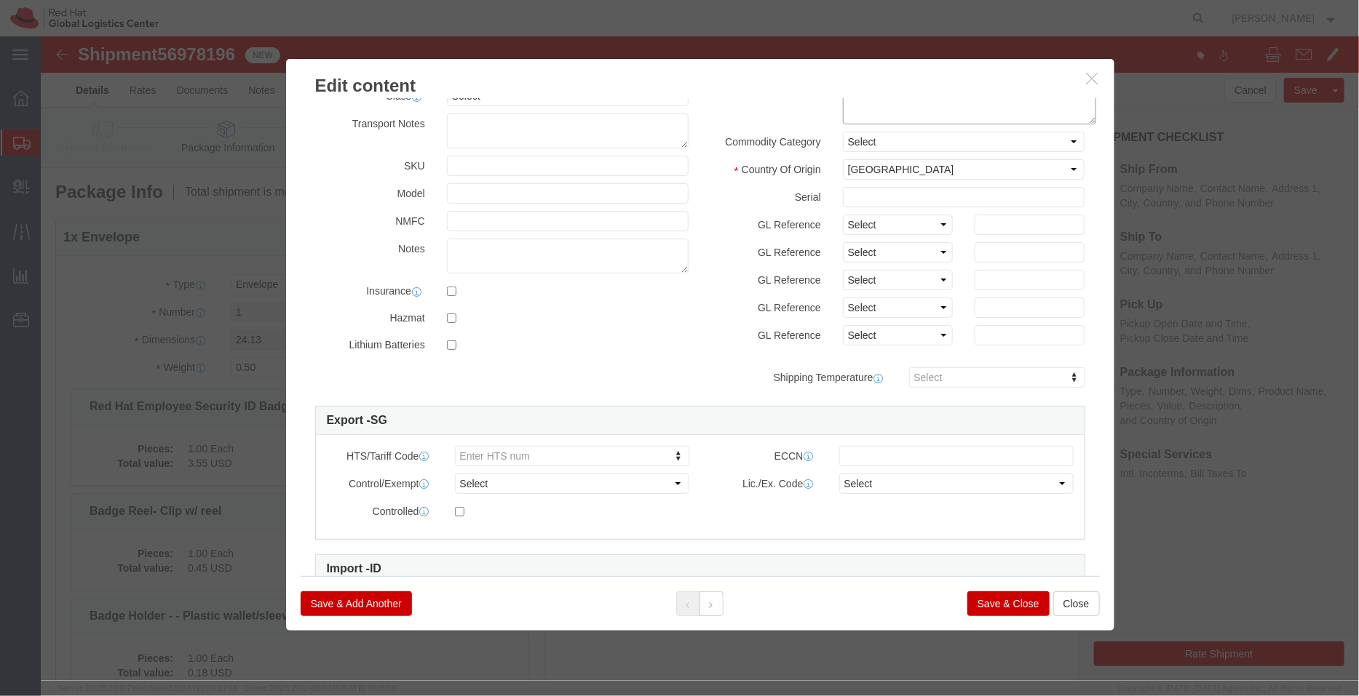
type textarea "Produced Internally - personalized (Sample - not for resale, value for customs …"
type input "8523520000"
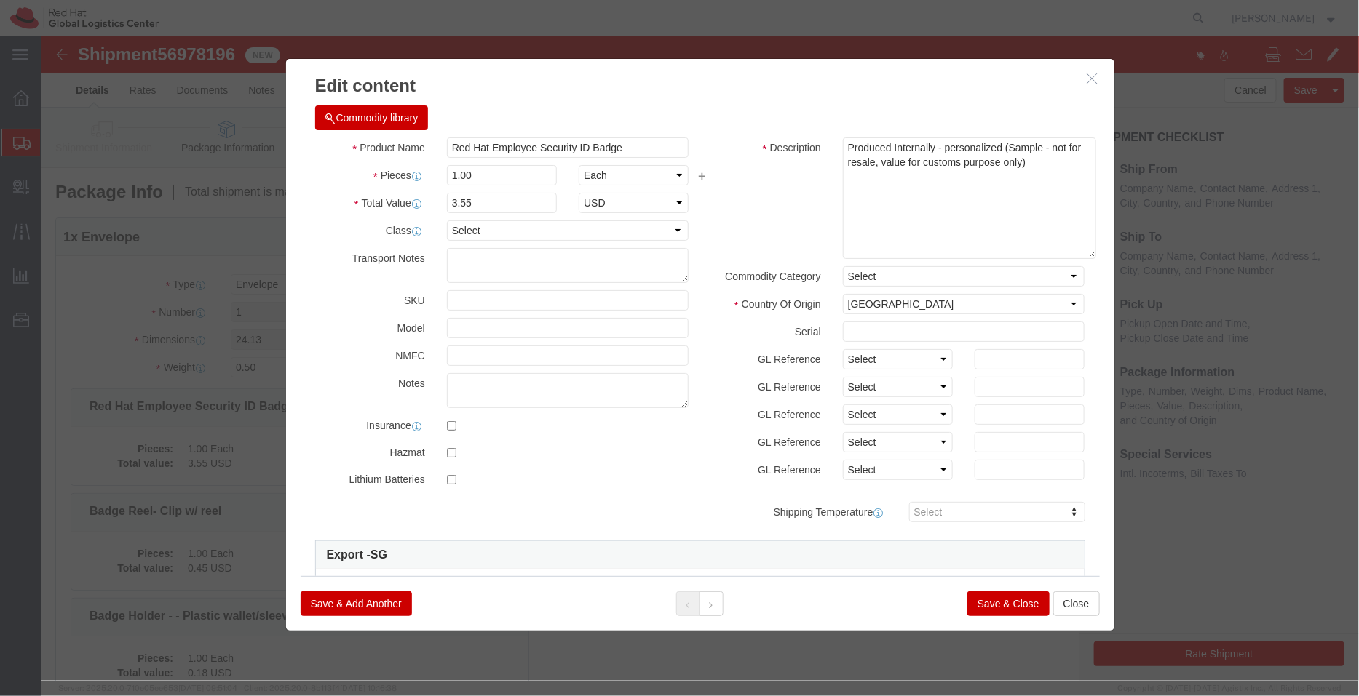
click button "Save & Close"
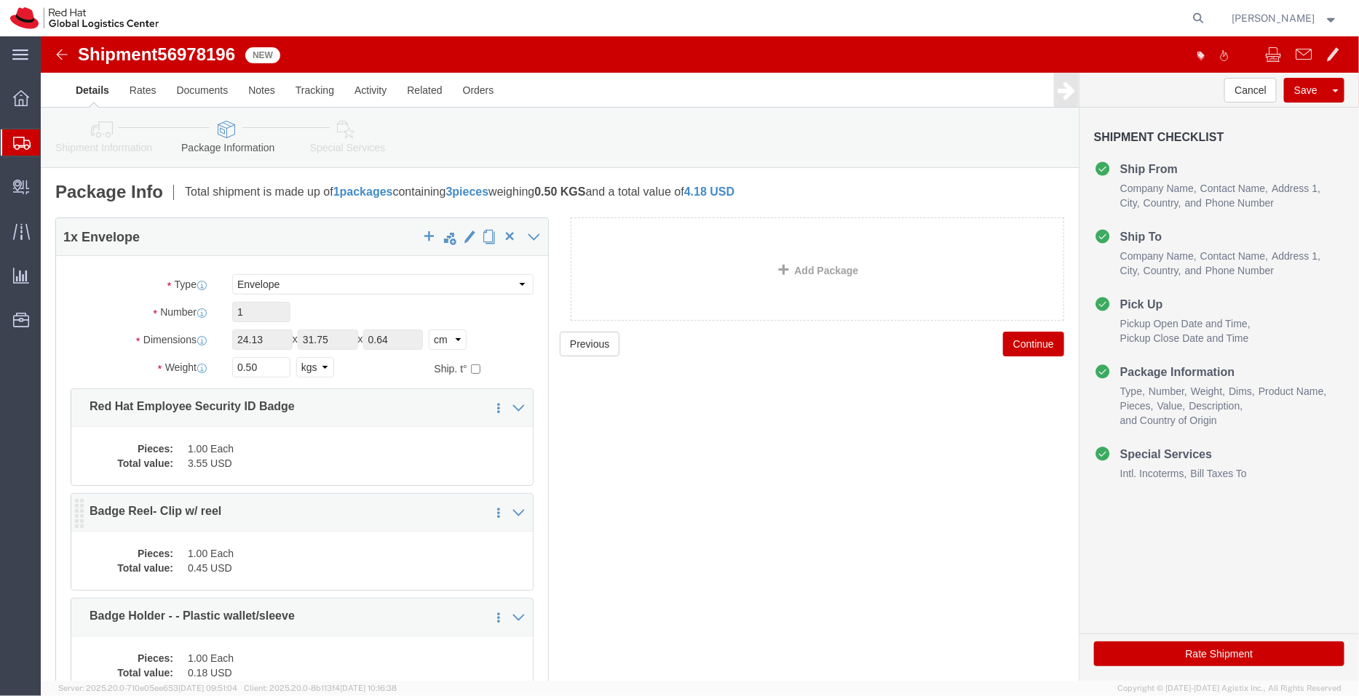
click dd "1.00 Each"
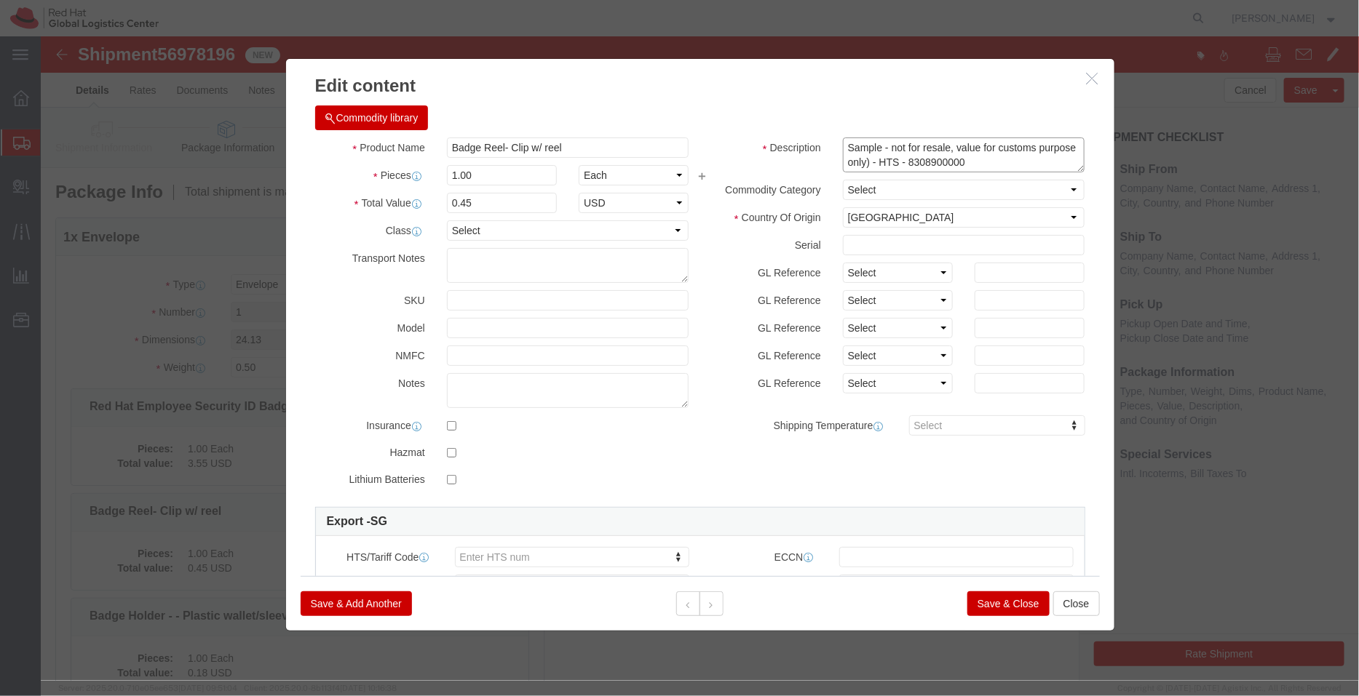
drag, startPoint x: 922, startPoint y: 129, endPoint x: 855, endPoint y: 122, distance: 67.3
click textarea "Sample - not for resale, value for customs purpose only) - HTS - 8308900000"
type textarea "Sample - not for resale, value for customs purpose only)"
type input "8308900000"
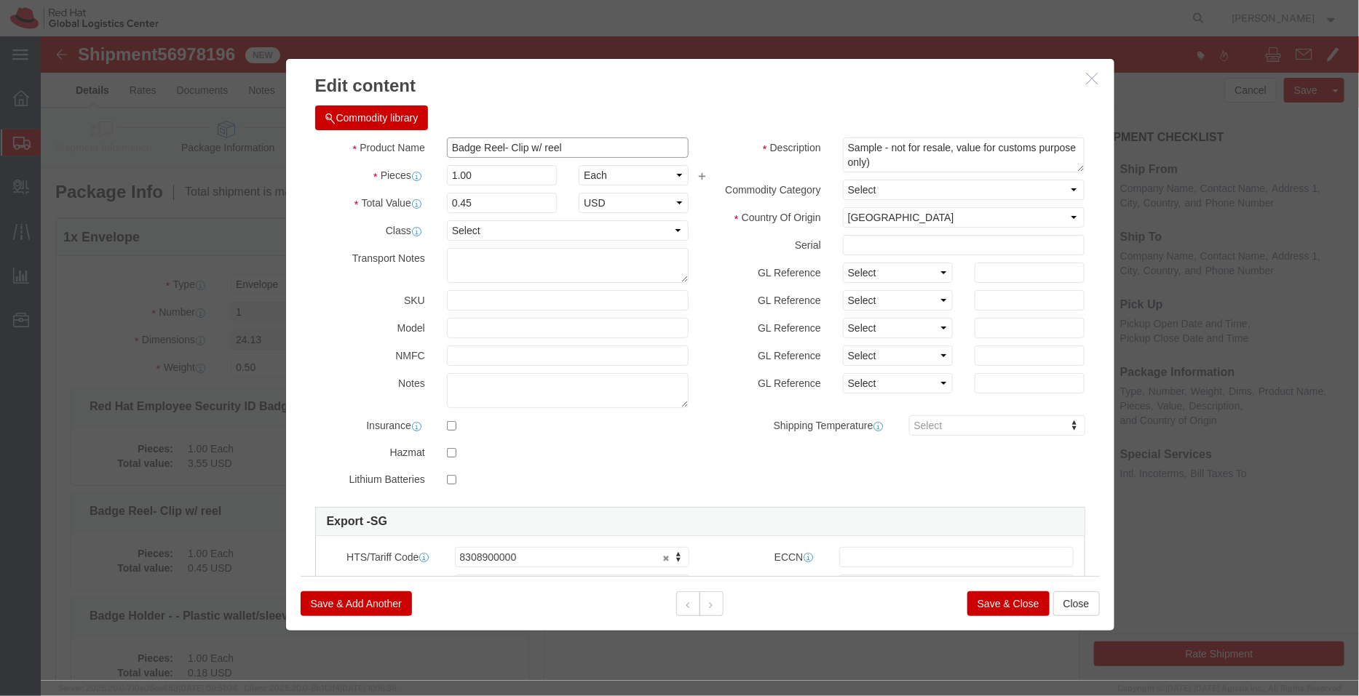
drag, startPoint x: 531, startPoint y: 105, endPoint x: 458, endPoint y: 111, distance: 73.7
click input "Badge Reel- Clip w/ reel"
type input "Badge Reel"
click textarea "Sample - not for resale, value for customs purpose only) - HTS - 8308900000"
paste textarea "- Clip w/ reel"
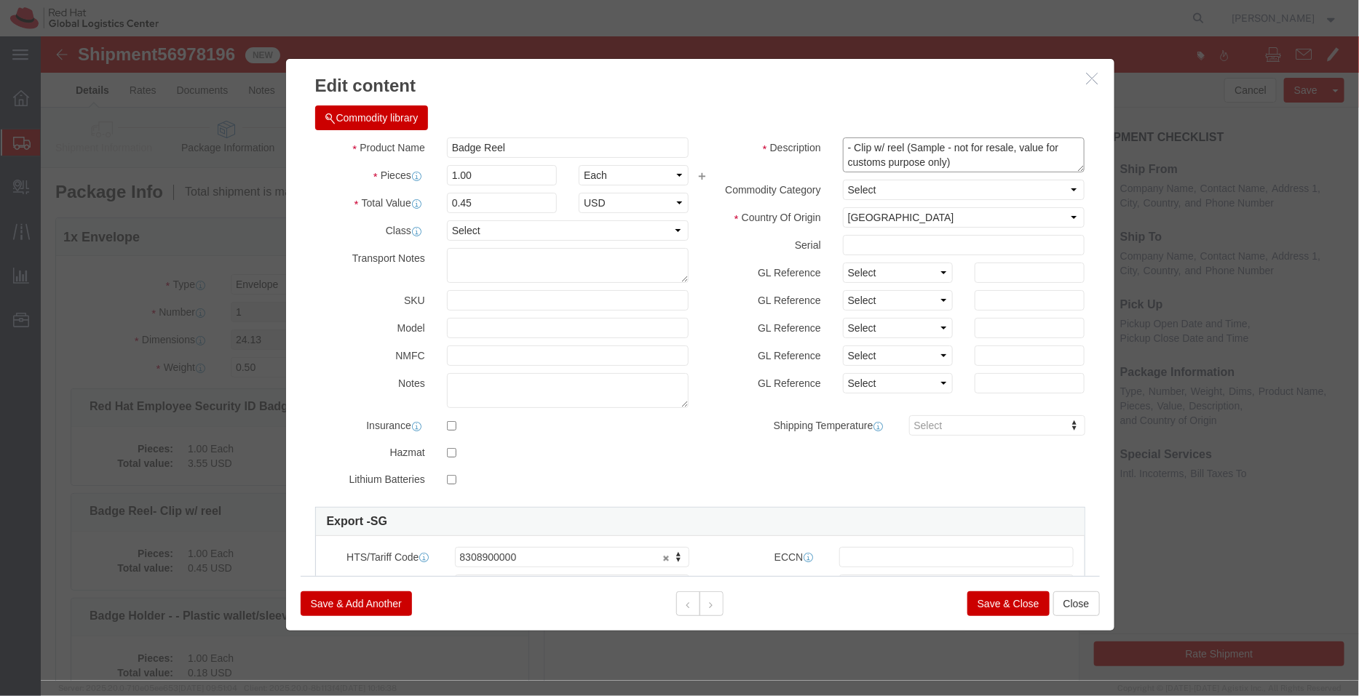
type textarea "- Clip w/ reel (Sample - not for resale, value for customs purpose only)"
click select "Select [GEOGRAPHIC_DATA] [GEOGRAPHIC_DATA] [GEOGRAPHIC_DATA] [GEOGRAPHIC_DATA] …"
select select "CN"
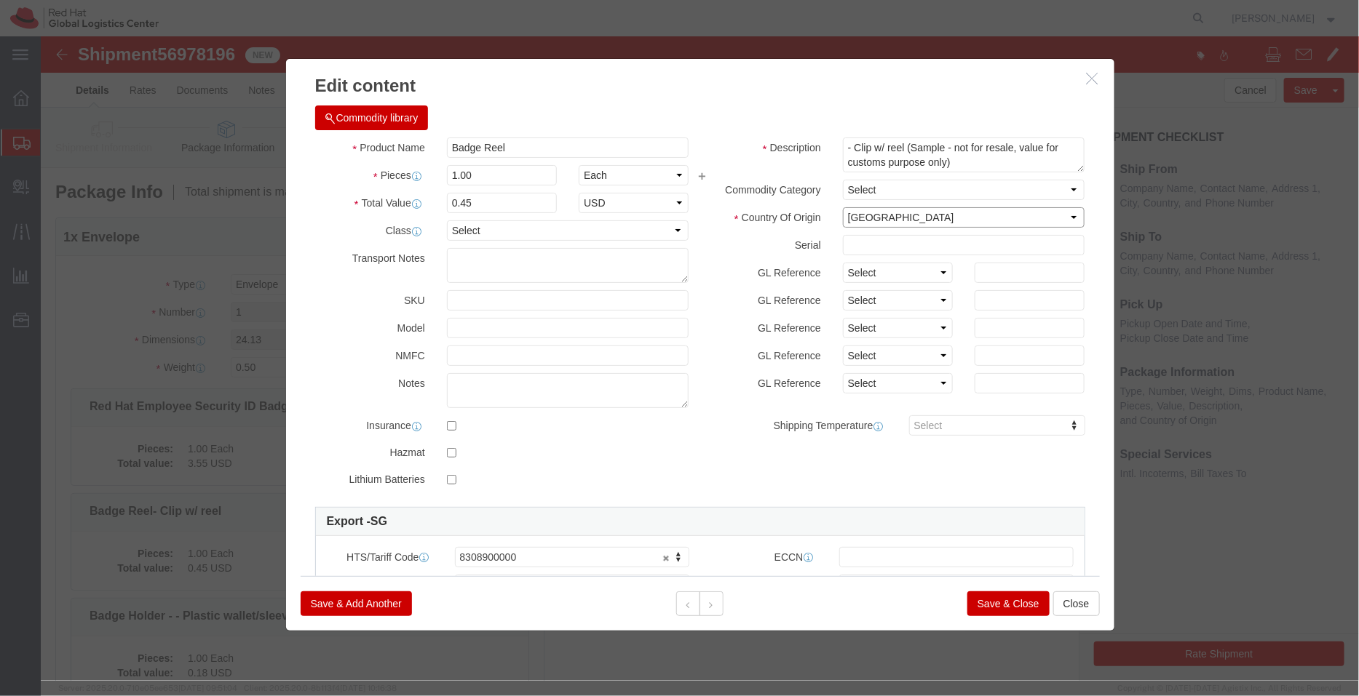
click select "Select [GEOGRAPHIC_DATA] [GEOGRAPHIC_DATA] [GEOGRAPHIC_DATA] [GEOGRAPHIC_DATA] …"
click input "0.45"
type input "0.63"
click button "Save & Close"
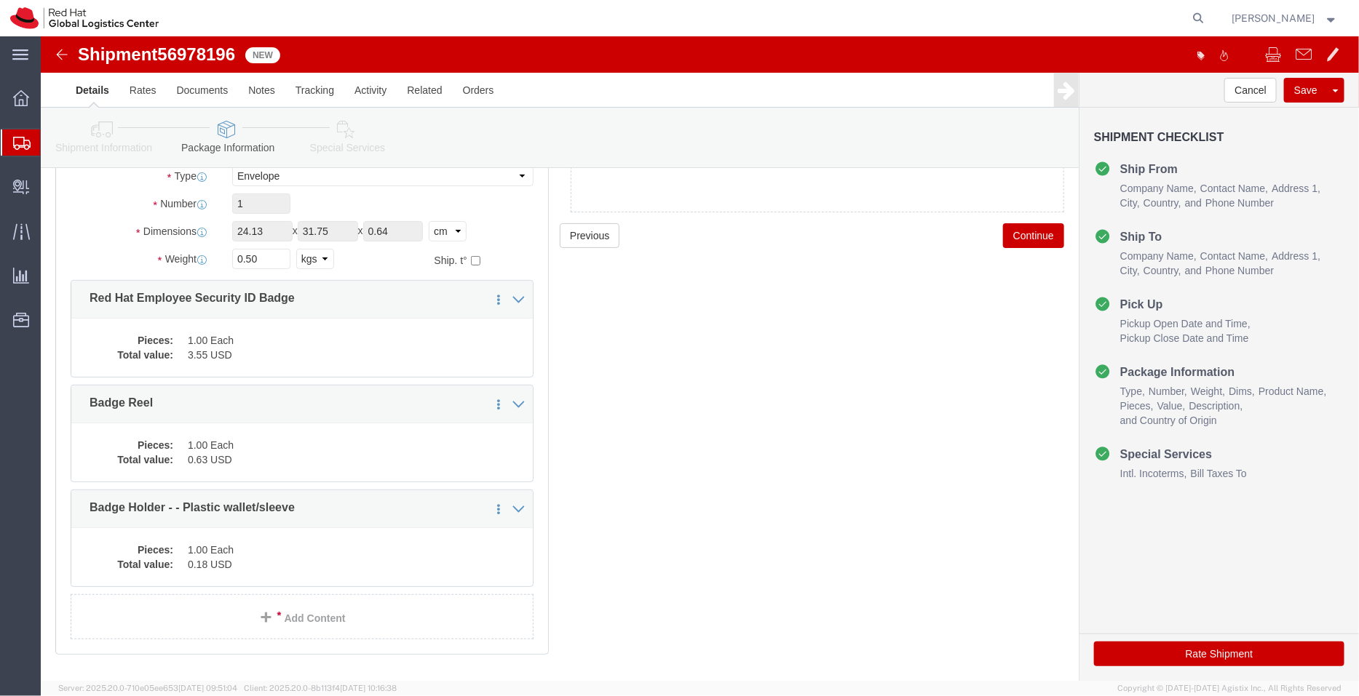
scroll to position [146, 0]
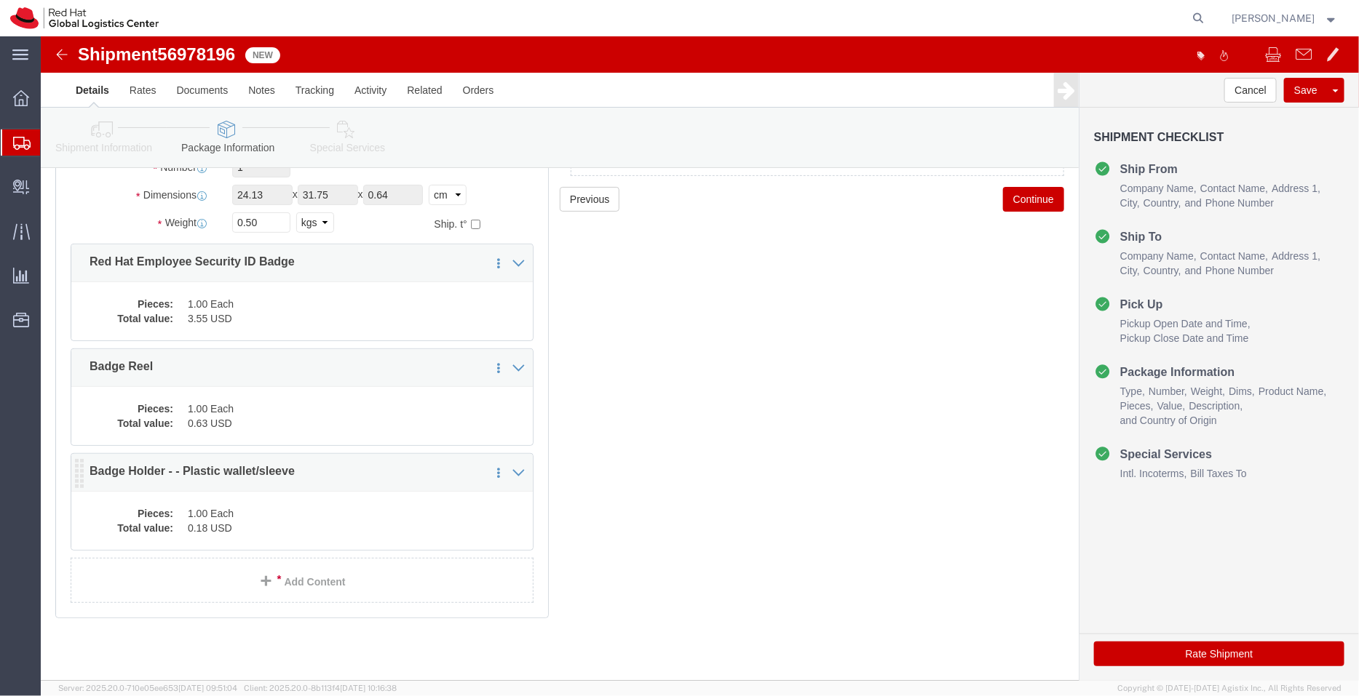
click dd "0.18 USD"
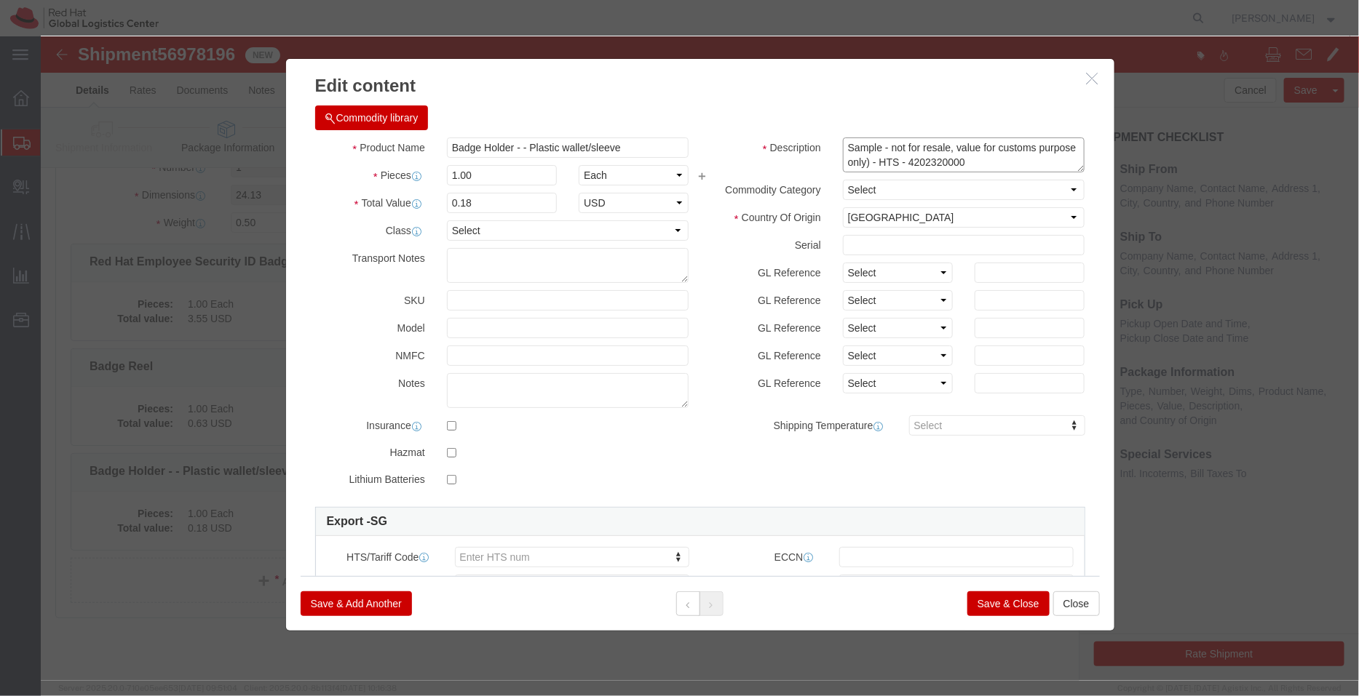
drag, startPoint x: 918, startPoint y: 132, endPoint x: 857, endPoint y: 124, distance: 62.3
click textarea "Sample - not for resale, value for customs purpose only) - HTS - 4202320000"
type textarea "Sample - not for resale, value for customs purpose only) - HTS -"
click div "Serial"
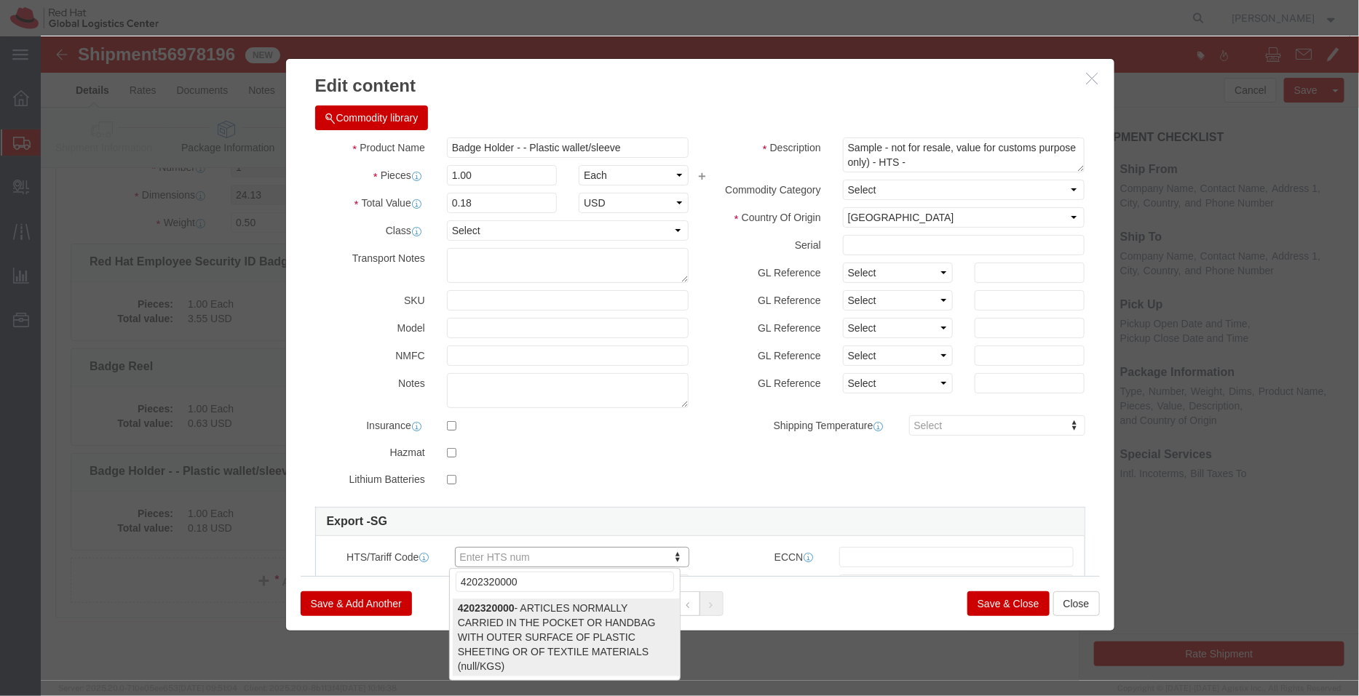
type input "4202320000"
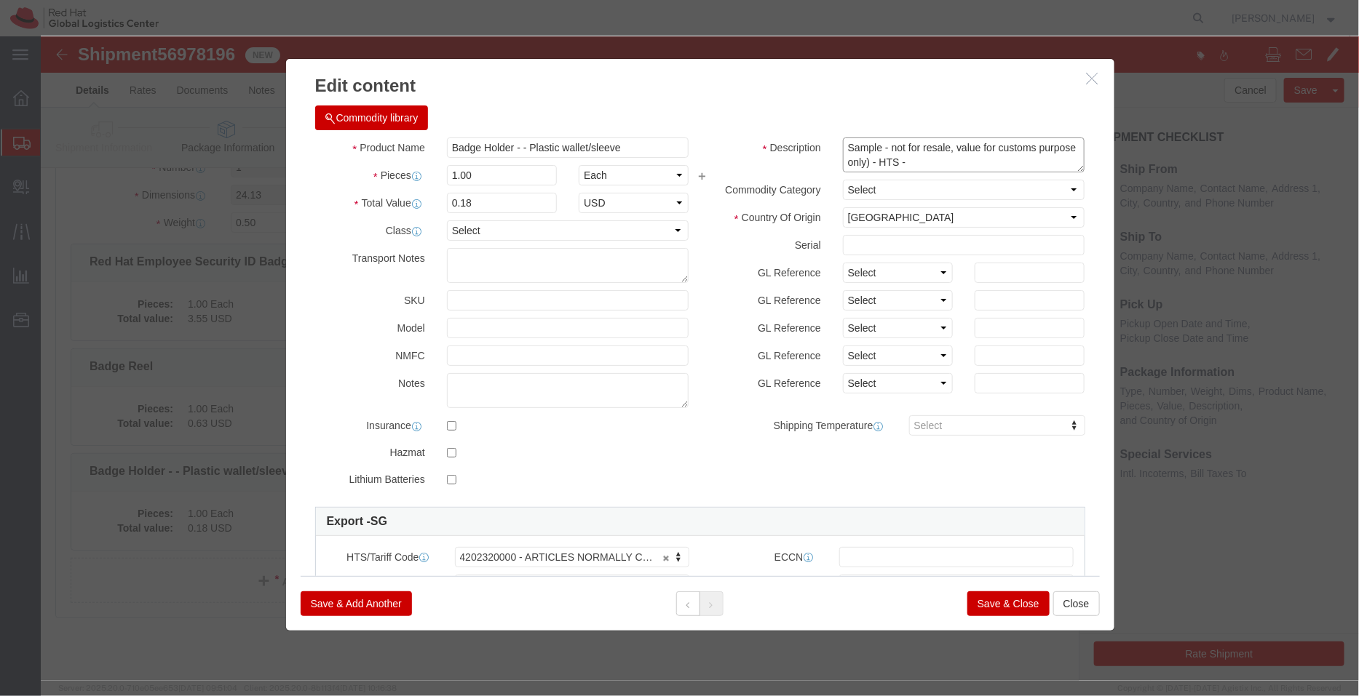
click textarea "Sample - not for resale, value for customs purpose only) - HTS - 4202320000"
type textarea "Sample - not for resale, value for customs purpose only)"
drag, startPoint x: 581, startPoint y: 116, endPoint x: 476, endPoint y: 110, distance: 105.7
click input "Badge Holder - - Plastic wallet/sleeve"
type input "Badge Holder"
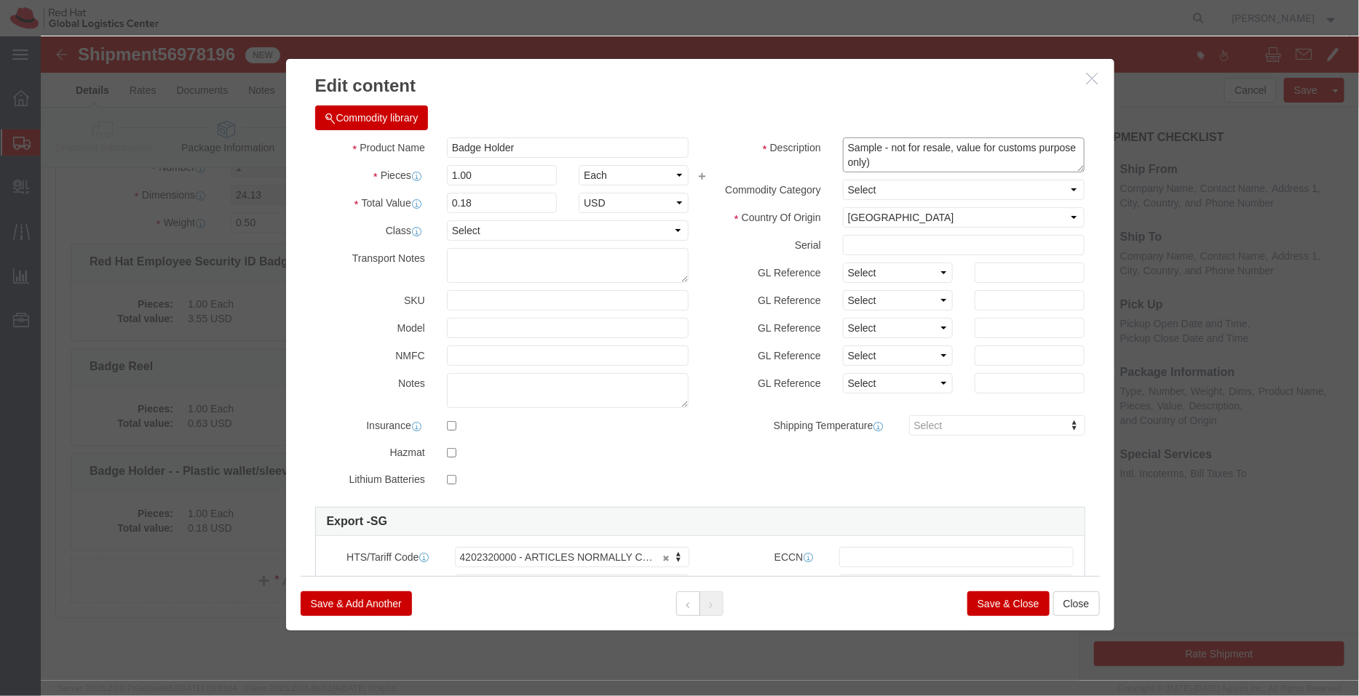
click textarea "Sample - not for resale, value for customs purpose only) - HTS - 4202320000"
paste textarea "- Plastic wallet/sleeve"
type textarea "- Plastic wallet/sleeve (Sample - not for resale, value for customs purpose onl…"
click div "Product Name Badge Holder Badge Holder Pieces 1.00 Select Bag Barrels 100Board …"
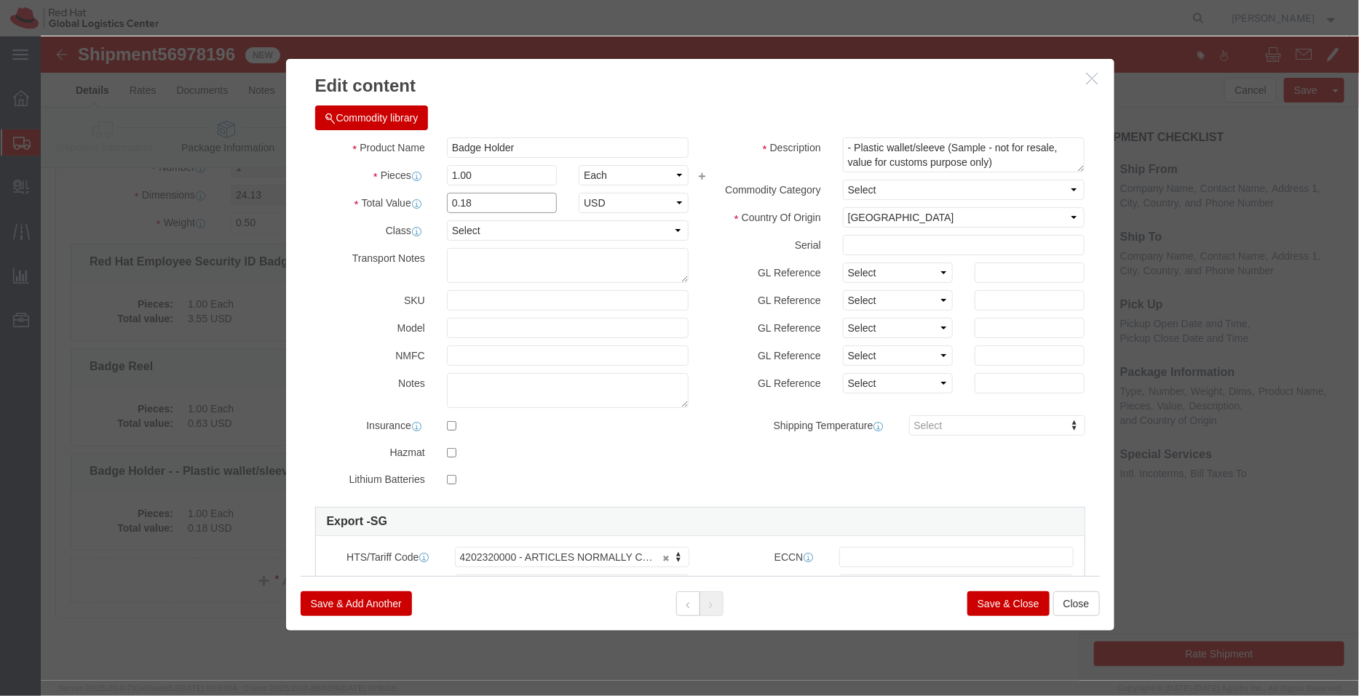
click input "0.18"
type input "0.23"
click select "Select [GEOGRAPHIC_DATA] [GEOGRAPHIC_DATA] [GEOGRAPHIC_DATA] [GEOGRAPHIC_DATA] …"
select select "CN"
click select "Select [GEOGRAPHIC_DATA] [GEOGRAPHIC_DATA] [GEOGRAPHIC_DATA] [GEOGRAPHIC_DATA] …"
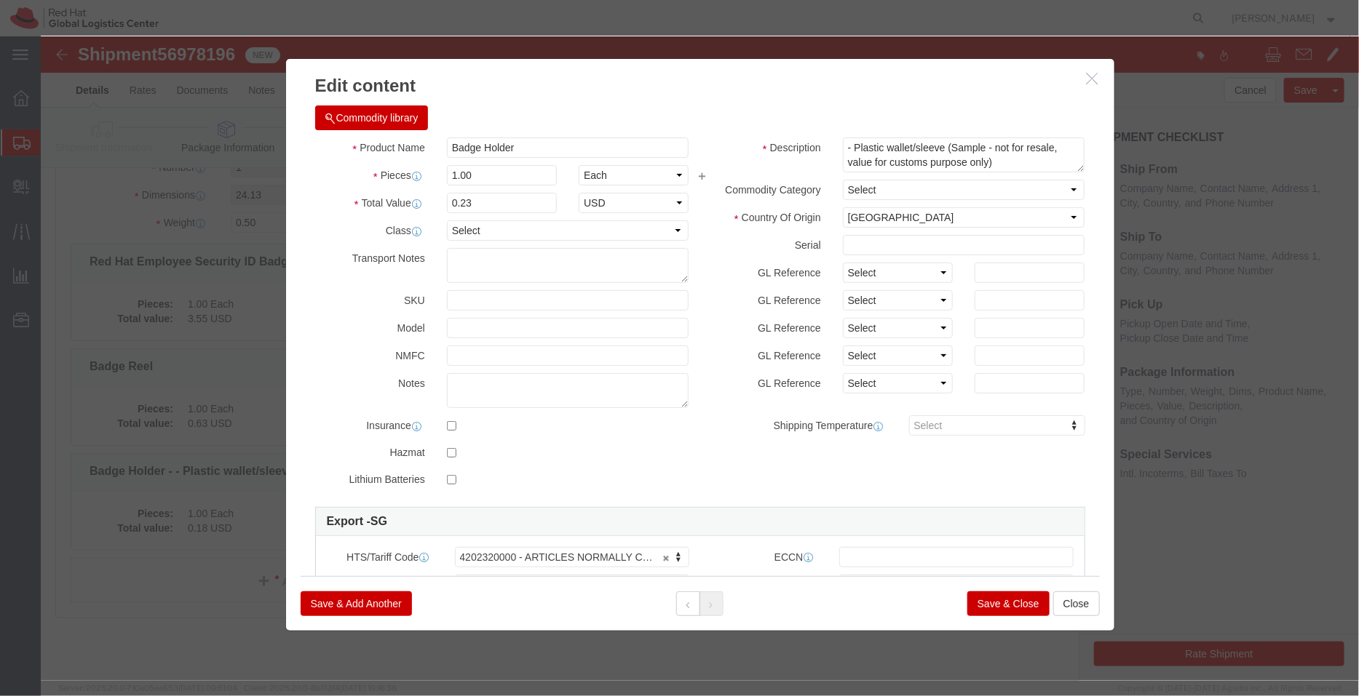
click button "Save & Close"
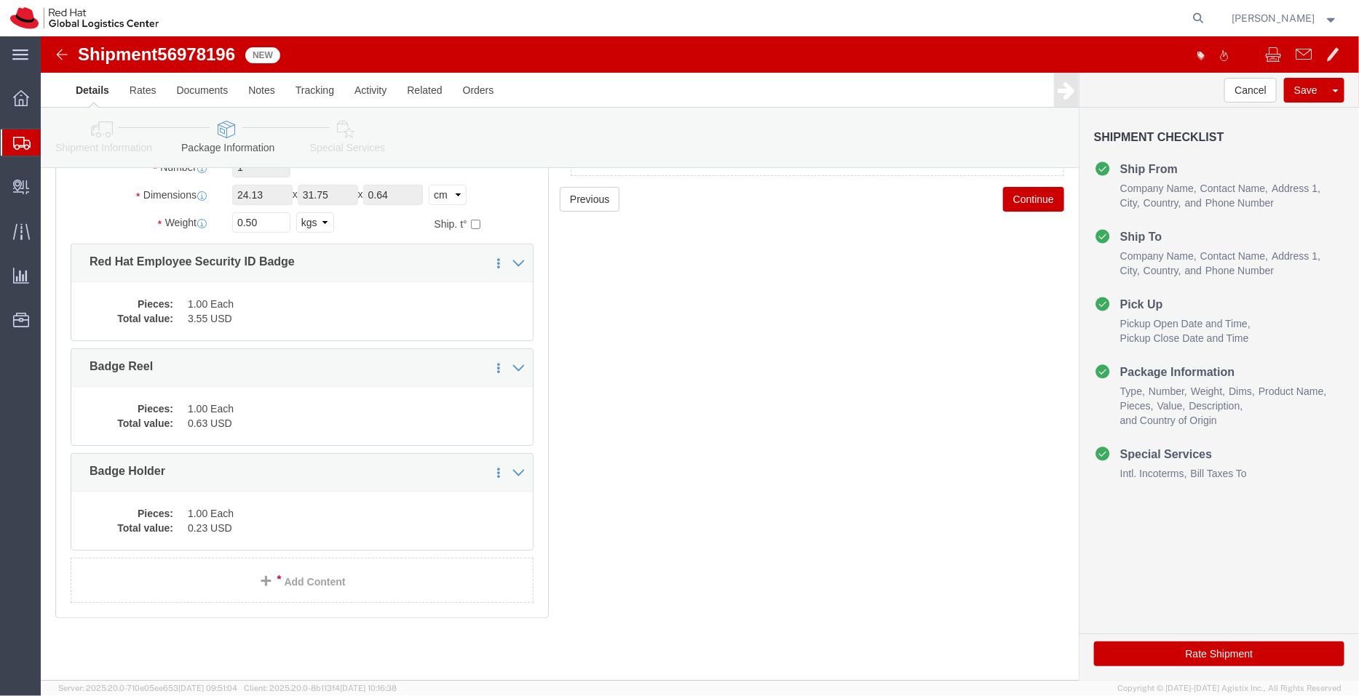
click link "Special Services"
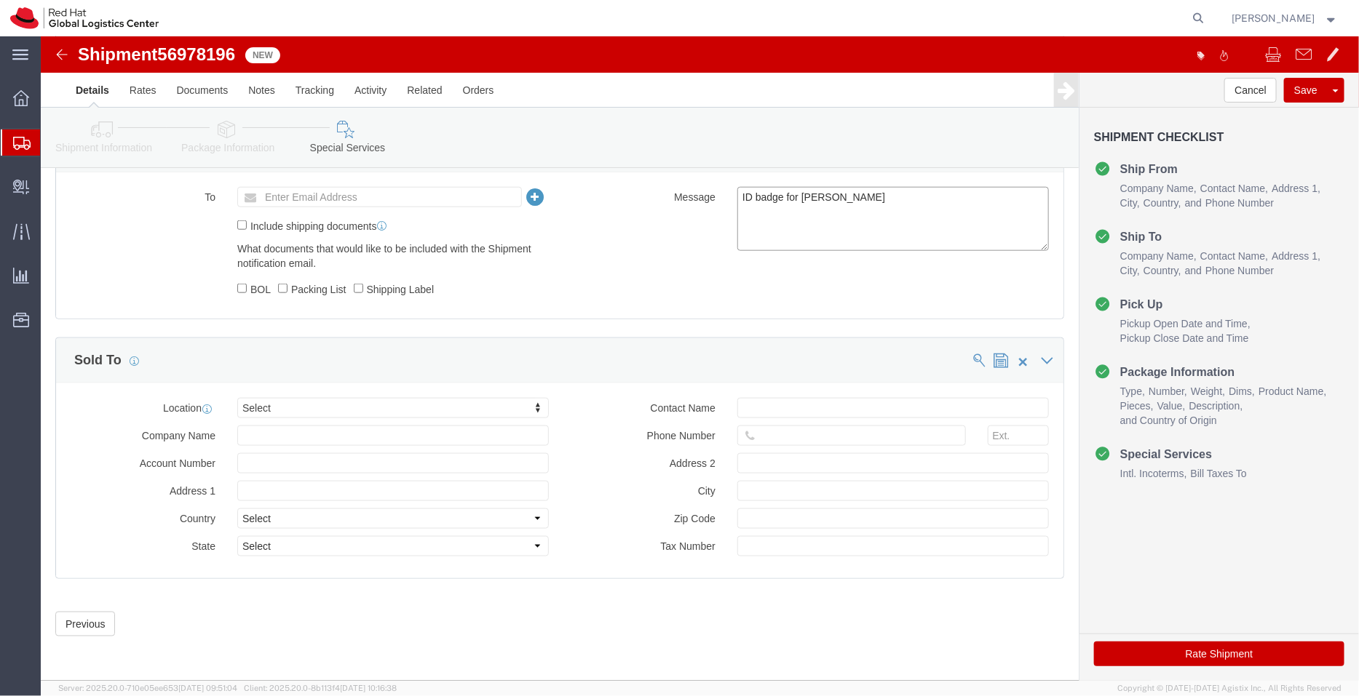
click textarea "ID badge for [PERSON_NAME]"
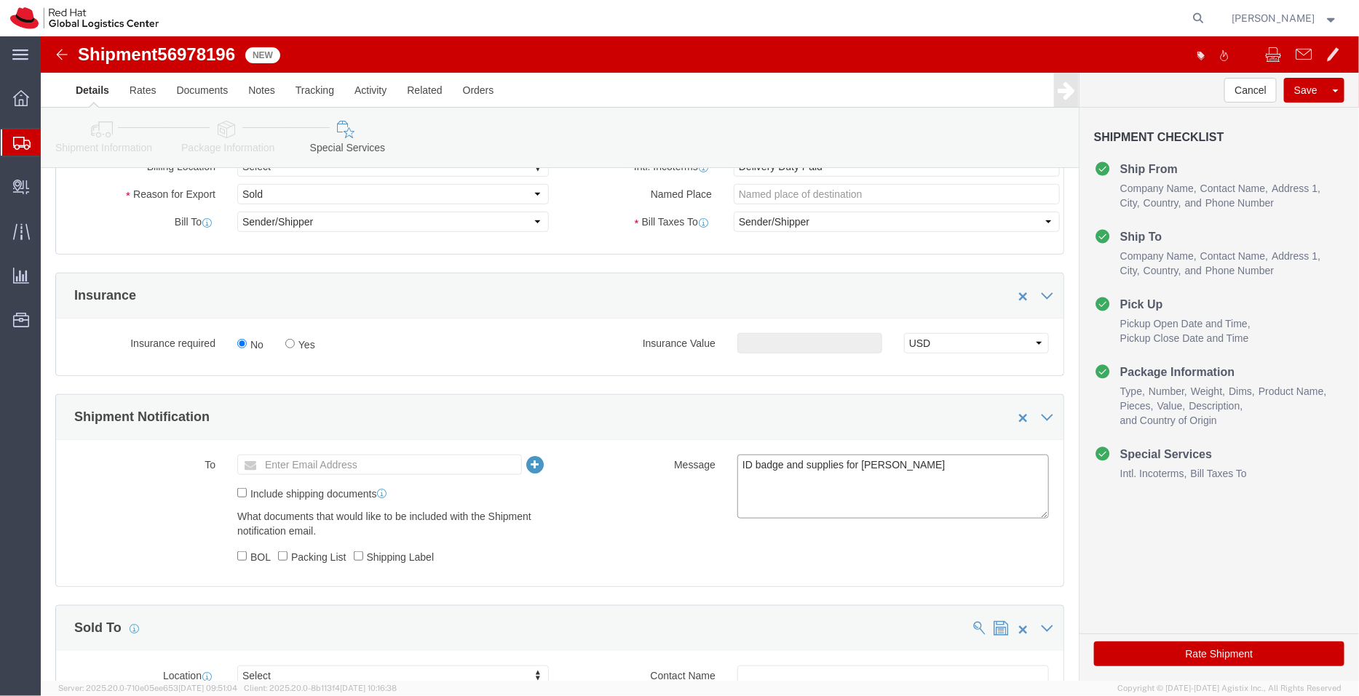
scroll to position [224, 0]
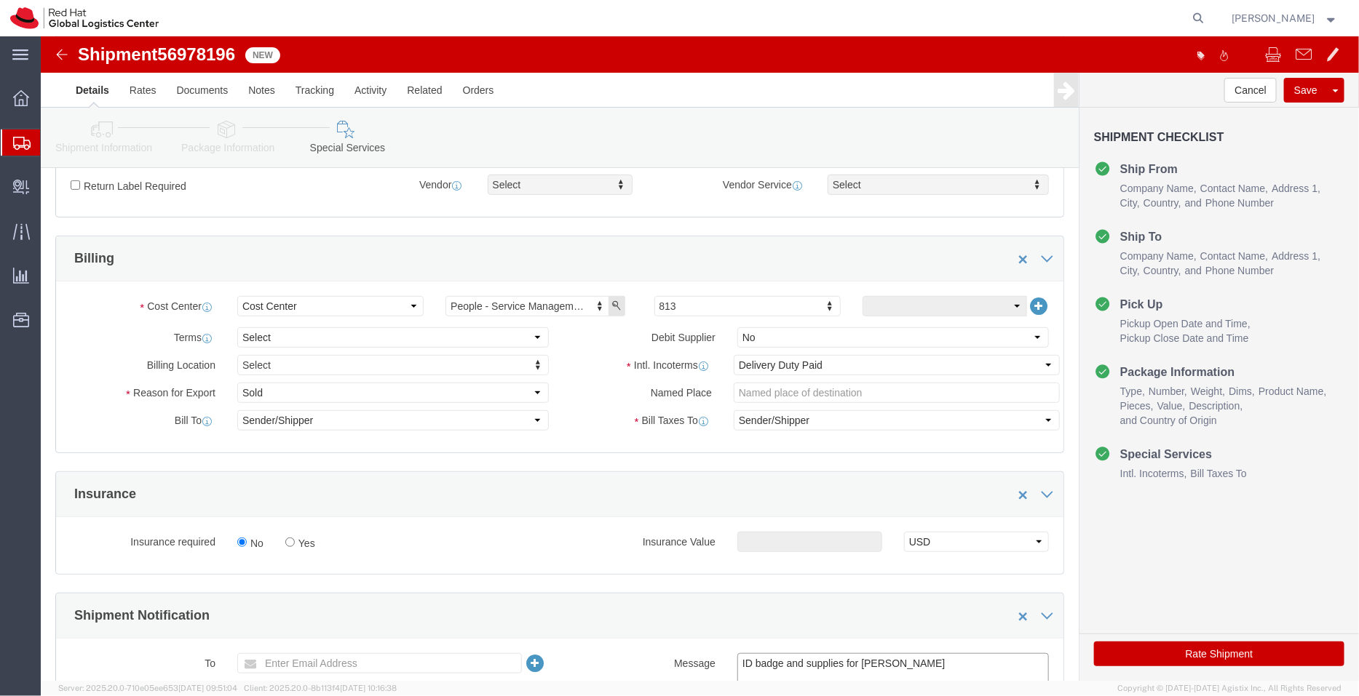
type textarea "ID badge and supplies for [PERSON_NAME]"
click select "Select Free of Charge Free of Cost NET 30 NET 45 NET 60 See Comment"
select select "FREE_OF_COST"
click select "Select Free of Charge Free of Cost NET 30 NET 45 NET 60 See Comment"
click select "Select Gift Personal Effects Repair/Warranty Return Sample Sold Temporary/Not S…"
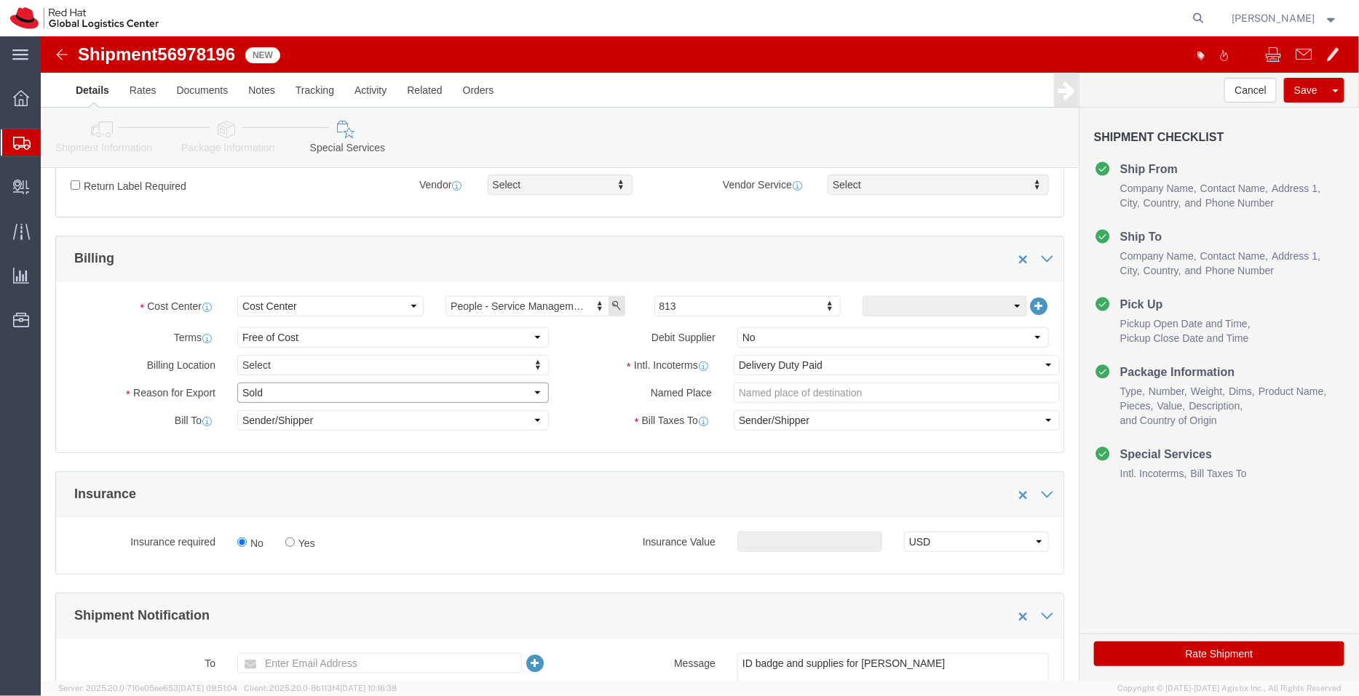
select select "SAMPLE"
click select "Select Gift Personal Effects Repair/Warranty Return Sample Sold Temporary/Not S…"
click button "Rate Shipment"
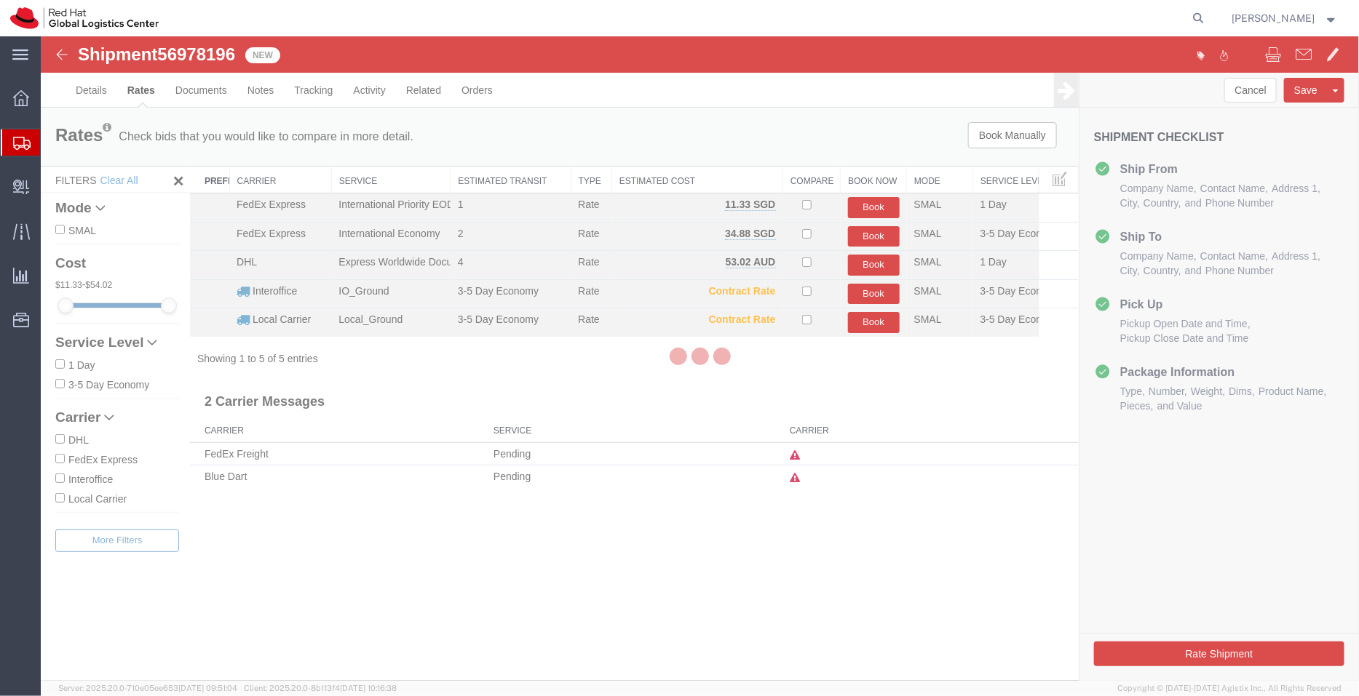
scroll to position [0, 0]
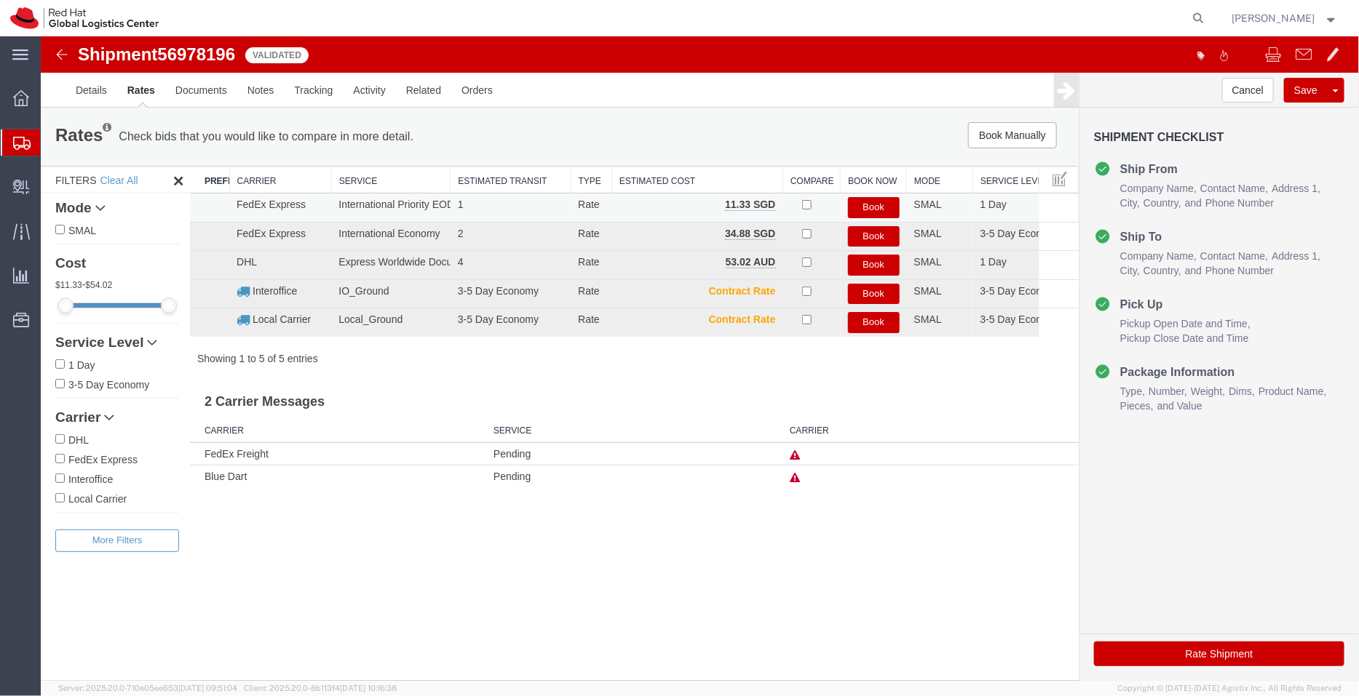
click at [867, 207] on button "Book" at bounding box center [873, 206] width 52 height 21
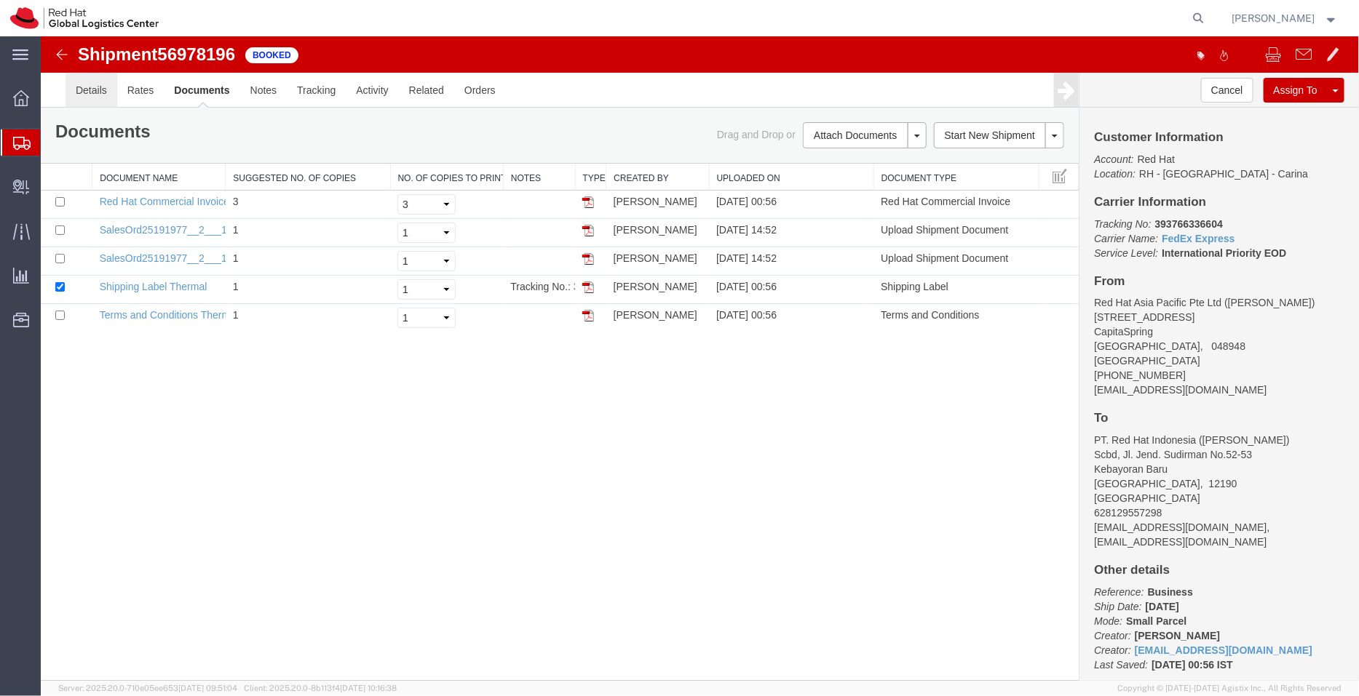
click at [94, 86] on link "Details" at bounding box center [91, 89] width 52 height 35
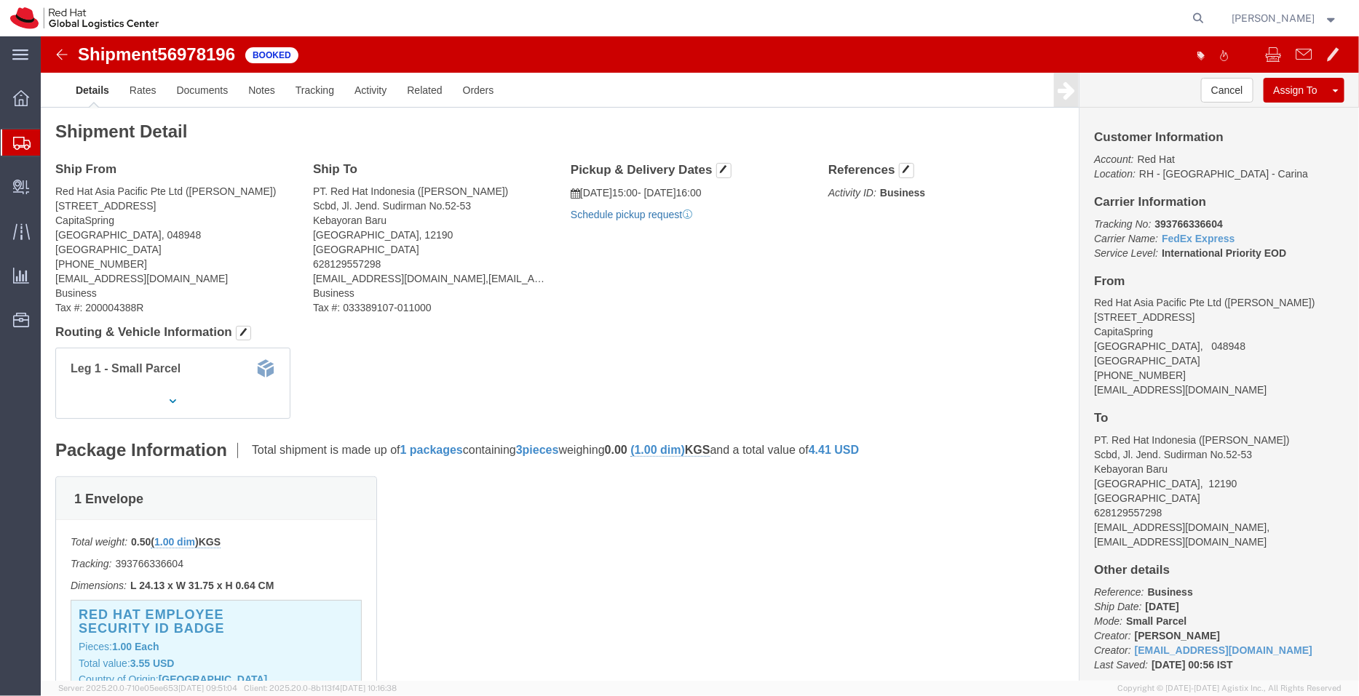
click link "Schedule pickup request"
drag, startPoint x: 691, startPoint y: 178, endPoint x: 536, endPoint y: 147, distance: 158.1
click div "Pickup & Delivery Dates [DATE] 15:00 - [DATE] 16:00 Pickup request number : SIN…"
copy div "[DATE] 15:00 - [DATE] 16:00 Pickup request number : SINA584"
click link "Documents"
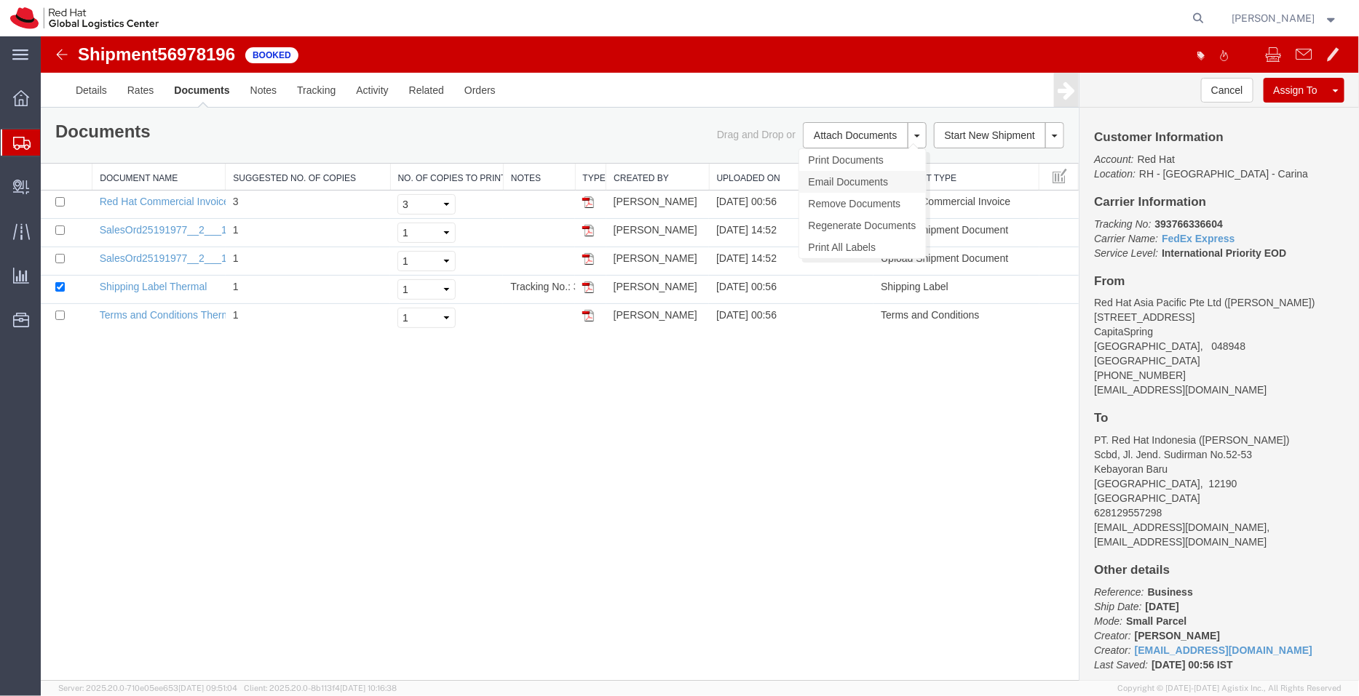
click at [835, 187] on link "Email Documents" at bounding box center [861, 181] width 127 height 22
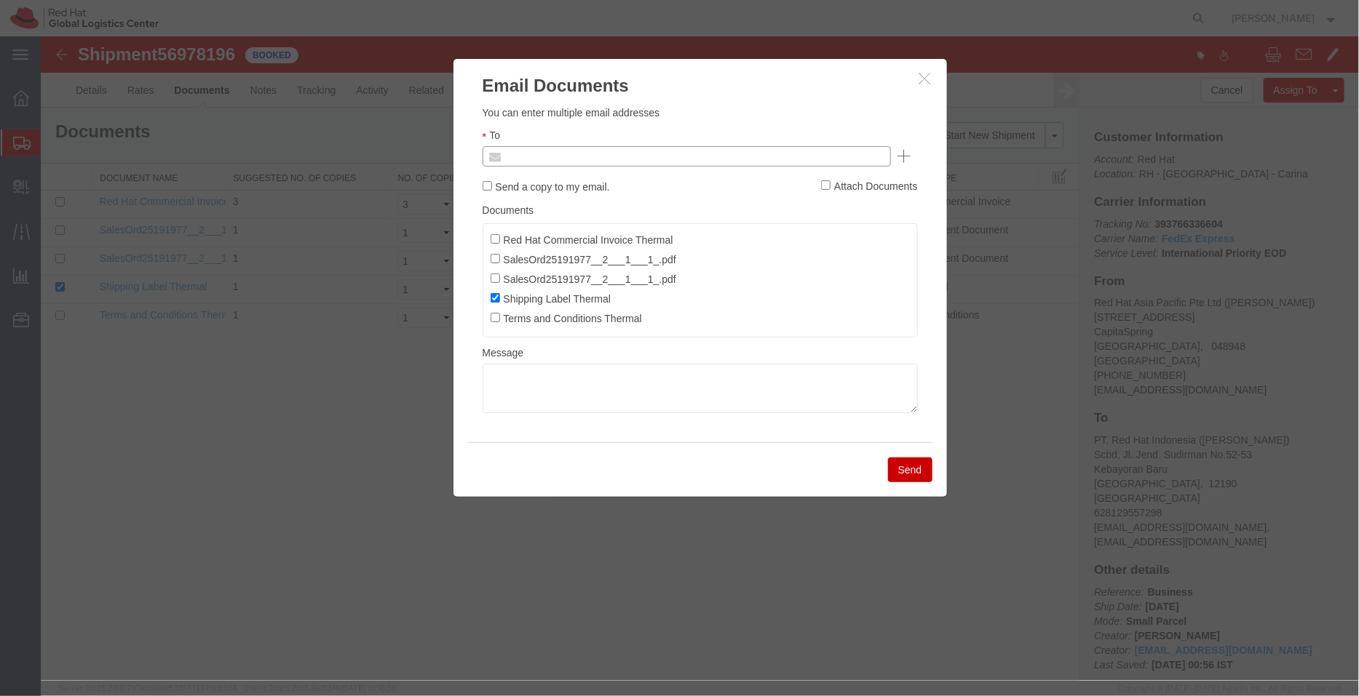
click at [609, 150] on input "text" at bounding box center [587, 155] width 170 height 19
paste input "[DATE] 15:00 - [DATE] 16:00 Pickup request number: SINA584"
type input "1"
paste input "[DATE] 15:00 - [DATE] 16:00 Pickup request number: SINA584"
type input "1"
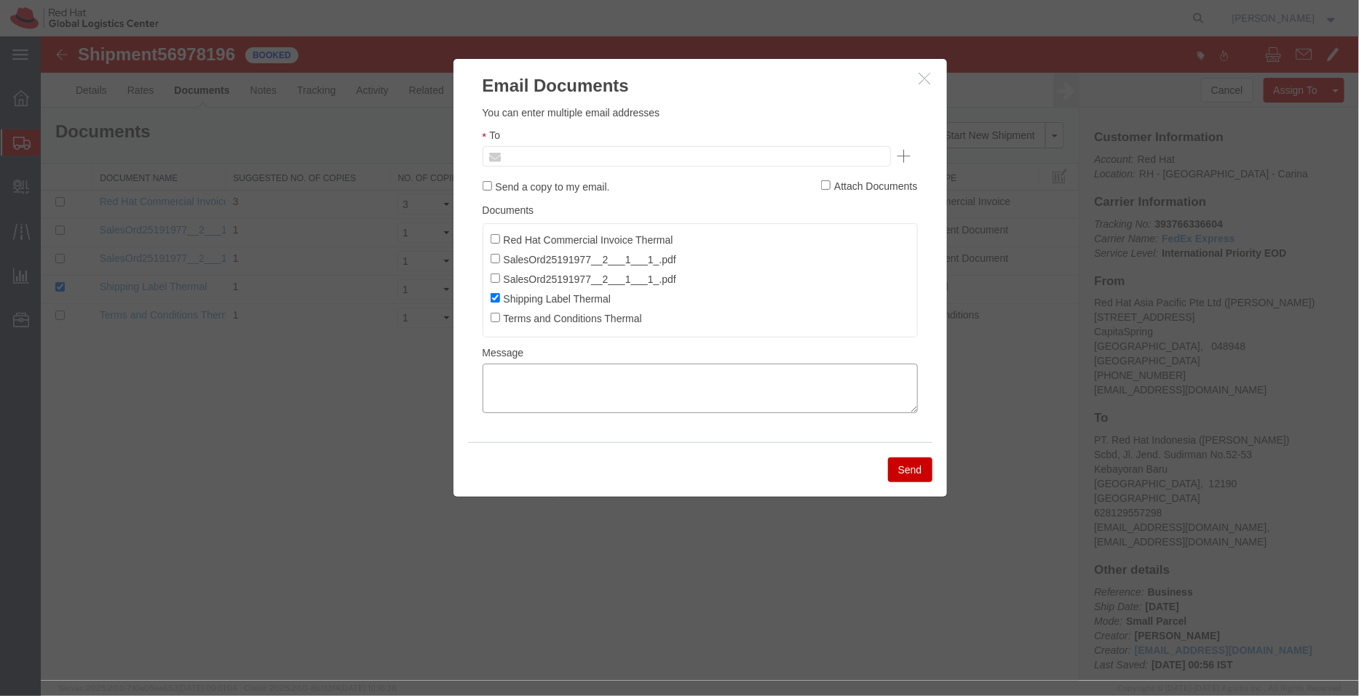
type input "Enter Email Address"
click at [596, 394] on textarea at bounding box center [699, 387] width 435 height 49
paste textarea "[DATE] 15:00 - [DATE] 16:00 Pickup request number: SINA584"
click at [485, 401] on textarea "[DATE] 15:00 - [DATE] 16:00 Pickup request number: SINA584" at bounding box center [699, 387] width 435 height 49
click at [485, 379] on textarea "[DATE] 15:00 - [DATE] 16:00 FedEx Pickup request number: SINA584" at bounding box center [699, 387] width 435 height 49
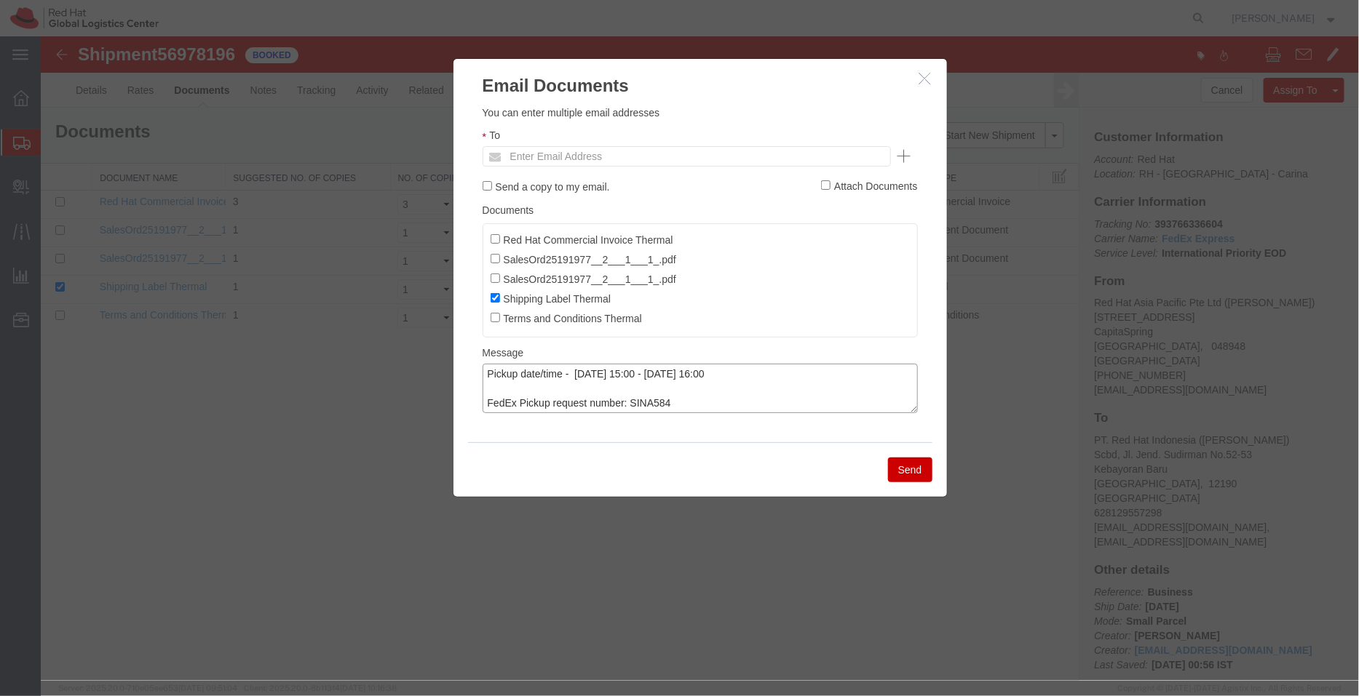
type textarea "Pickup date/time - [DATE] 15:00 - [DATE] 16:00 FedEx Pickup request number: SIN…"
click at [490, 239] on input "Red Hat Commercial Invoice Thermal" at bounding box center [494, 238] width 9 height 9
checkbox input "true"
click at [589, 150] on input "text" at bounding box center [693, 155] width 383 height 19
type input "dkamal"
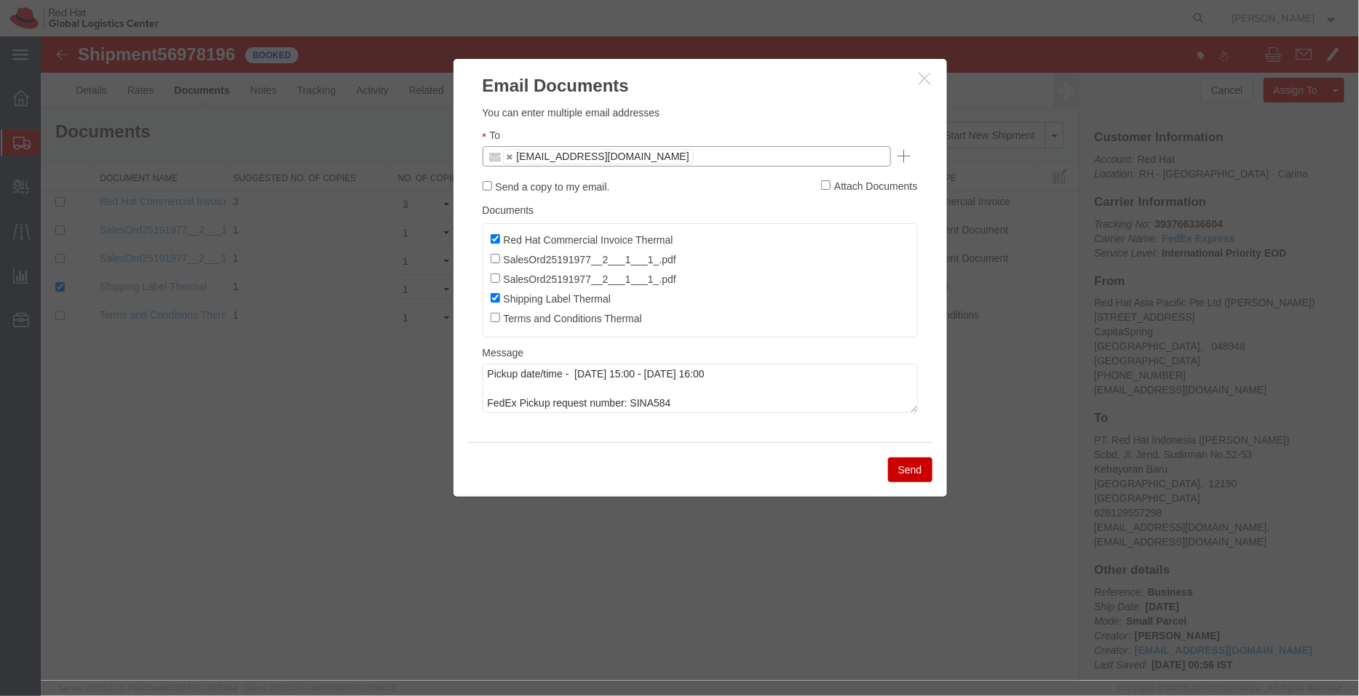
paste input "[EMAIL_ADDRESS][DOMAIN_NAME]"
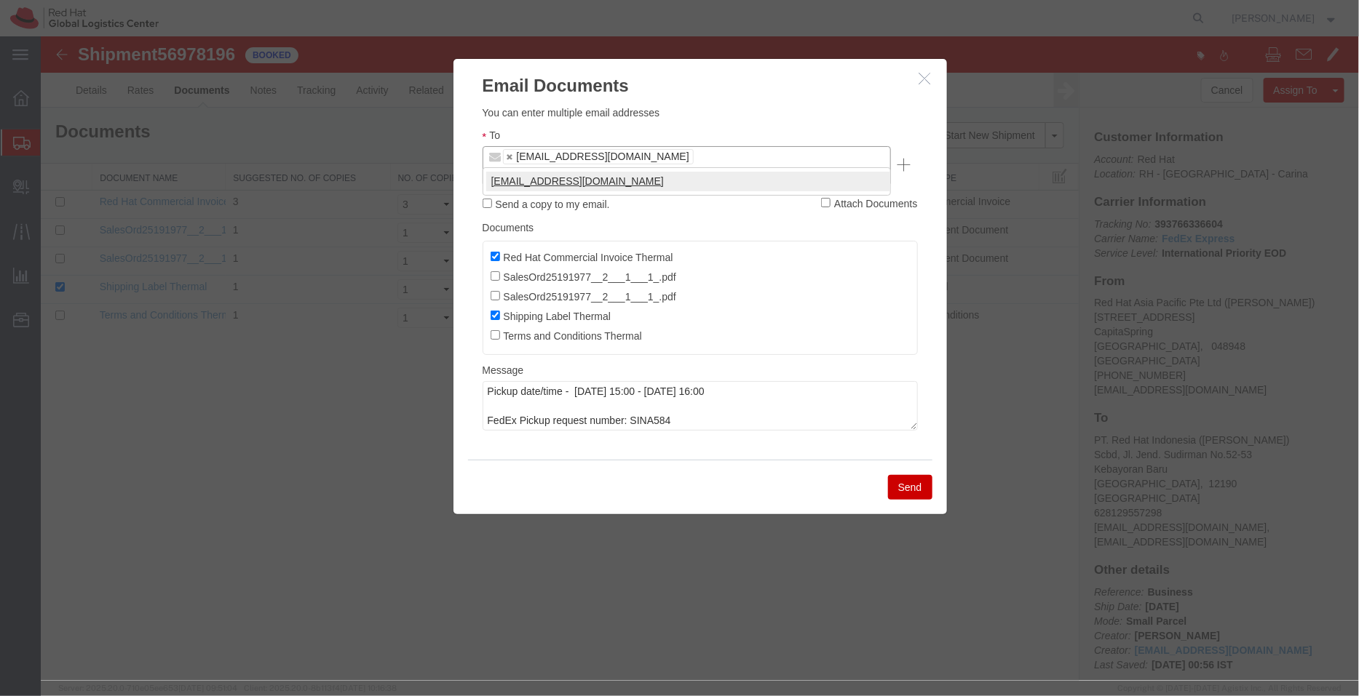
type input "[EMAIL_ADDRESS][DOMAIN_NAME]"
click at [894, 474] on button "Send" at bounding box center [909, 486] width 44 height 25
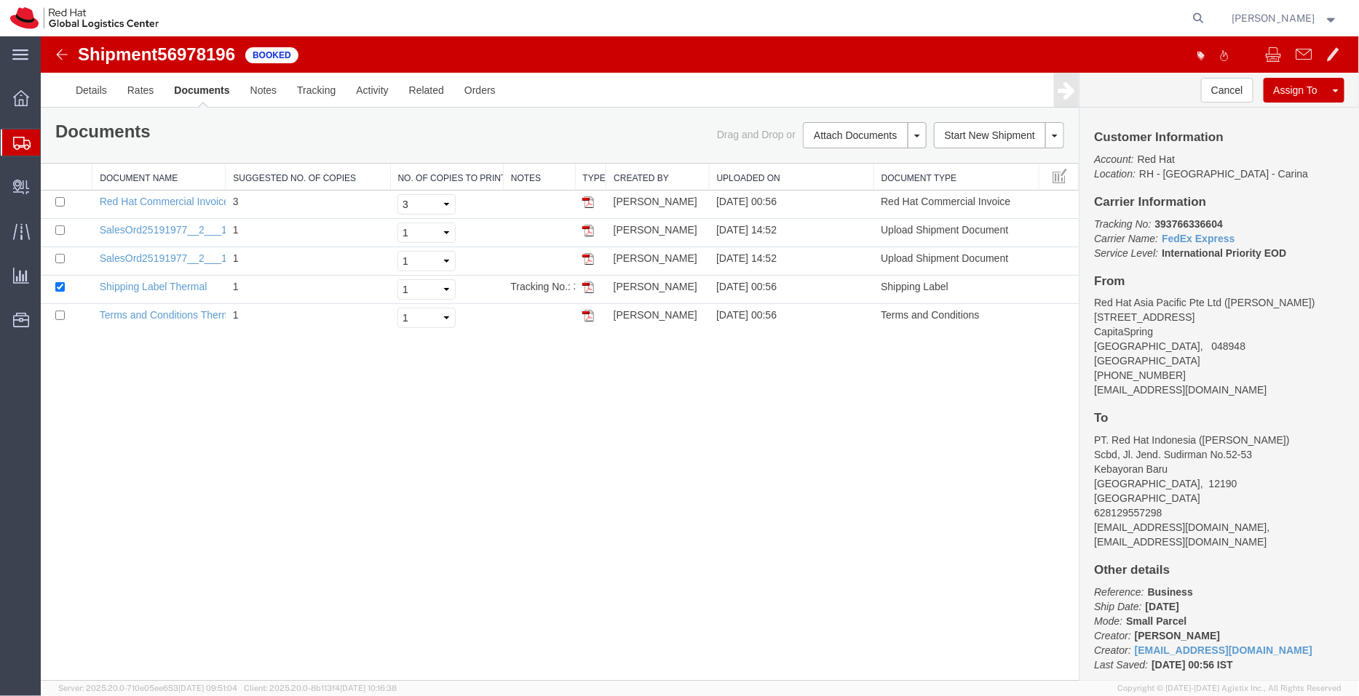
click at [0, 0] on span "Shipment Manager" at bounding box center [0, 0] width 0 height 0
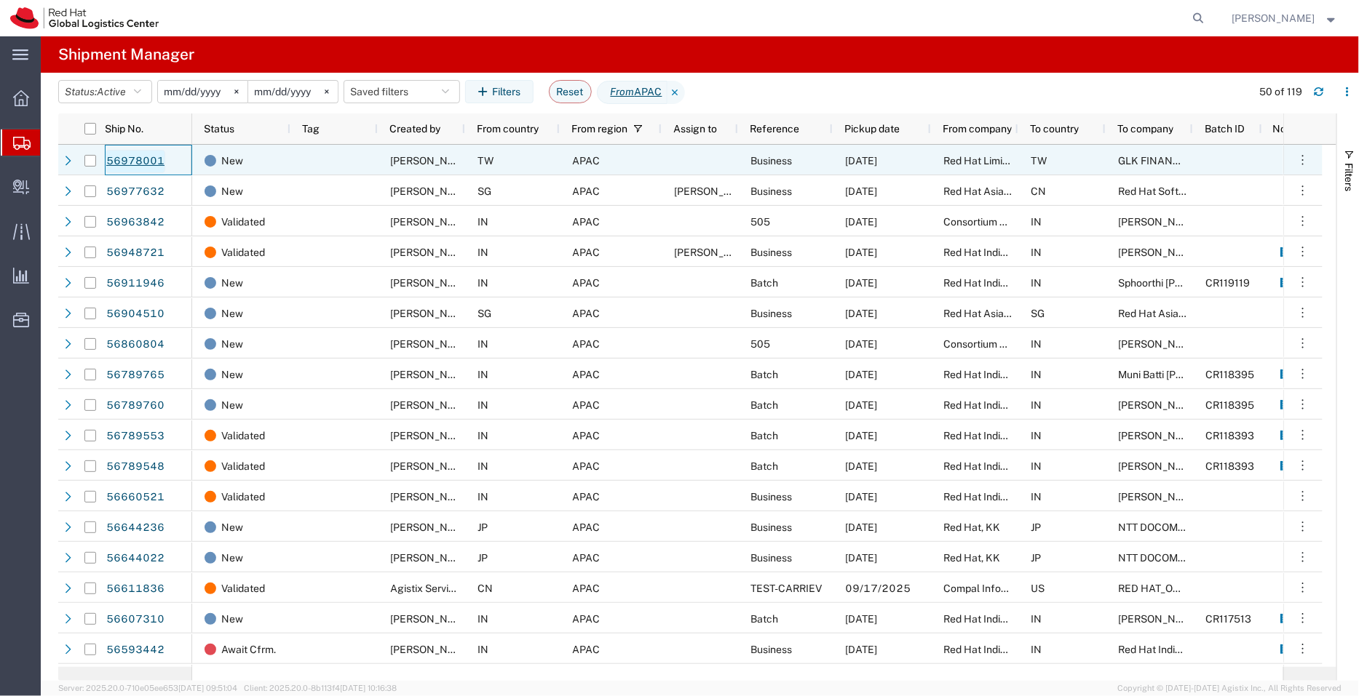
click at [146, 157] on link "56978001" at bounding box center [136, 161] width 60 height 23
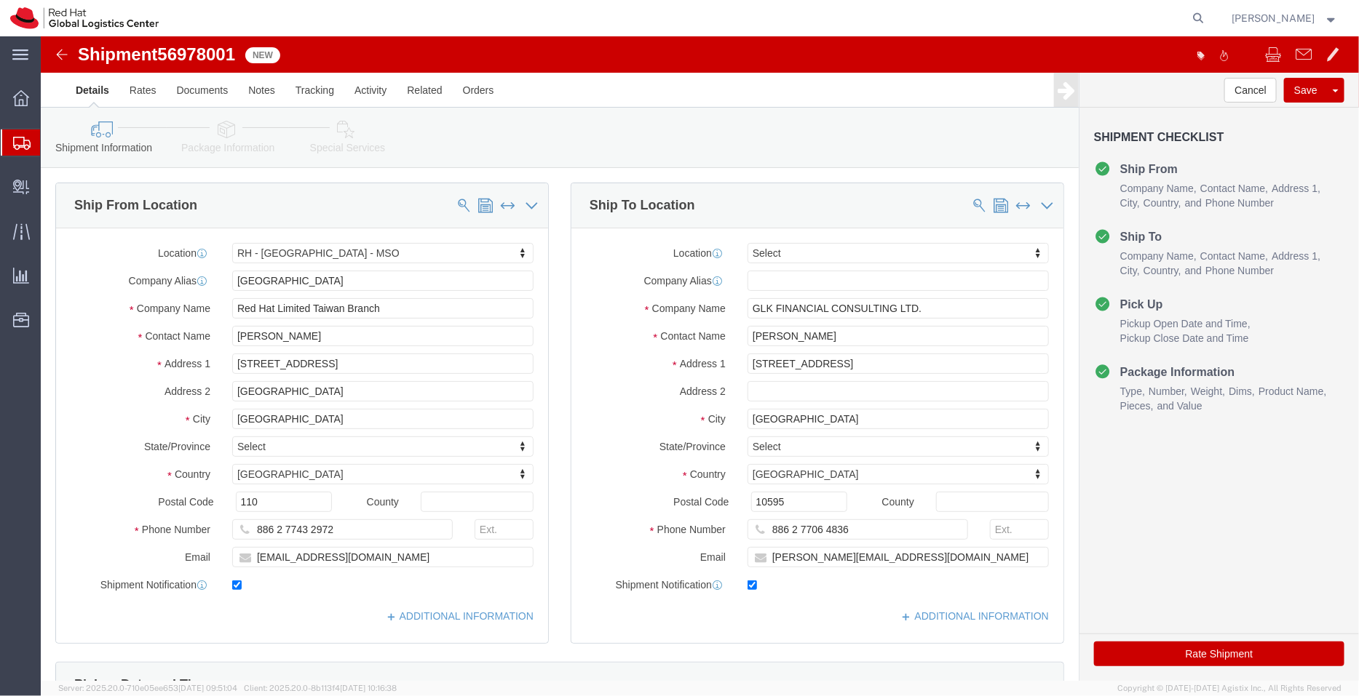
select select "38032"
select select
drag, startPoint x: 881, startPoint y: 263, endPoint x: 648, endPoint y: 259, distance: 232.9
click div "Location My Profile Location [GEOGRAPHIC_DATA] - [GEOGRAPHIC_DATA] - [GEOGRAPHI…"
click link "Activity"
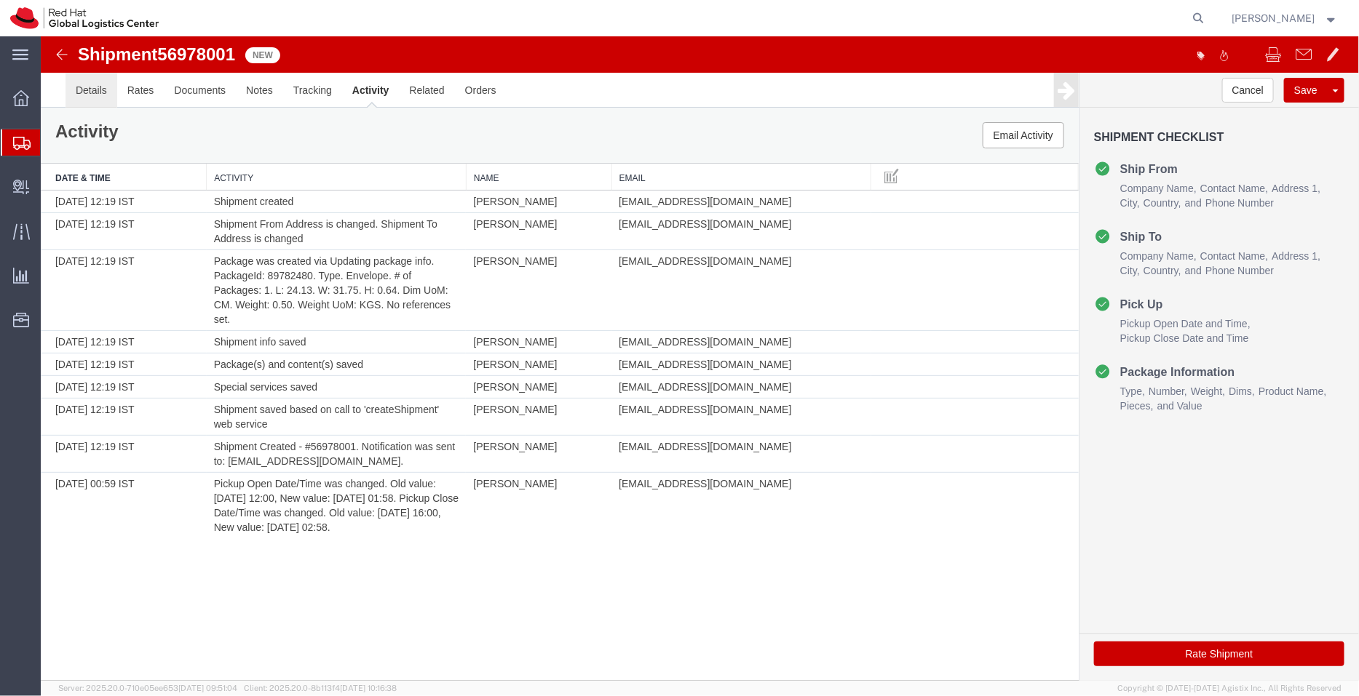
click at [107, 90] on link "Details" at bounding box center [91, 89] width 52 height 35
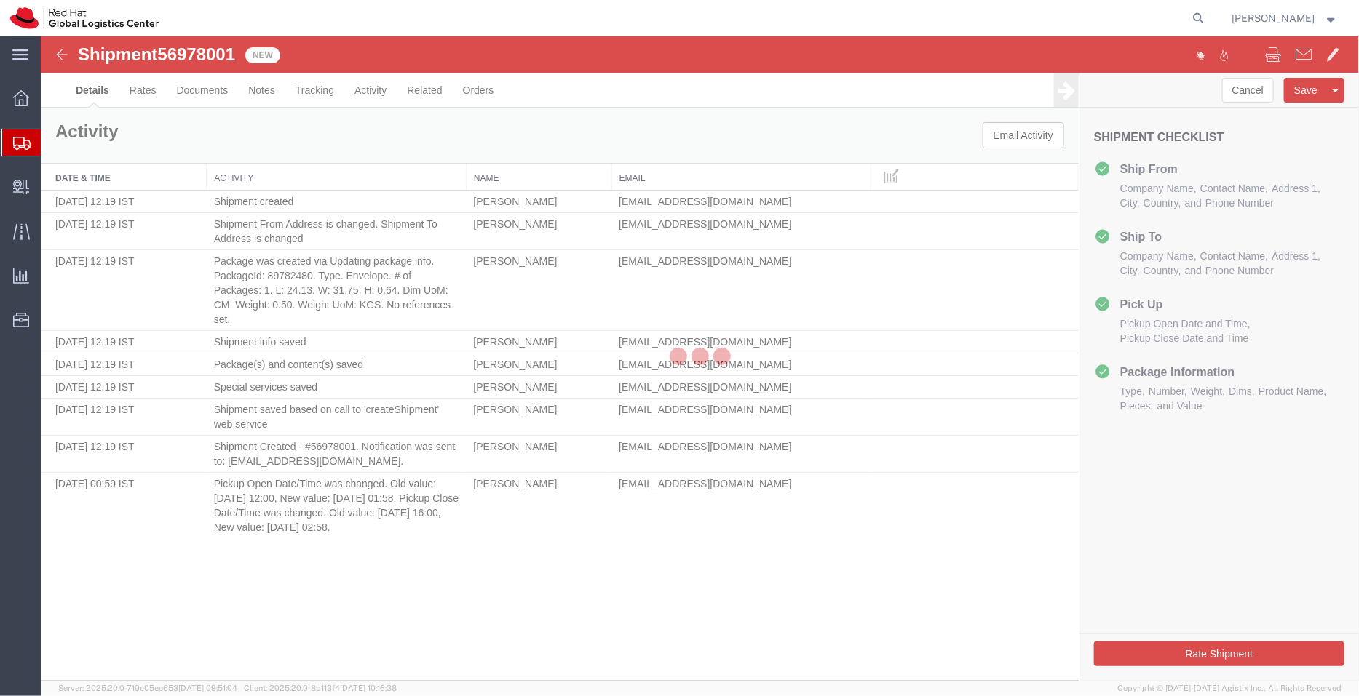
select select "38032"
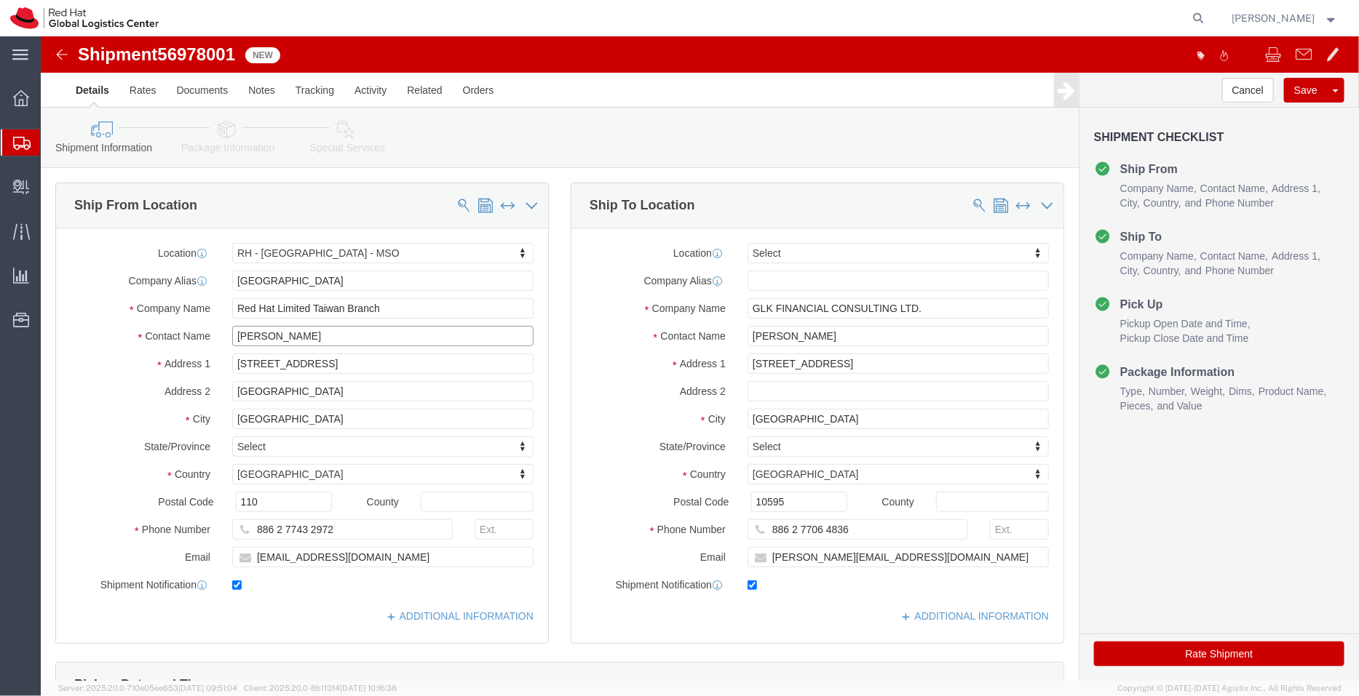
drag, startPoint x: 250, startPoint y: 300, endPoint x: 157, endPoint y: 293, distance: 93.4
click div "Contact Name Sydney Ku"
drag, startPoint x: 309, startPoint y: 524, endPoint x: 170, endPoint y: 527, distance: 139.0
click div "Email [EMAIL_ADDRESS][DOMAIN_NAME]"
drag, startPoint x: 845, startPoint y: 330, endPoint x: 771, endPoint y: 328, distance: 74.3
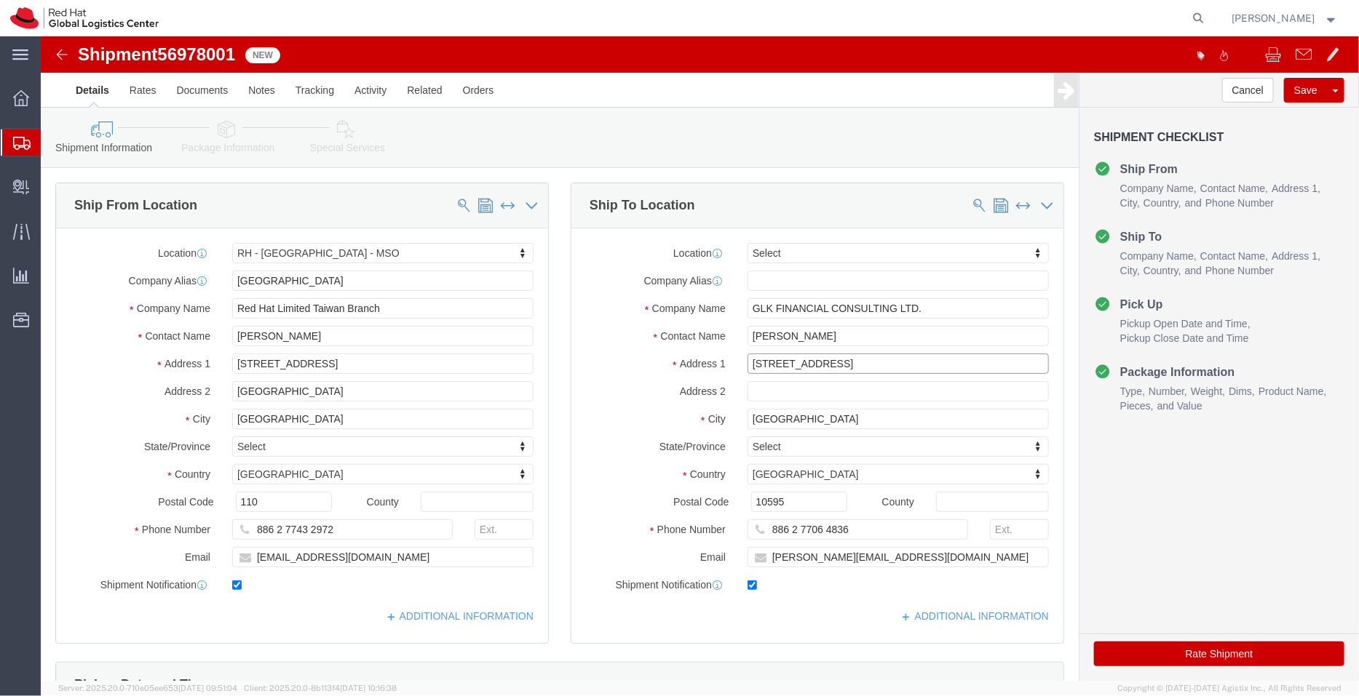
click input "[STREET_ADDRESS]"
type input "11F, 1, Sec. 4,"
click input "text"
paste input "Nanjing E. Rd.,"
type input "Nanjing E. Rd.,"
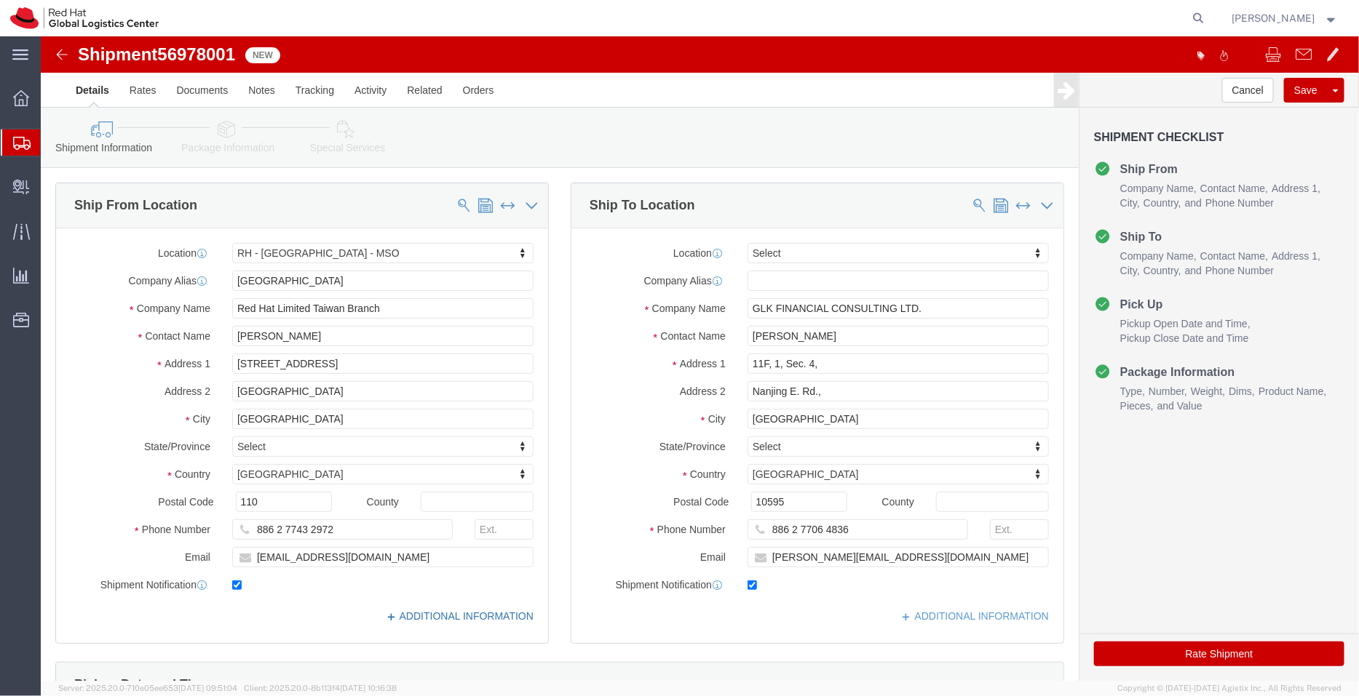
click link "ADDITIONAL INFORMATION"
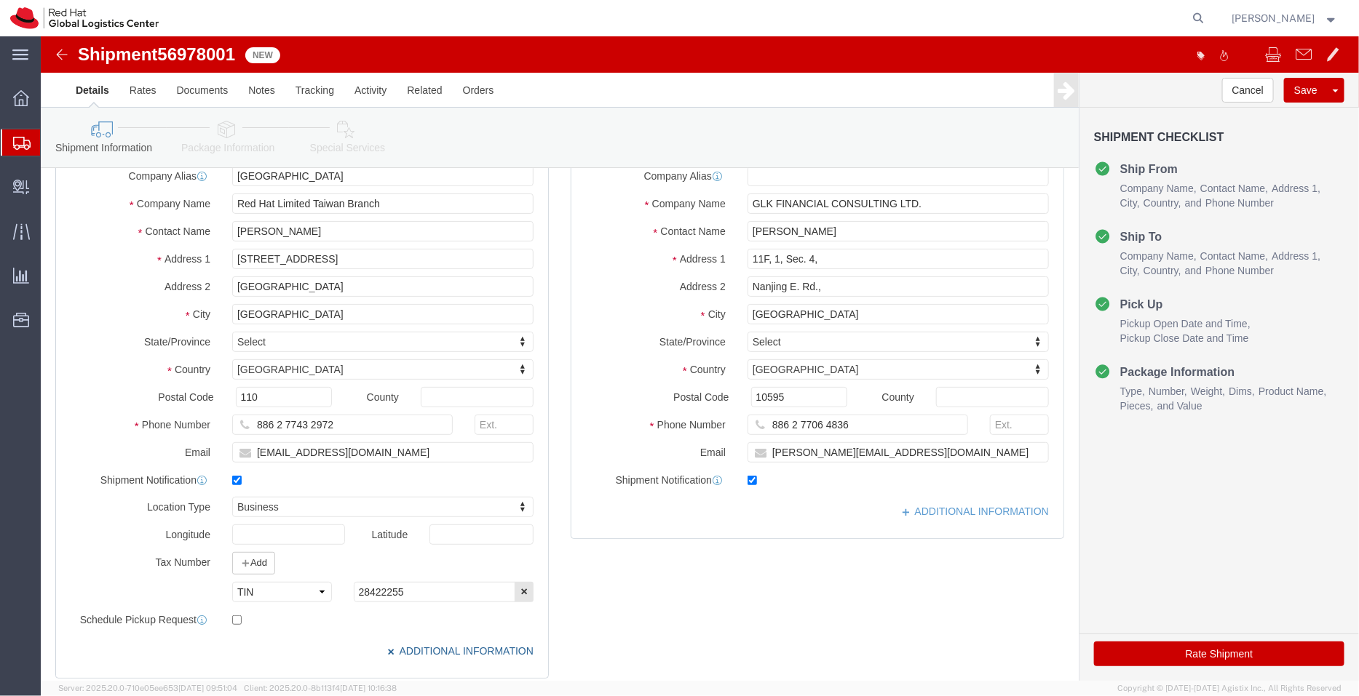
scroll to position [108, 0]
click link "ADDITIONAL INFORMATION"
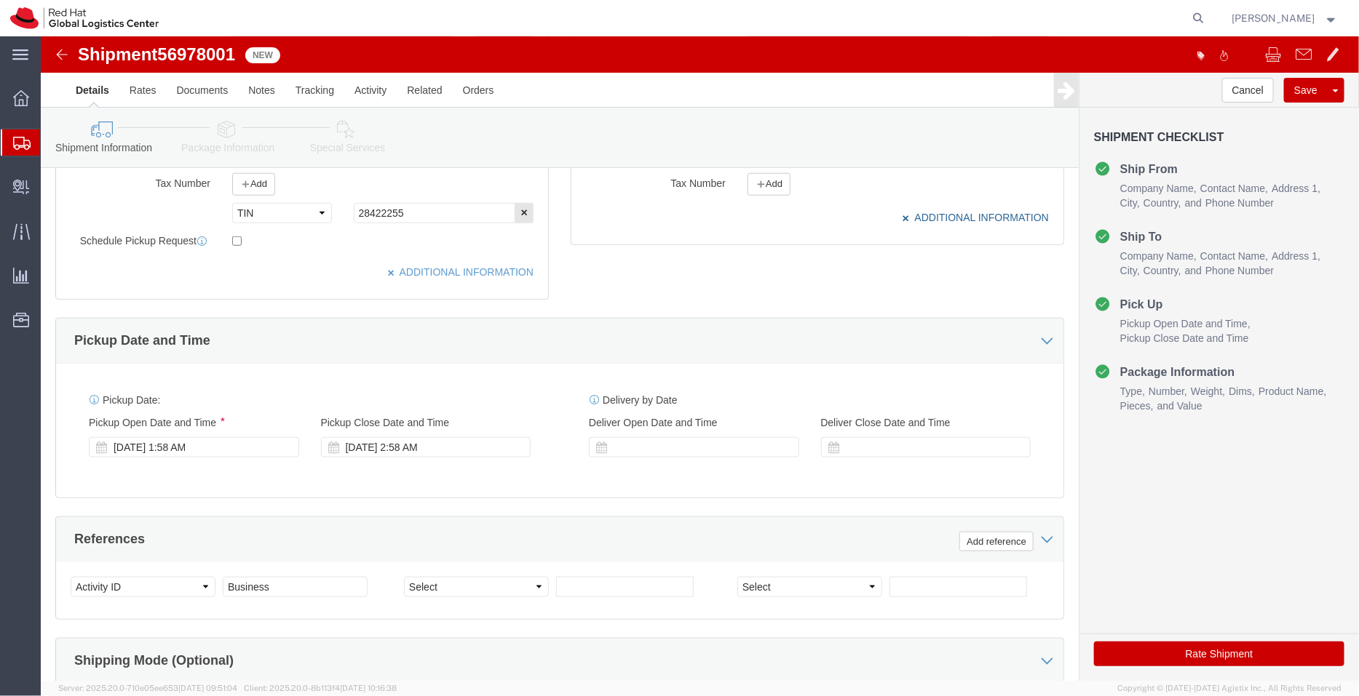
scroll to position [490, 0]
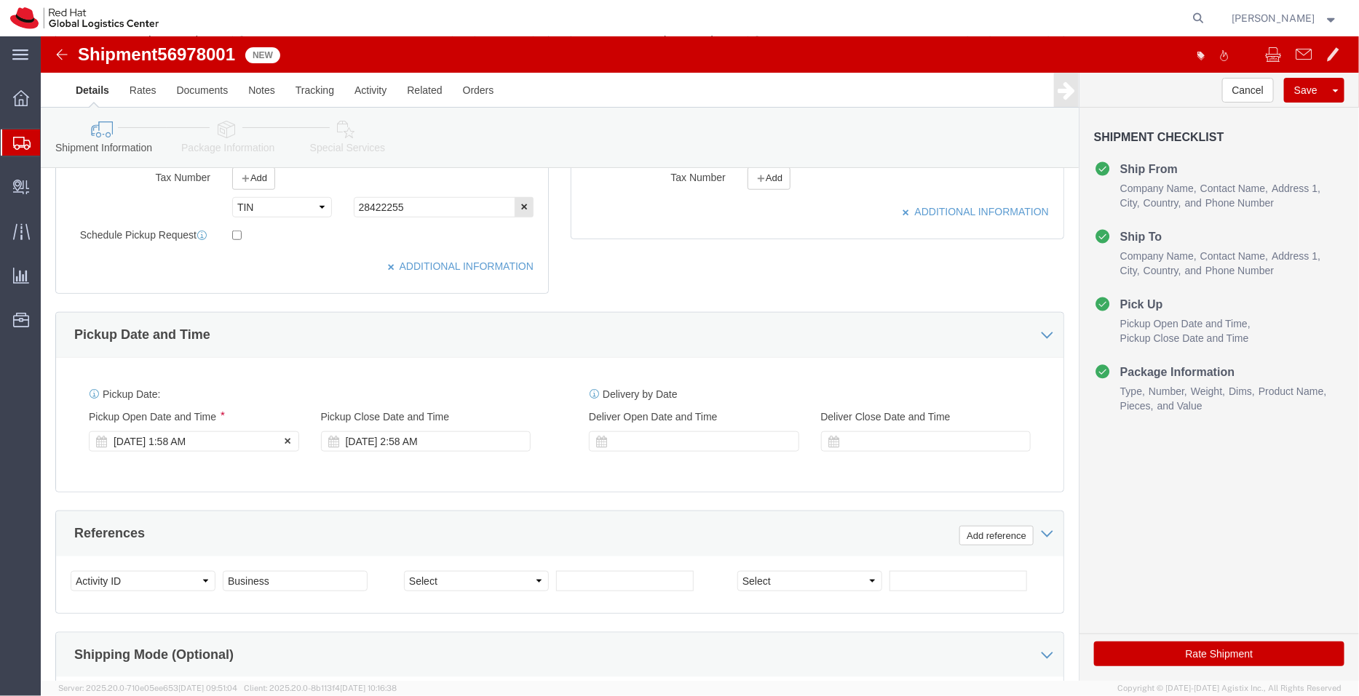
click div "[DATE] 1:58 AM"
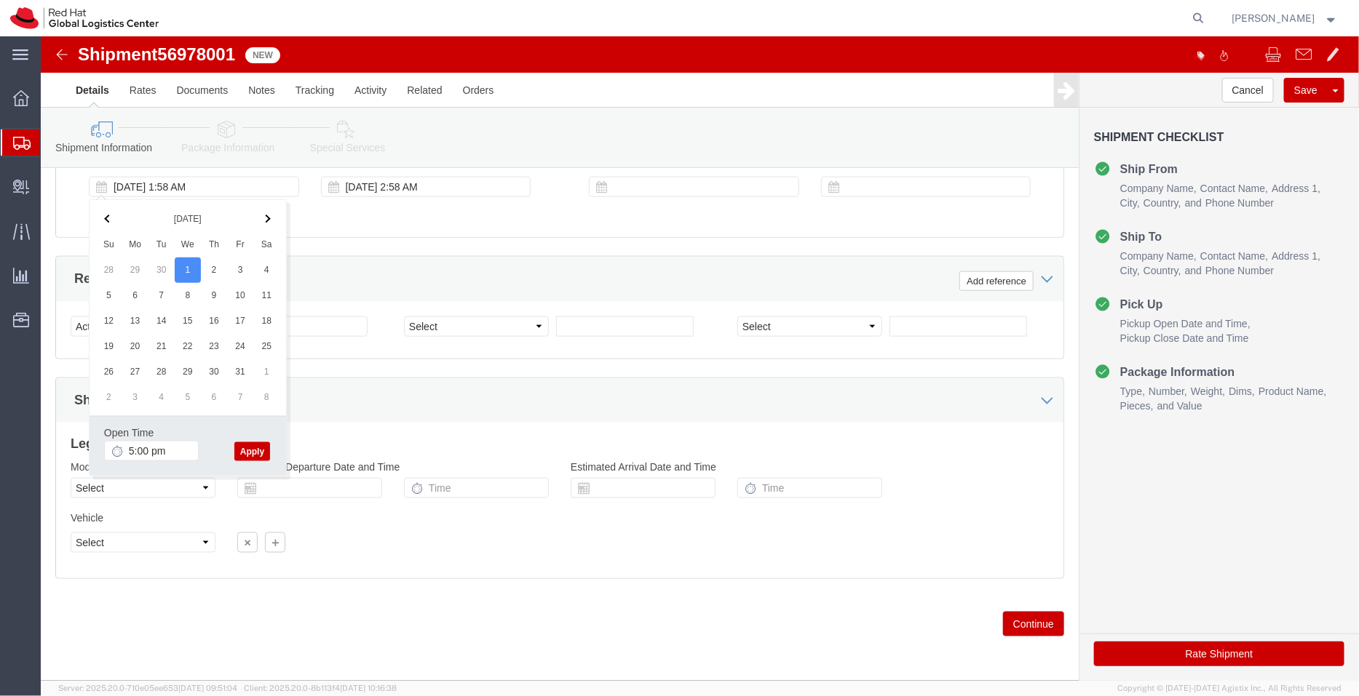
type input "5:00 PM"
click button "Apply"
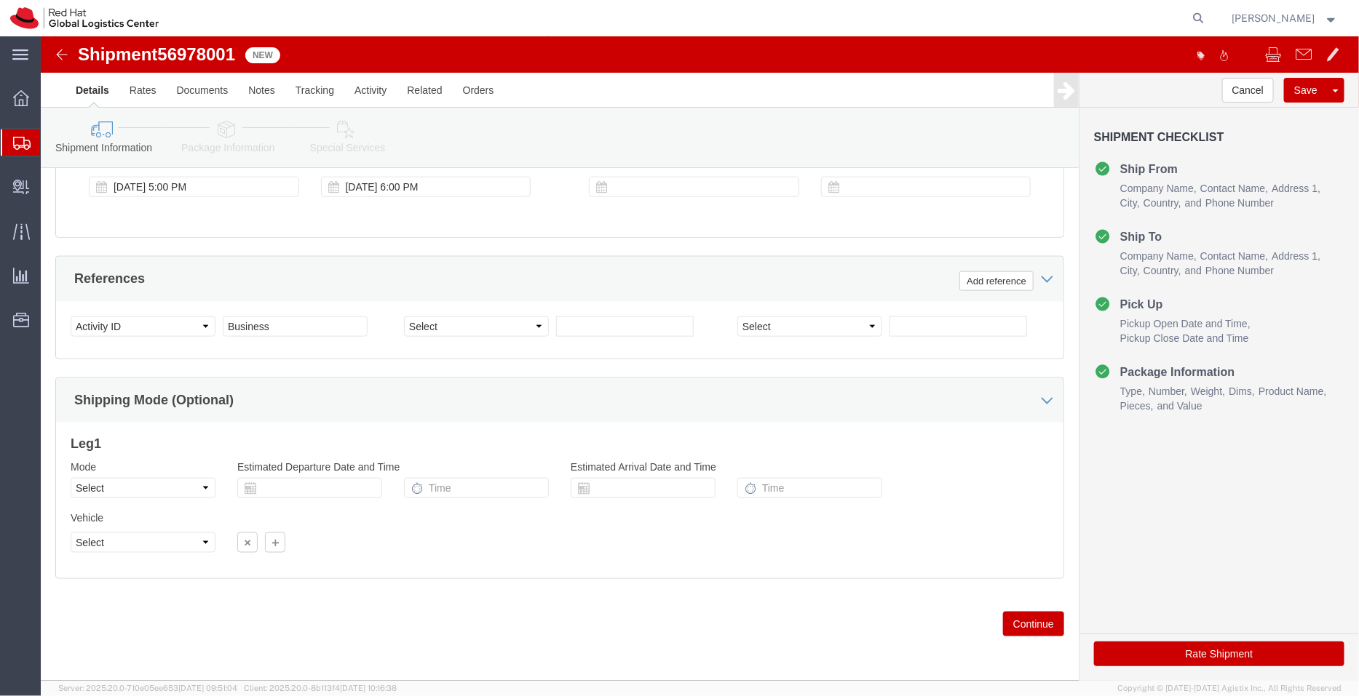
click icon
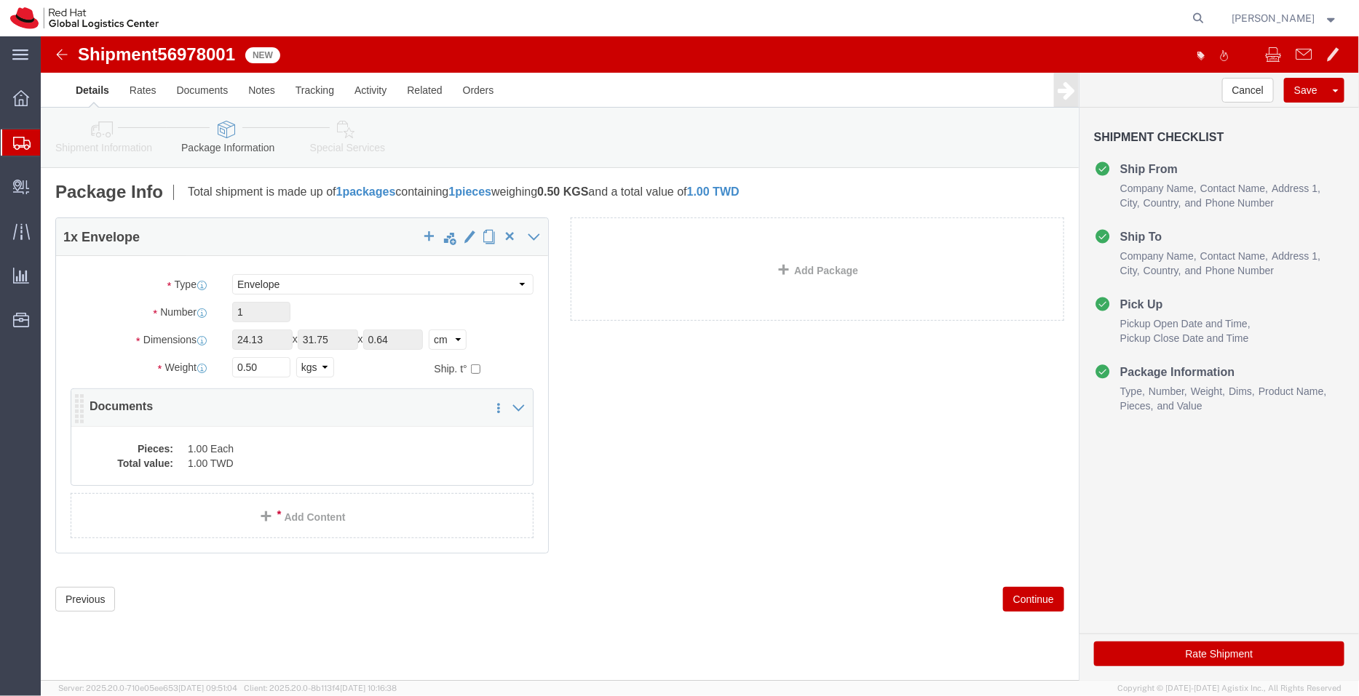
click dd "1.00 TWD"
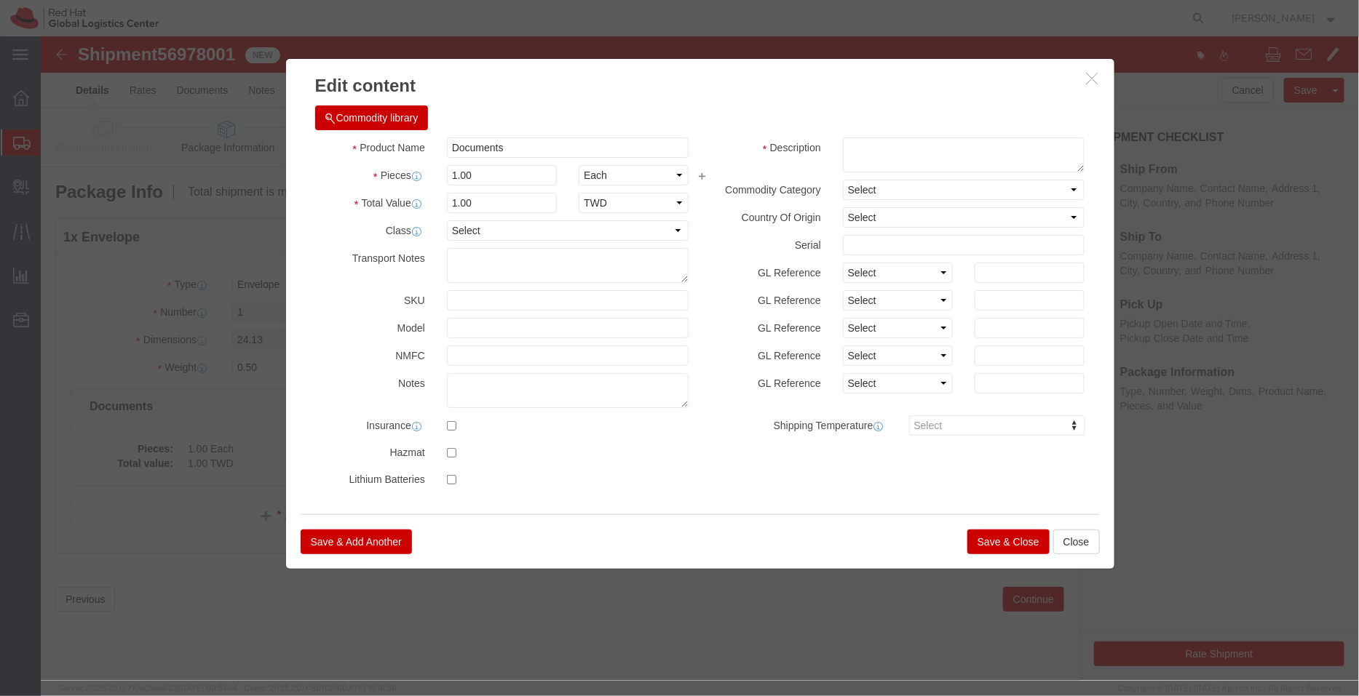
click button "Save & Close"
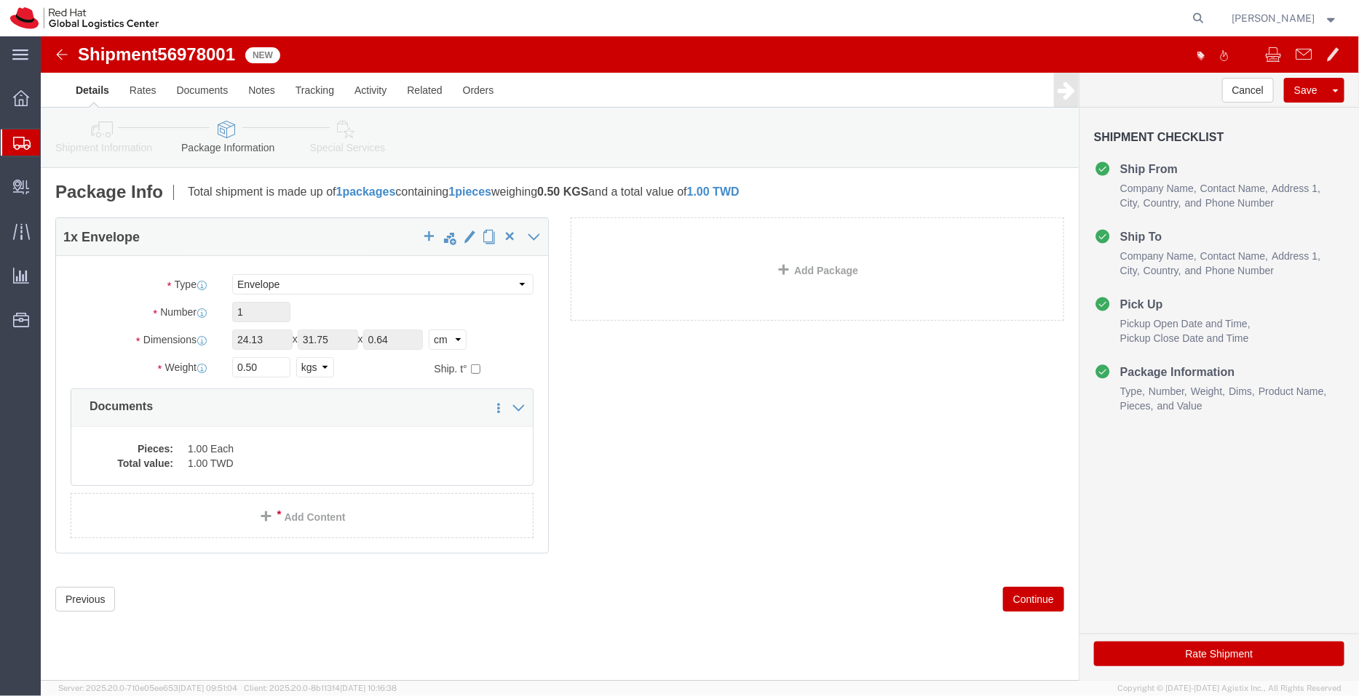
click icon
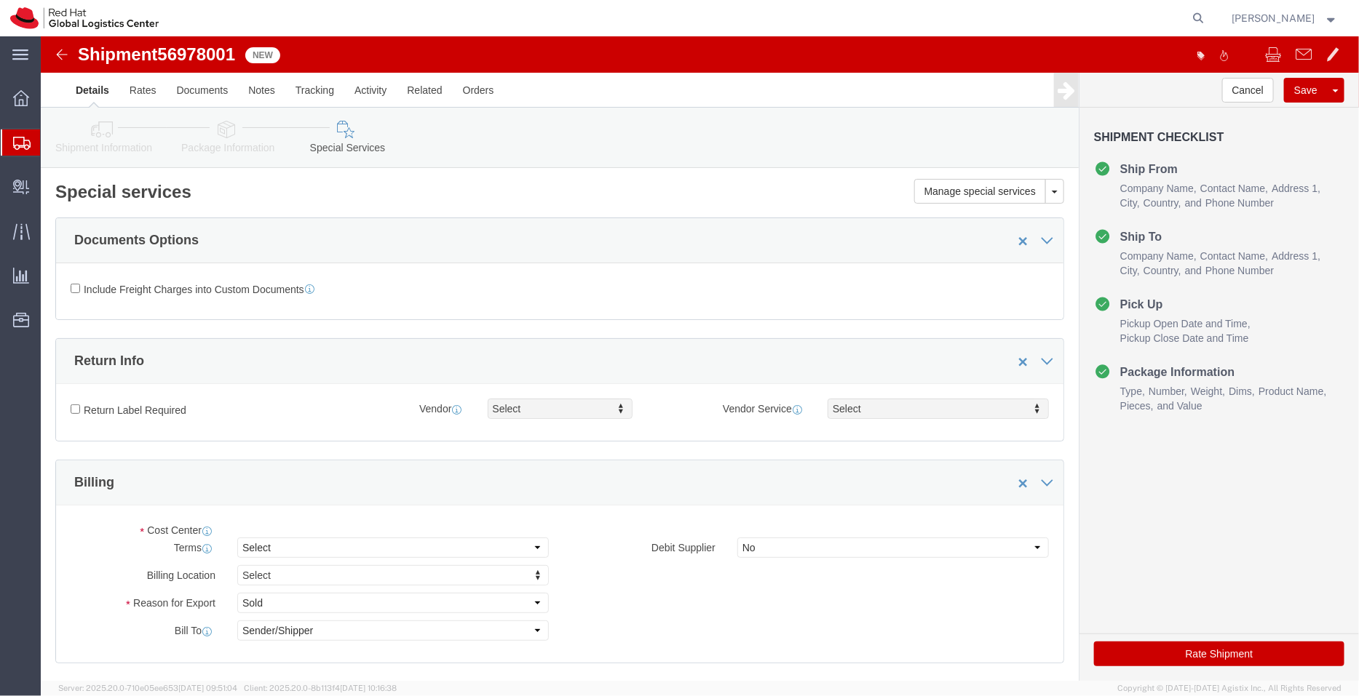
select select "COSTCENTER"
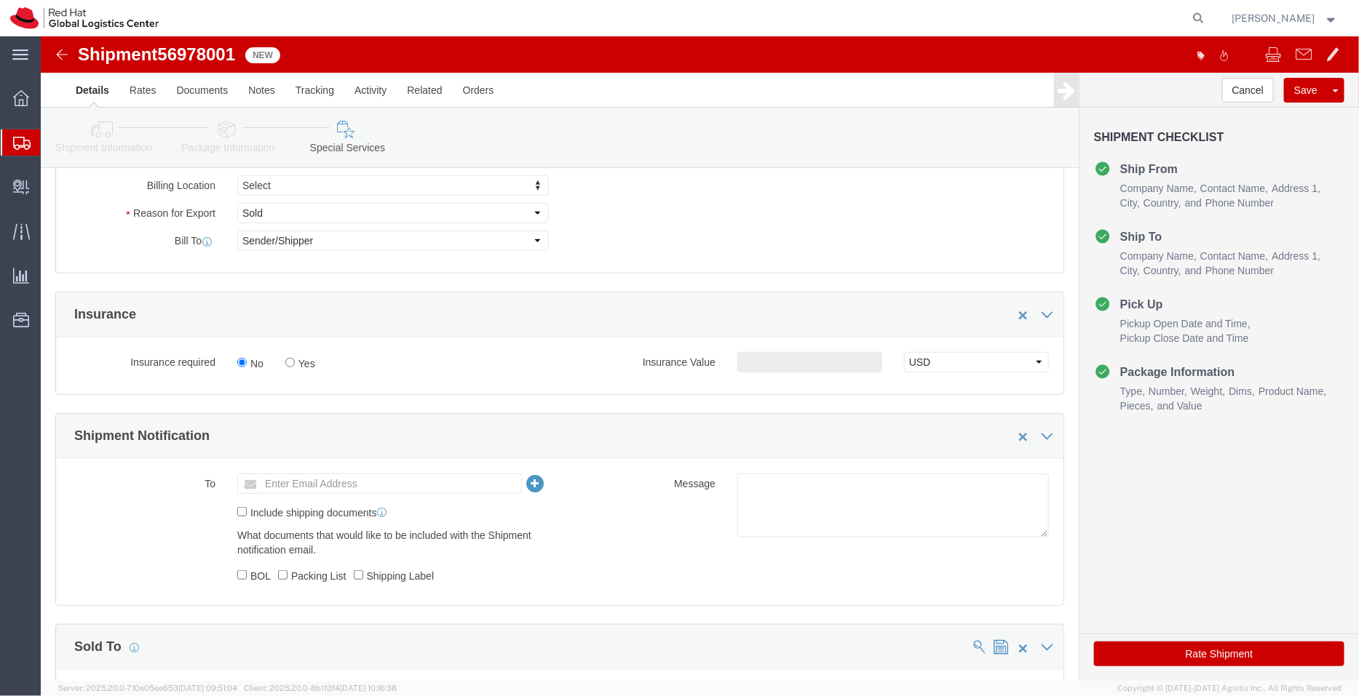
scroll to position [408, 0]
click textarea
type textarea "Documents"
click input "text"
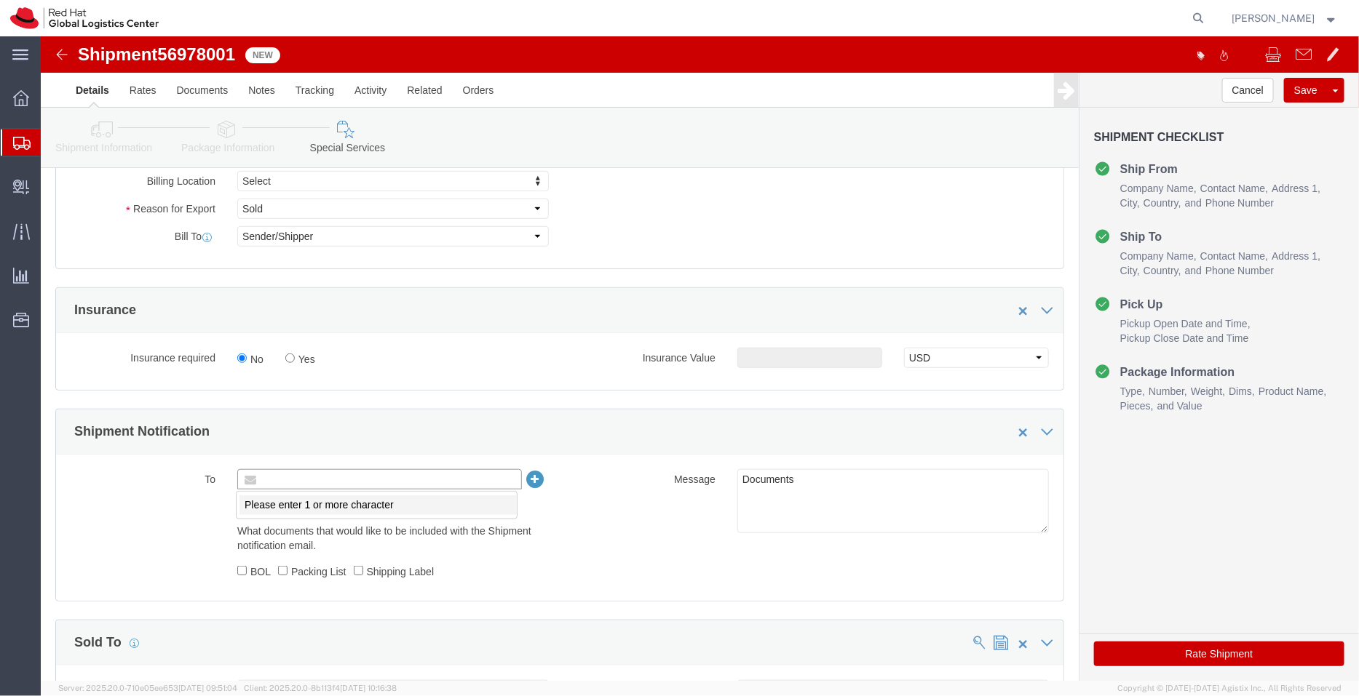
paste input "[EMAIL_ADDRESS][DOMAIN_NAME]"
type input "[EMAIL_ADDRESS][DOMAIN_NAME]"
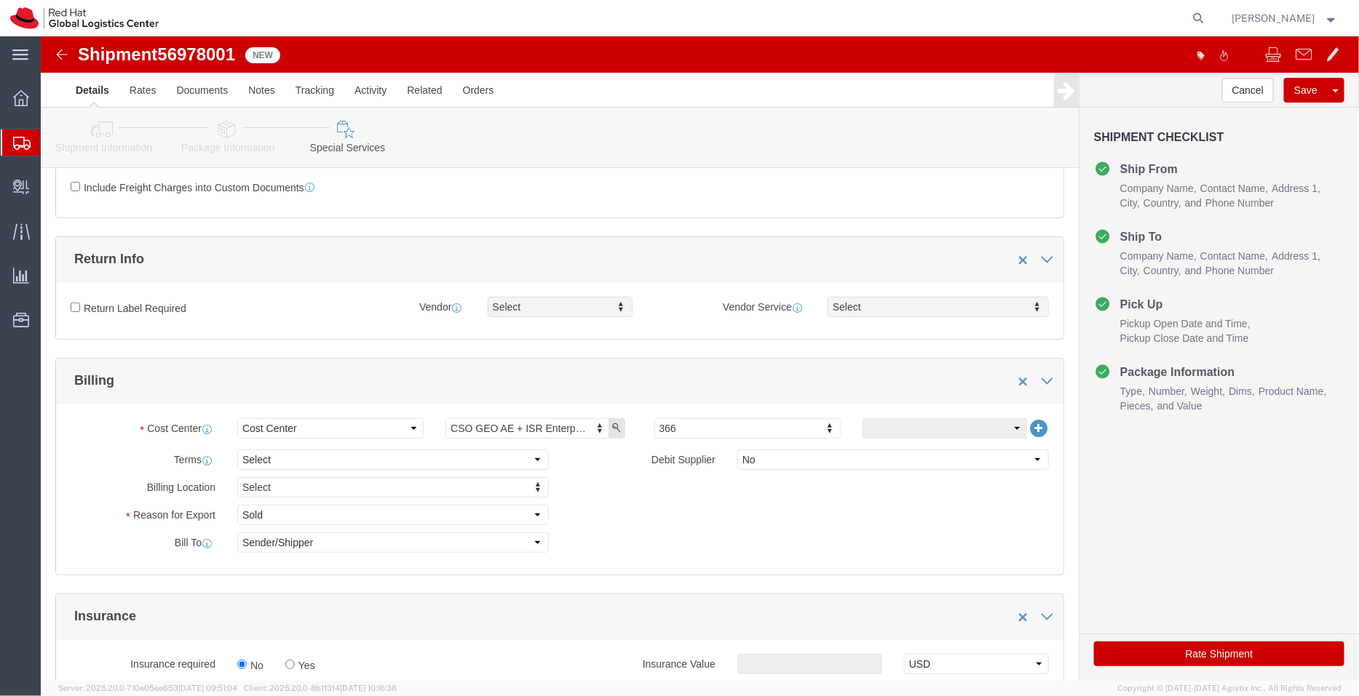
scroll to position [98, 0]
drag, startPoint x: 196, startPoint y: 13, endPoint x: 120, endPoint y: 14, distance: 76.4
click h1 "Shipment 56978001"
copy span "56978001"
click at [1195, 17] on icon at bounding box center [1198, 18] width 20 height 20
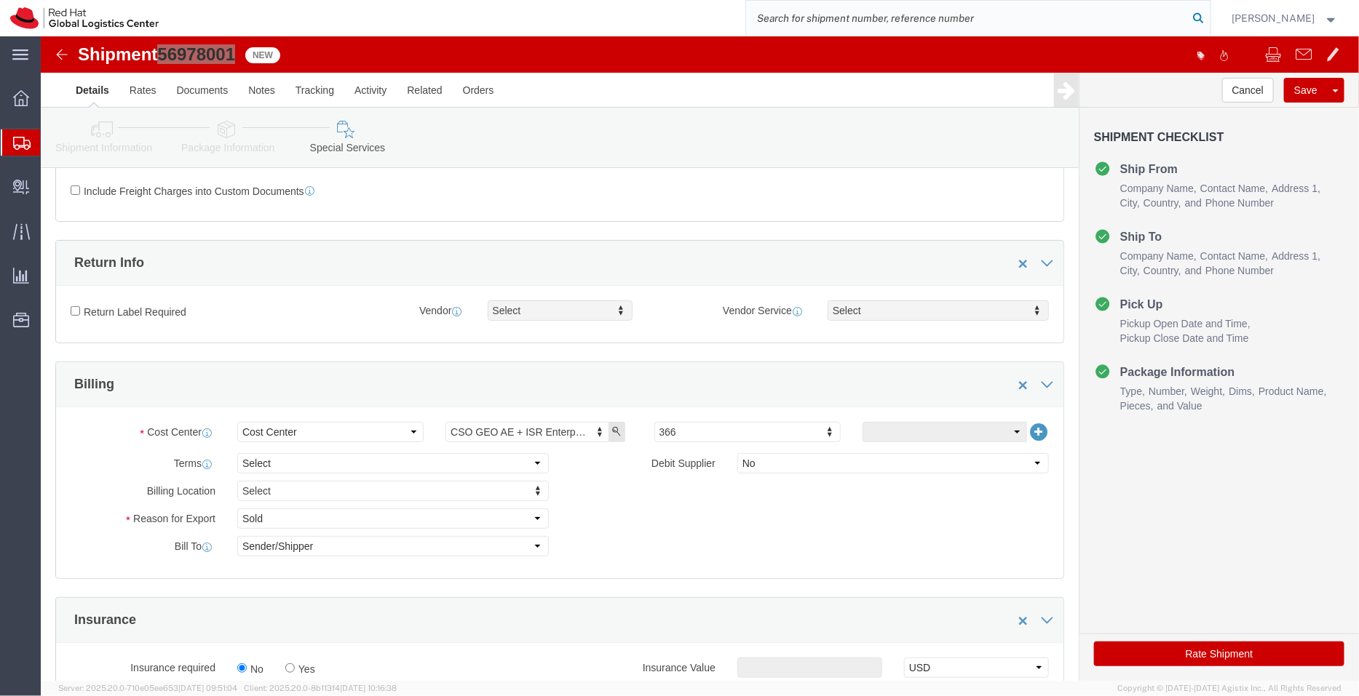
paste input "3014965977"
type input "3014965977"
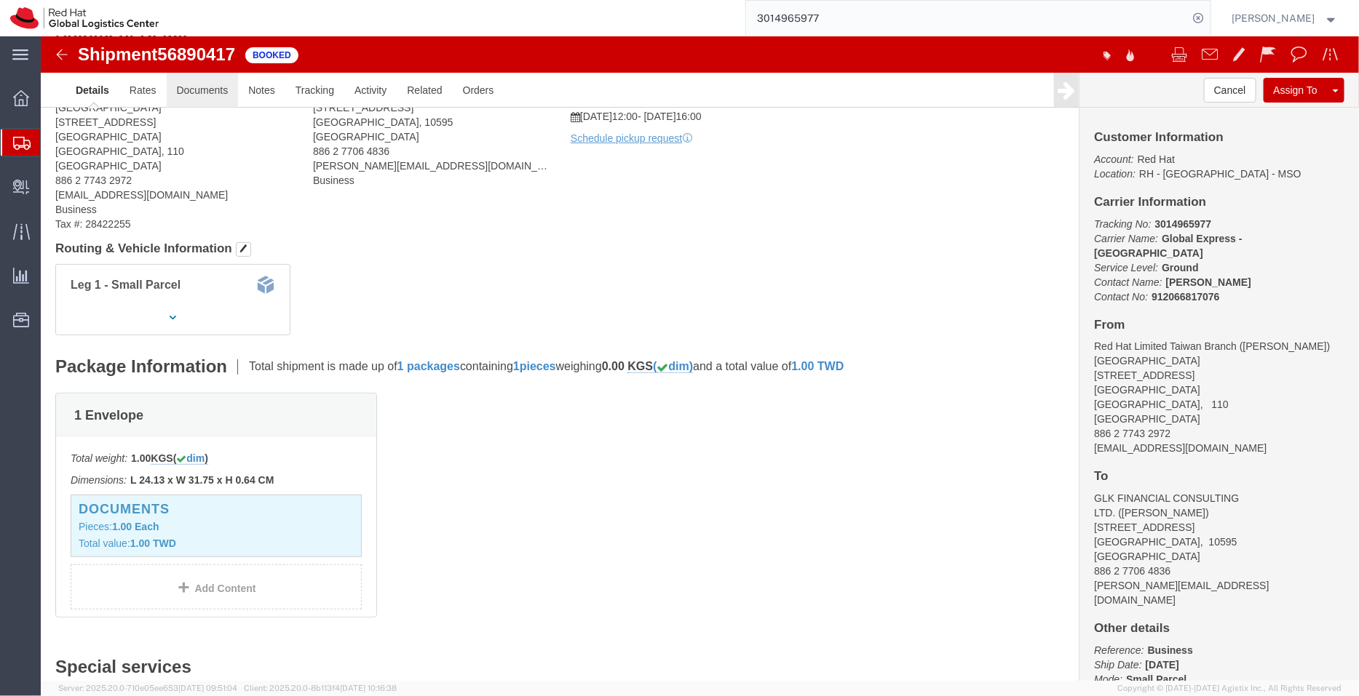
click link "Documents"
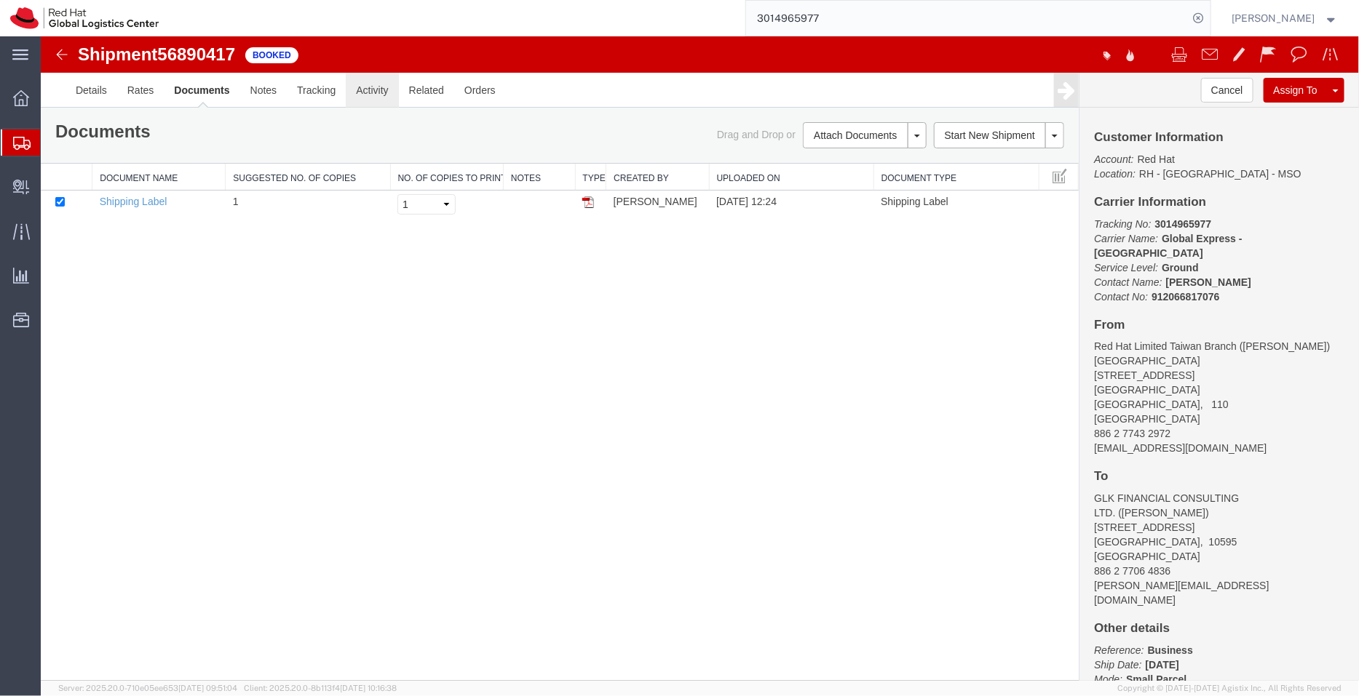
click at [365, 82] on link "Activity" at bounding box center [371, 89] width 52 height 35
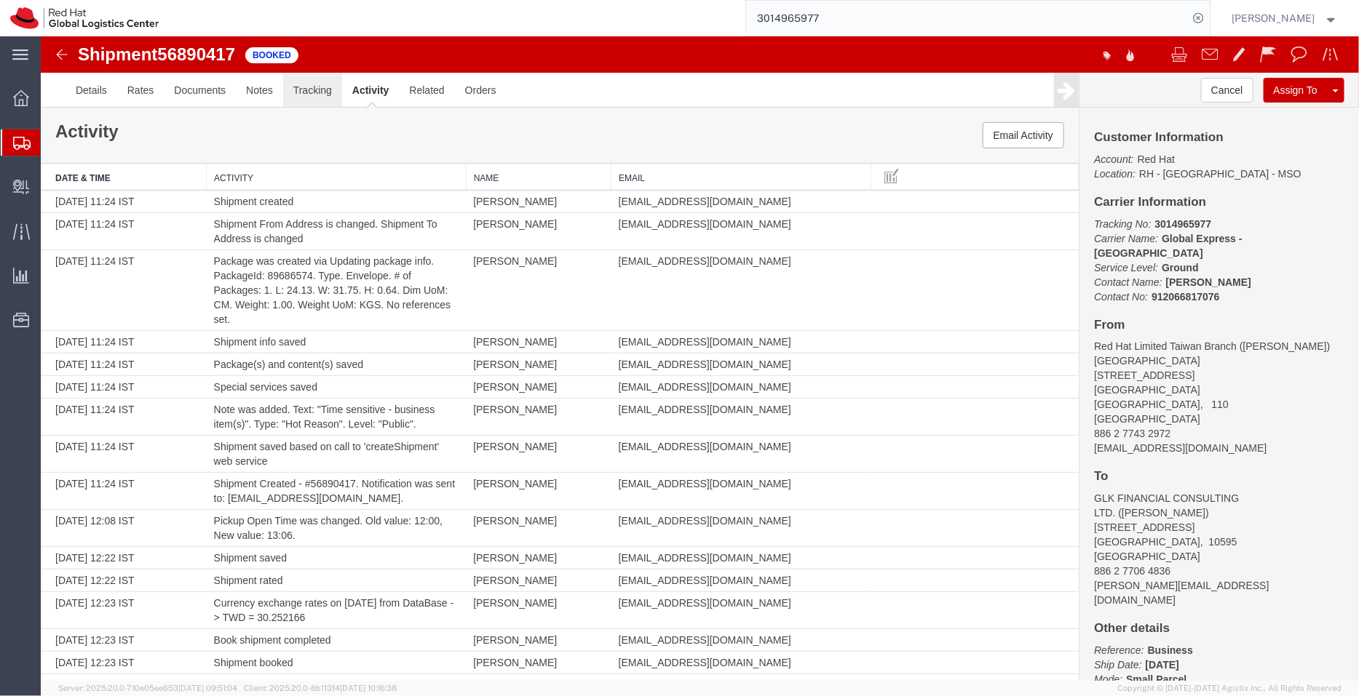
click at [318, 94] on link "Tracking" at bounding box center [311, 89] width 59 height 35
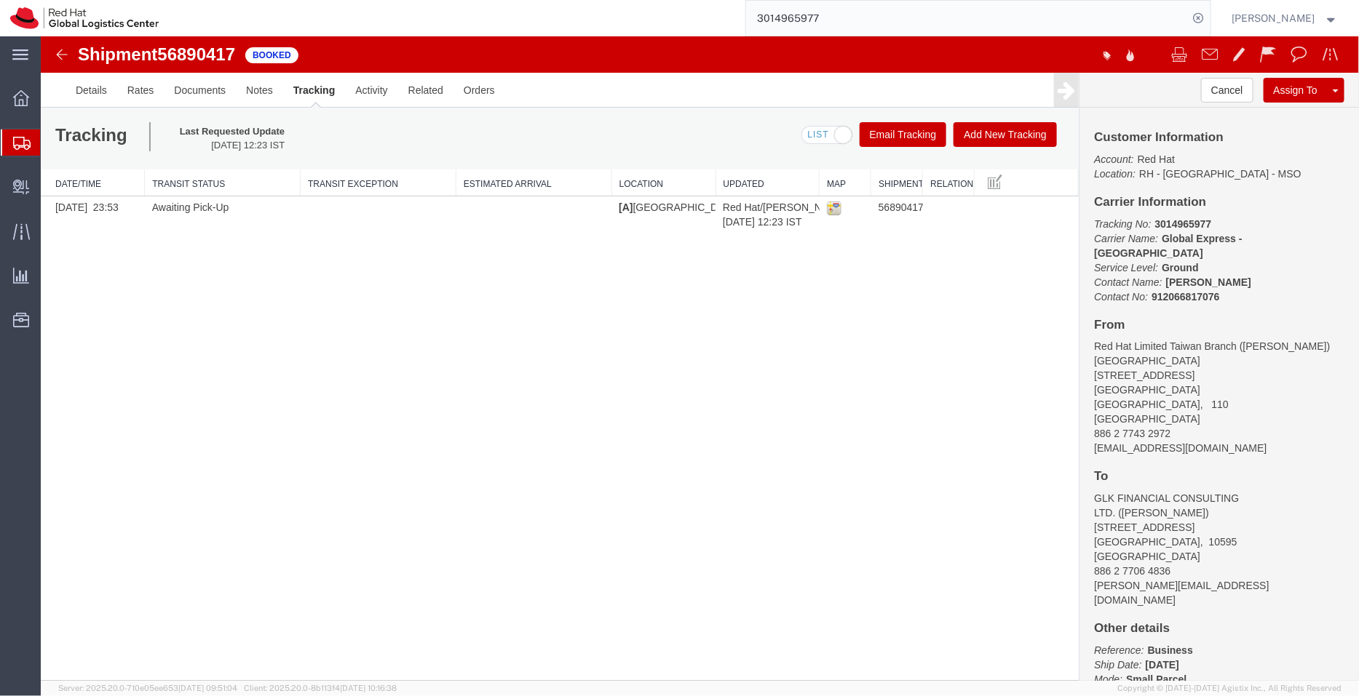
click at [999, 127] on button "Add New Tracking" at bounding box center [1004, 134] width 103 height 25
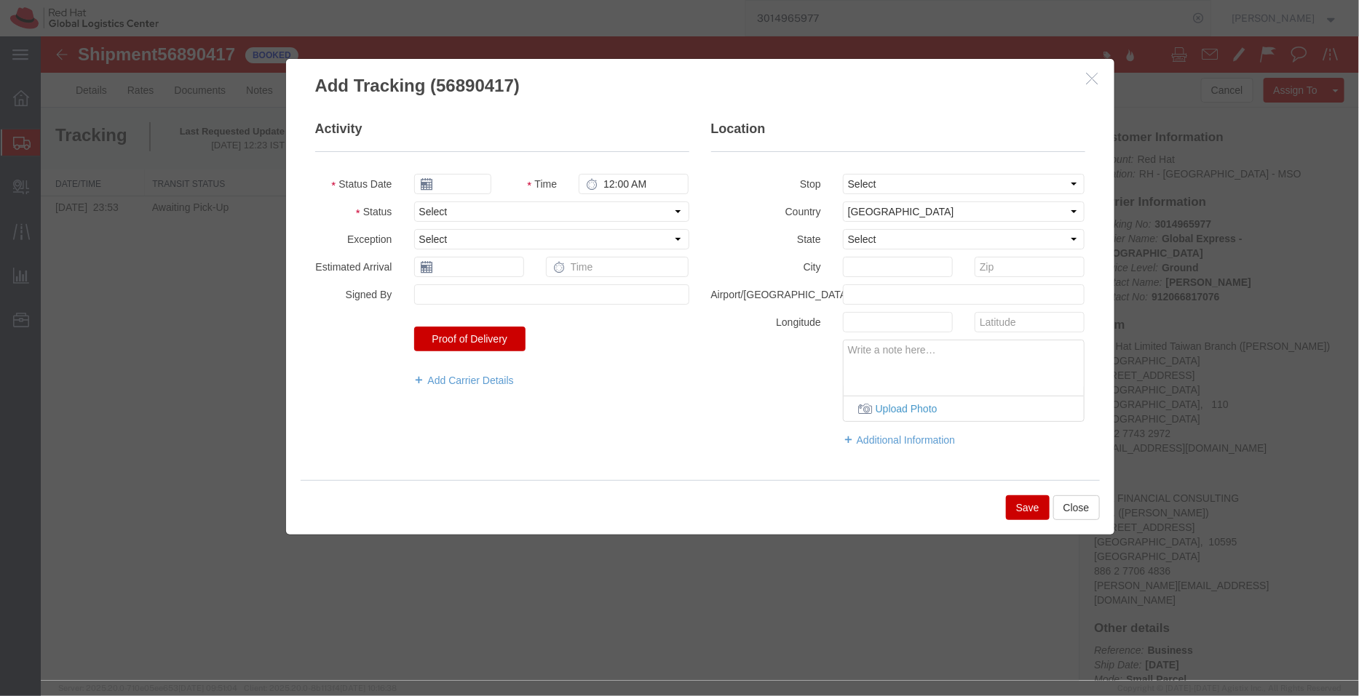
type input "[DATE]"
type input "2:00 AM"
click at [881, 212] on select "Select [GEOGRAPHIC_DATA] [GEOGRAPHIC_DATA] [GEOGRAPHIC_DATA] [GEOGRAPHIC_DATA] …" at bounding box center [963, 211] width 242 height 20
select select "TW"
click at [881, 212] on select "Select [GEOGRAPHIC_DATA] [GEOGRAPHIC_DATA] [GEOGRAPHIC_DATA] [GEOGRAPHIC_DATA] …" at bounding box center [963, 211] width 242 height 20
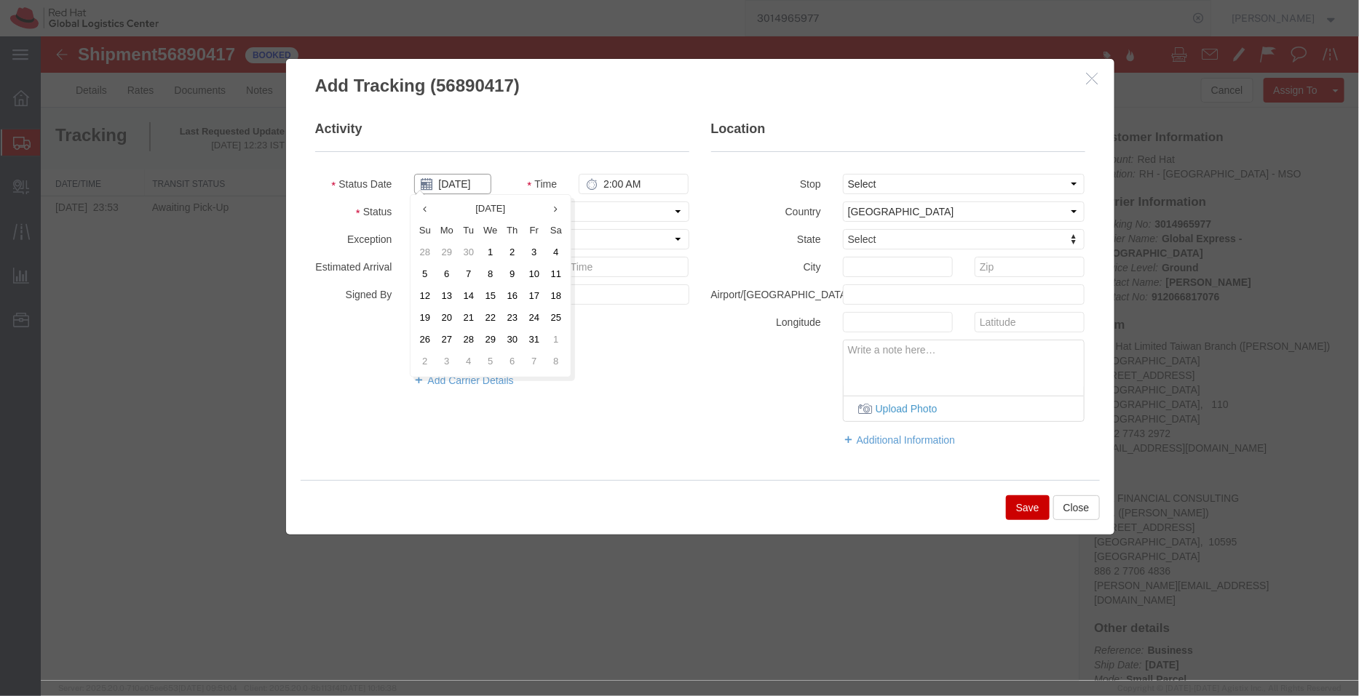
click at [457, 183] on input "[DATE]" at bounding box center [451, 183] width 77 height 20
click at [427, 208] on th at bounding box center [424, 209] width 22 height 22
click at [465, 314] on td "23" at bounding box center [472, 318] width 22 height 22
type input "[DATE]"
click at [622, 182] on input "2:00 AM" at bounding box center [633, 183] width 110 height 20
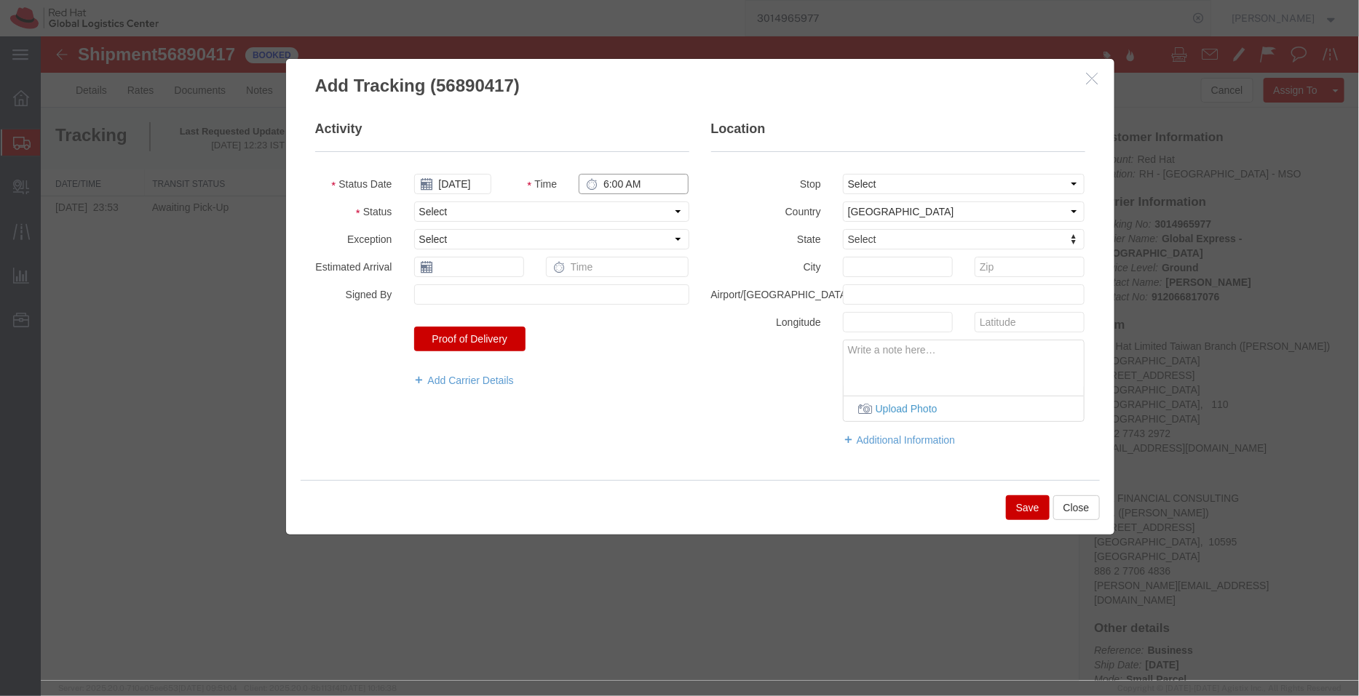
click at [653, 180] on input "6:00 AM" at bounding box center [633, 183] width 110 height 20
type input "6:00 PM"
click at [498, 214] on select "Select Arrival Notice Available Arrival Notice Imported Arrive at Delivery Loca…" at bounding box center [550, 211] width 275 height 20
select select "DELIVRED"
click at [413, 201] on select "Select Arrival Notice Available Arrival Notice Imported Arrive at Delivery Loca…" at bounding box center [550, 211] width 275 height 20
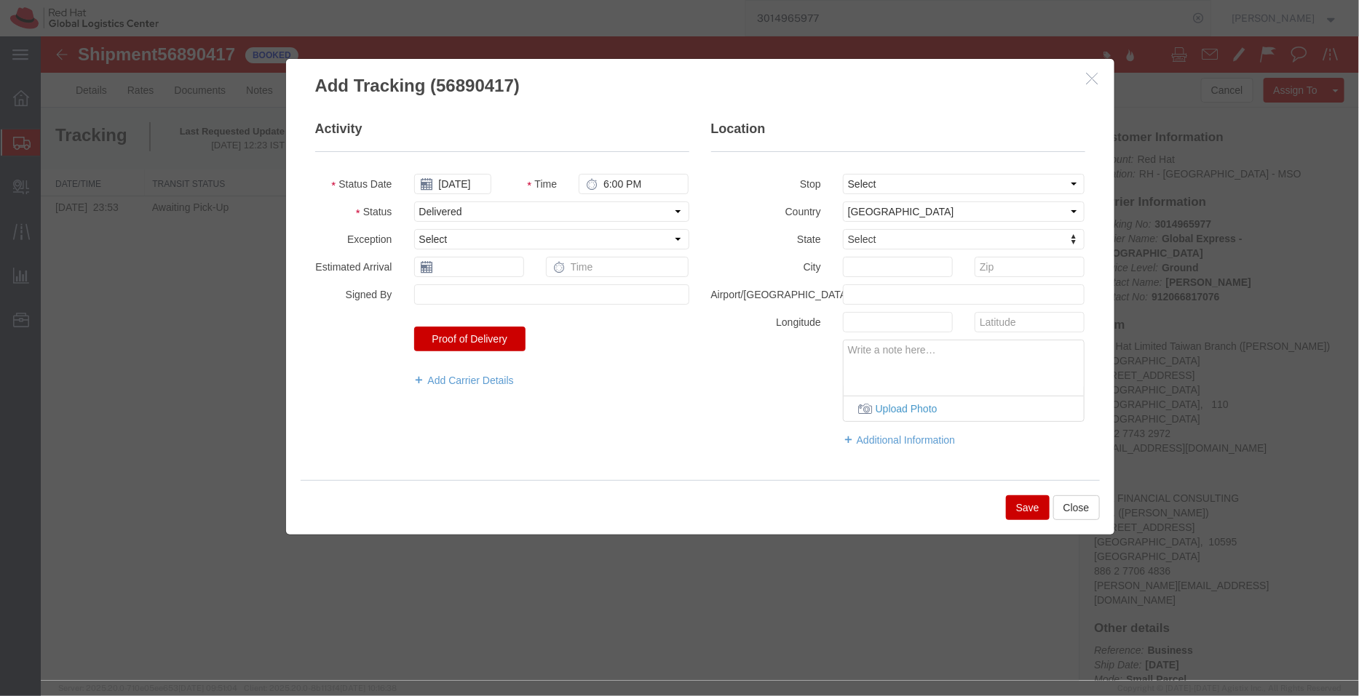
click at [1036, 503] on button "Save" at bounding box center [1027, 507] width 44 height 25
